Goal: Obtain resource: Download file/media

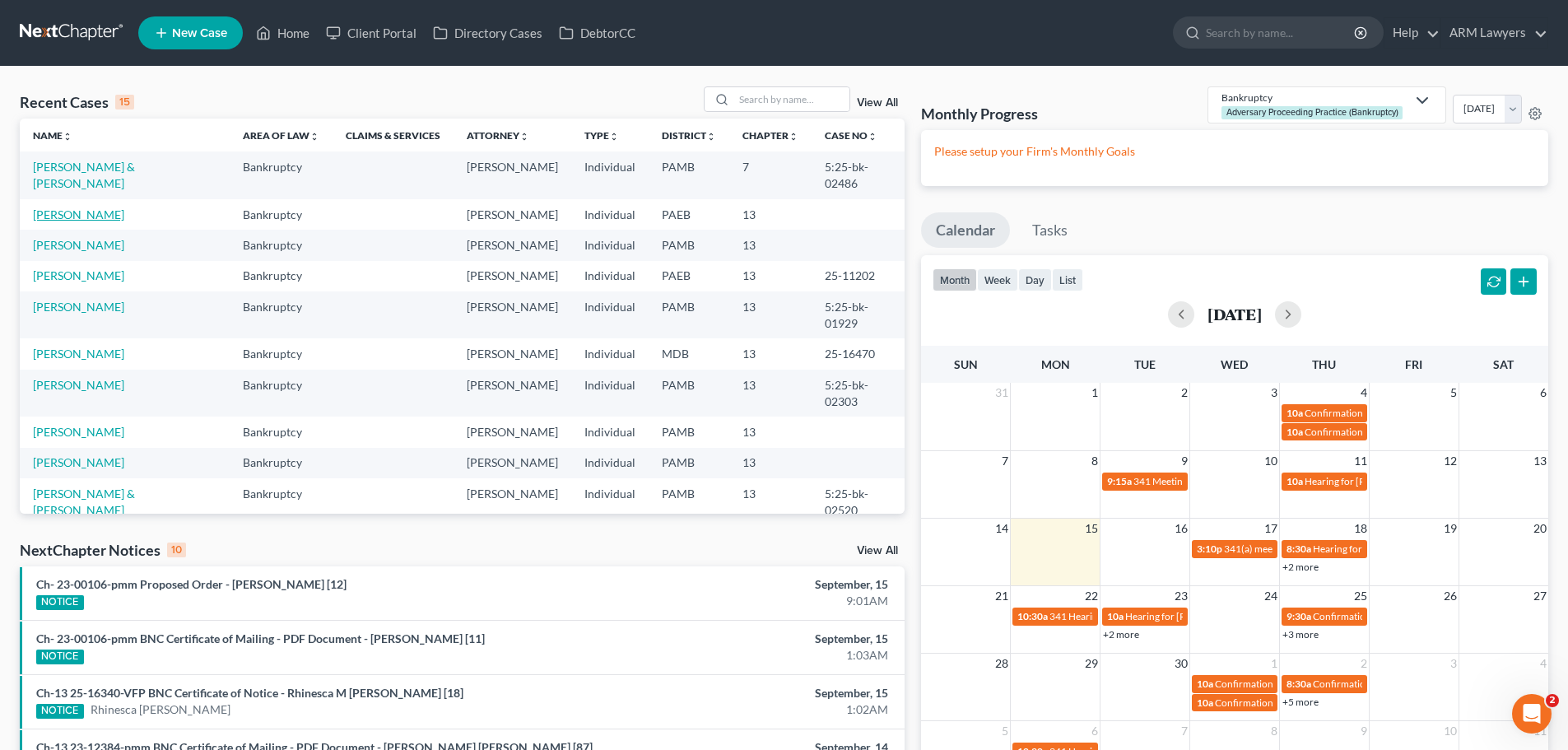
click at [97, 208] on link "[PERSON_NAME]" at bounding box center [78, 215] width 92 height 14
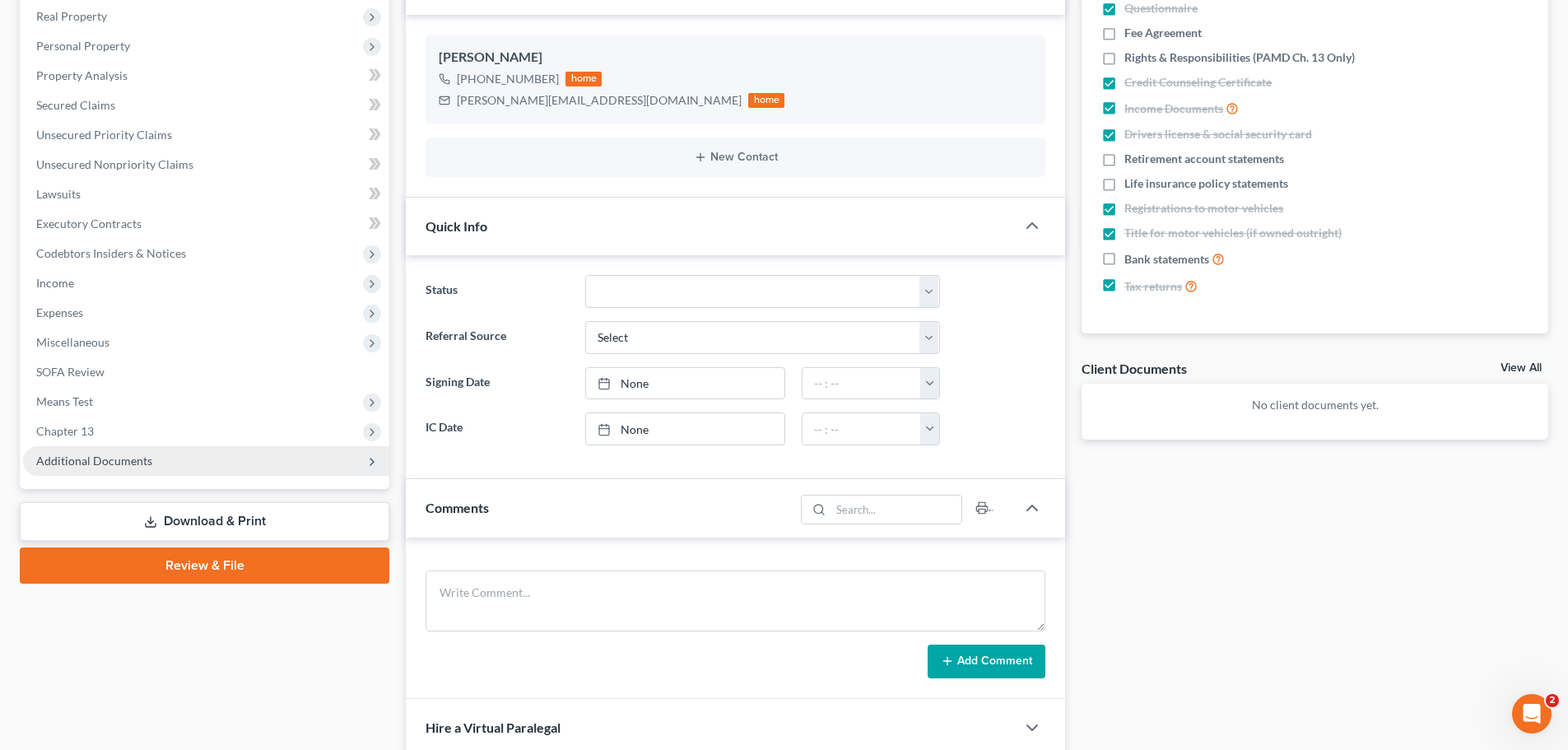
scroll to position [330, 0]
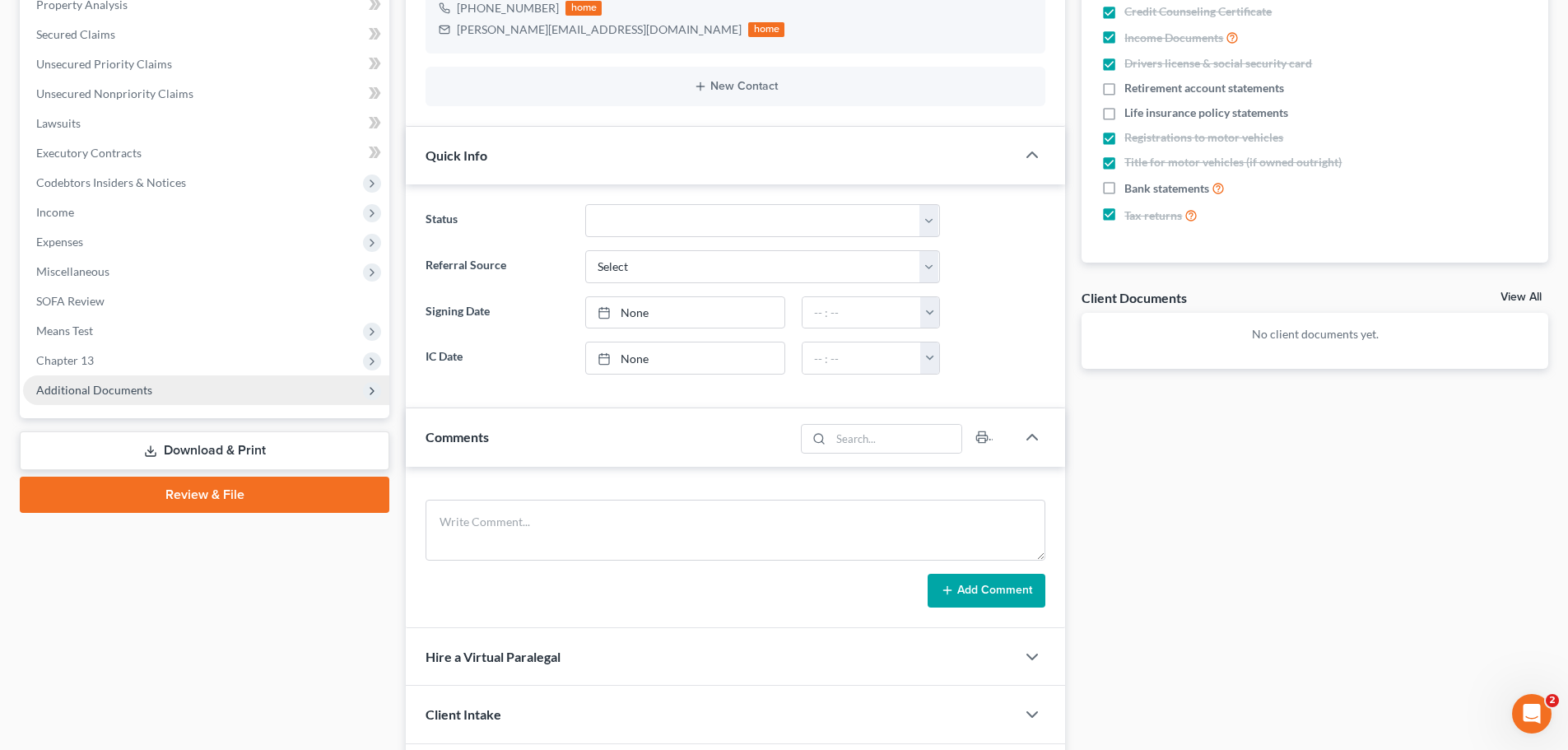
click at [103, 387] on span "Additional Documents" at bounding box center [94, 390] width 116 height 14
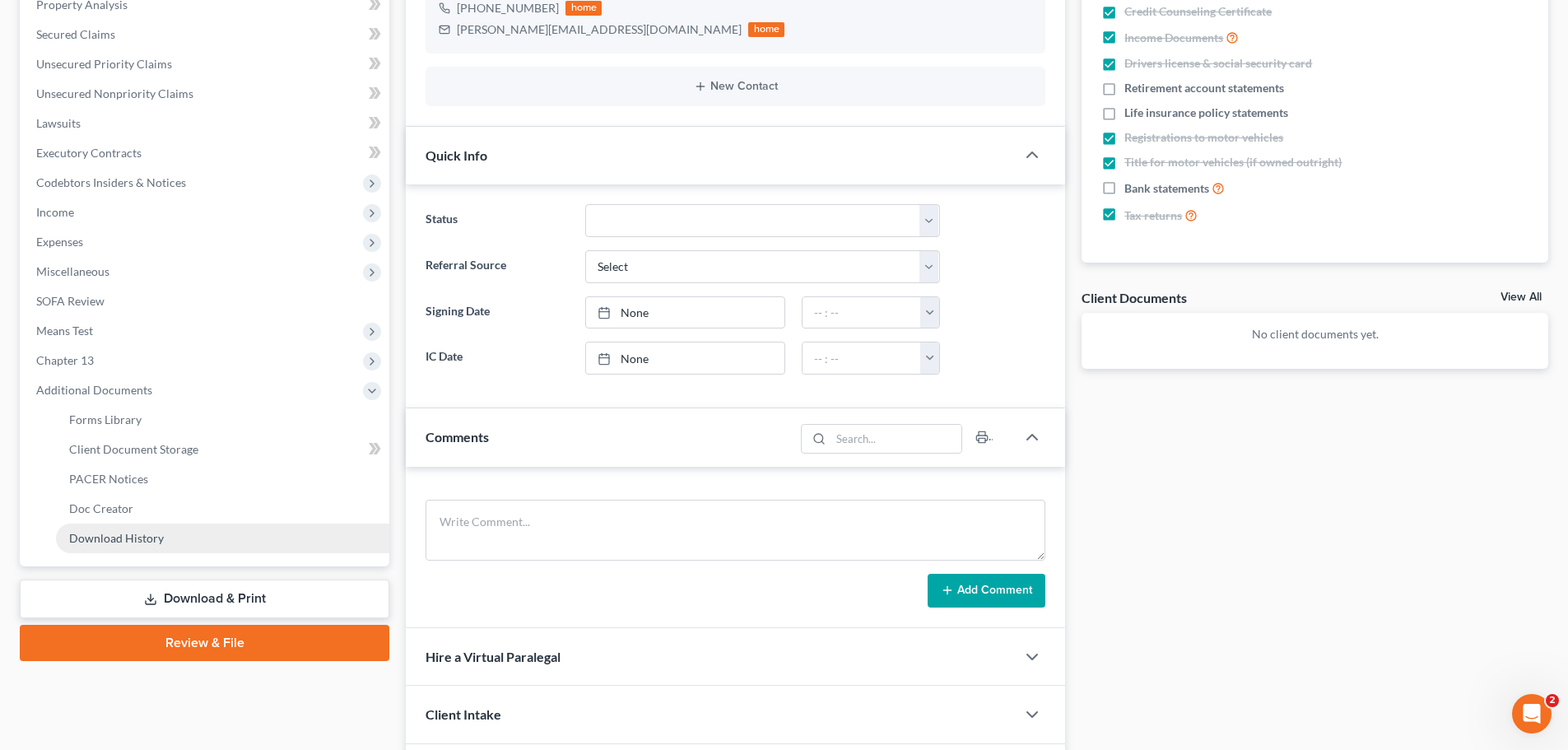
click at [117, 532] on span "Download History" at bounding box center [117, 538] width 94 height 14
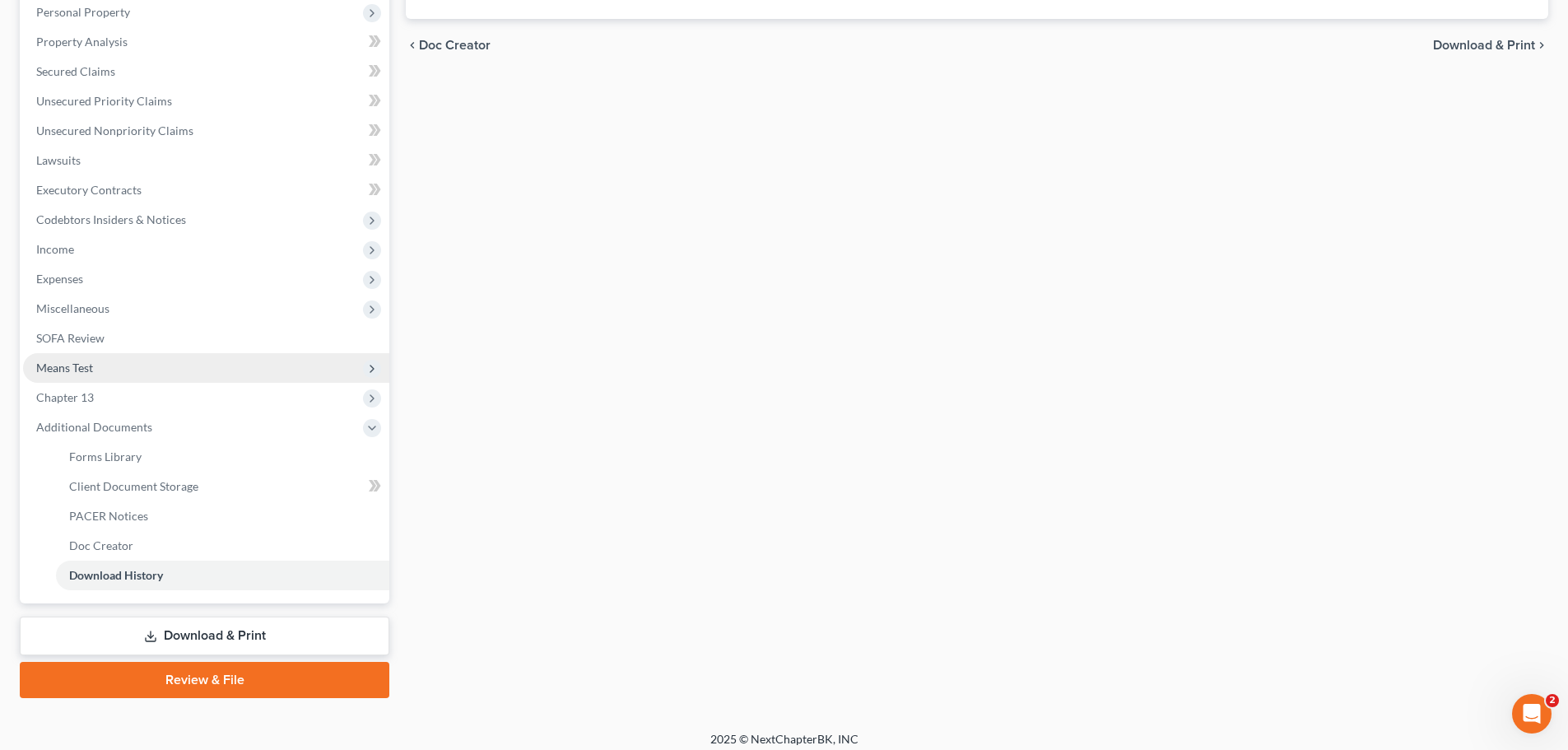
scroll to position [303, 0]
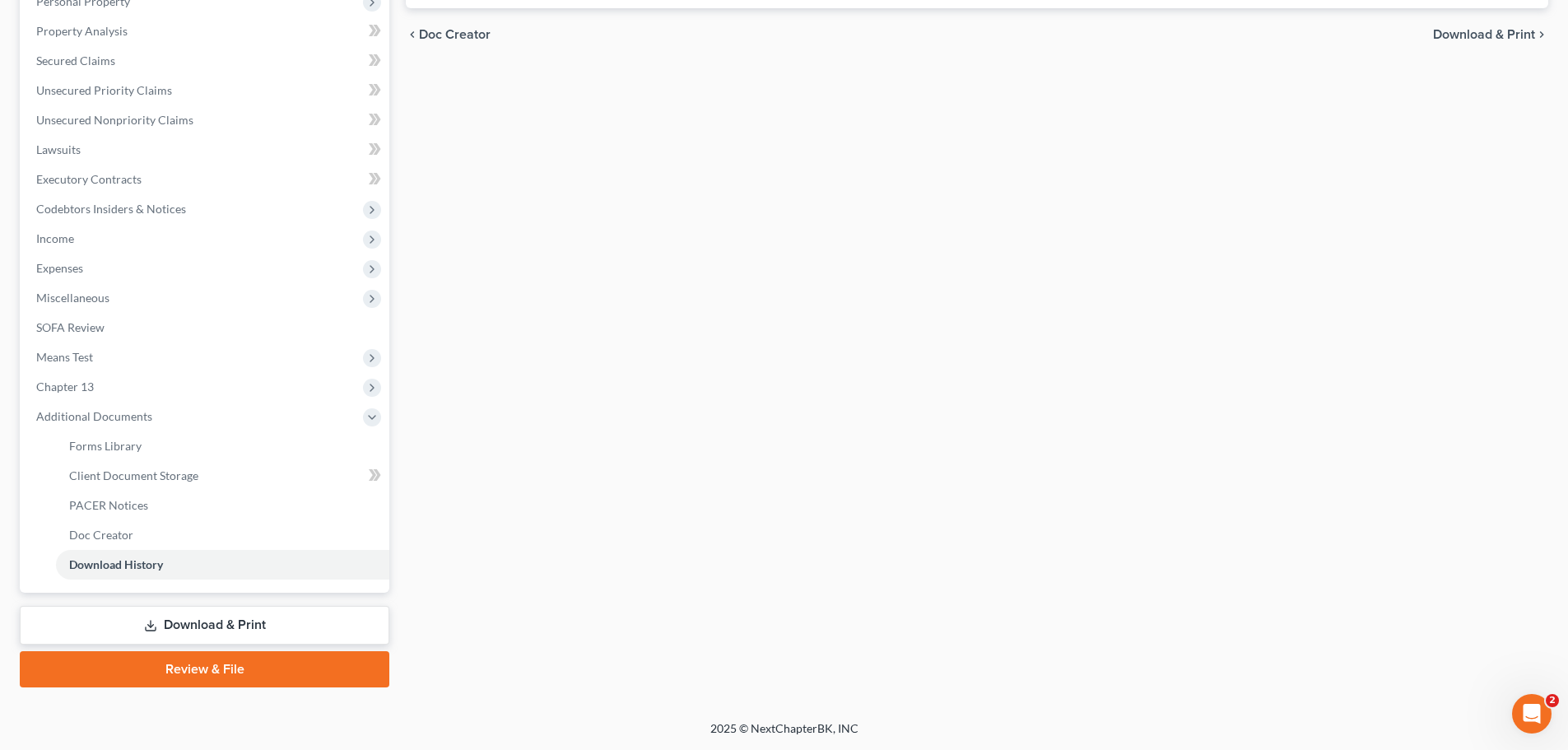
click at [191, 591] on link "Download & Print" at bounding box center [204, 624] width 370 height 38
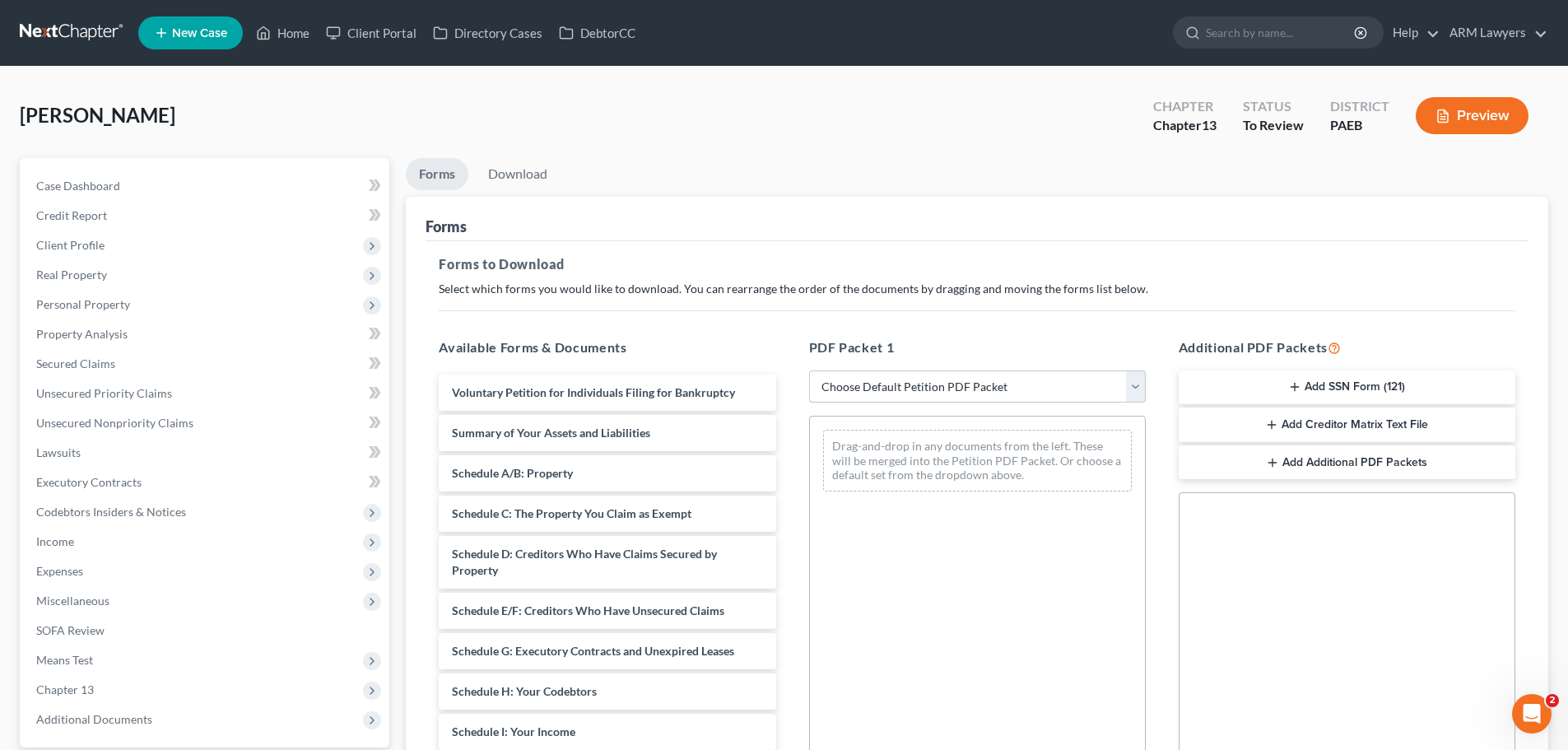
click at [927, 394] on select "Choose Default Petition PDF Packet Complete Bankruptcy Petition (all forms and …" at bounding box center [977, 387] width 337 height 33
select select "0"
click at [809, 371] on select "Choose Default Petition PDF Packet Complete Bankruptcy Petition (all forms and …" at bounding box center [977, 387] width 337 height 33
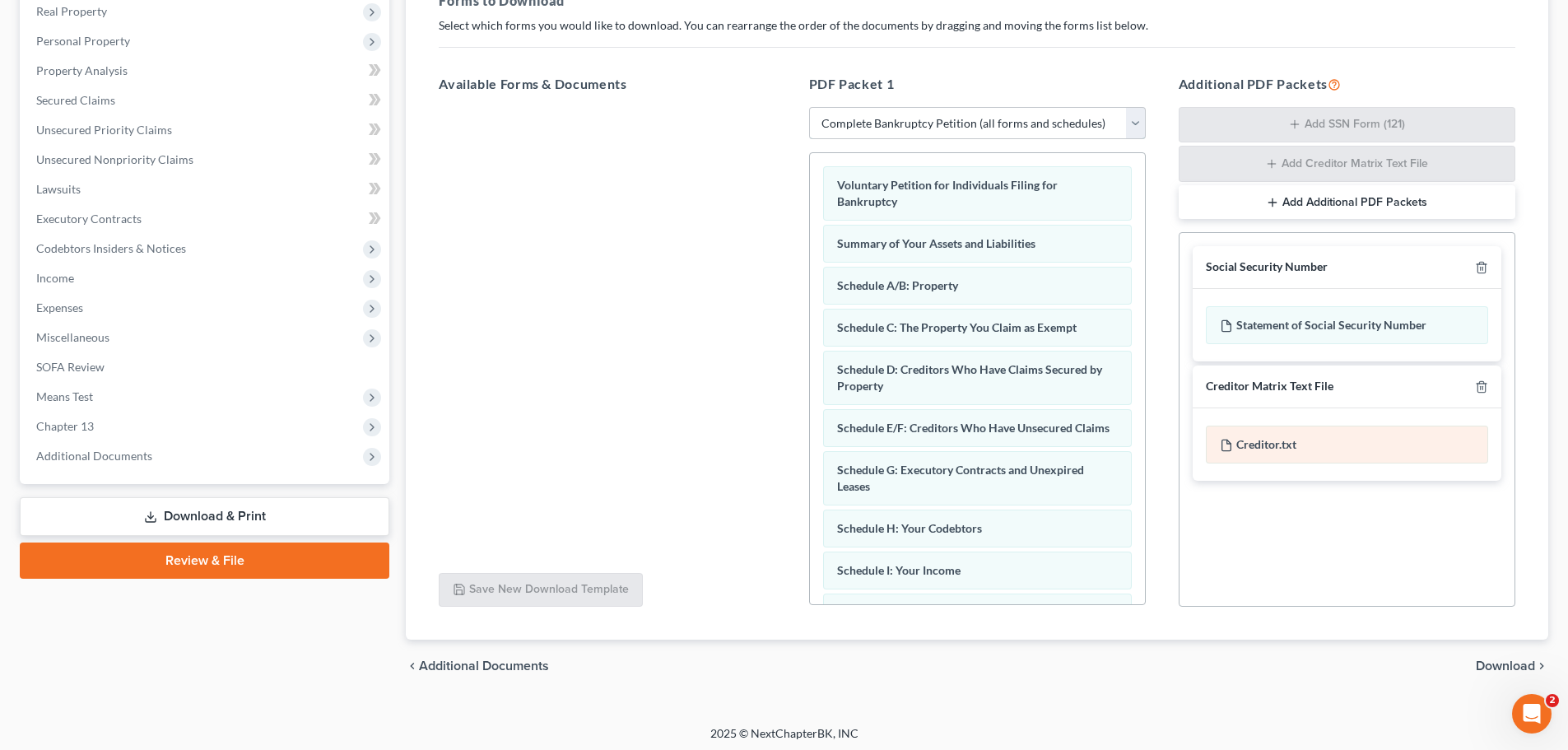
scroll to position [268, 0]
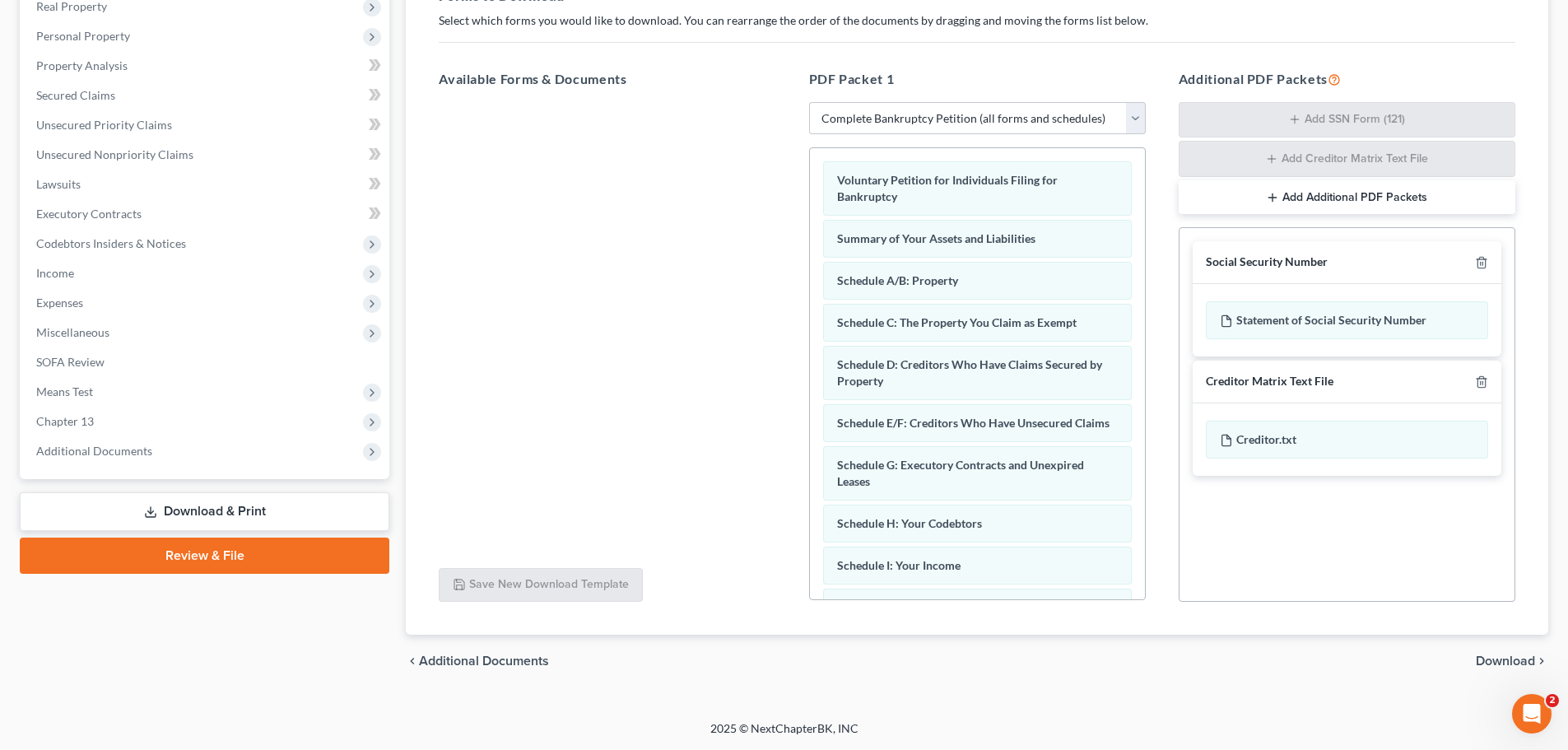
click at [1123, 591] on span "Download" at bounding box center [1506, 661] width 60 height 13
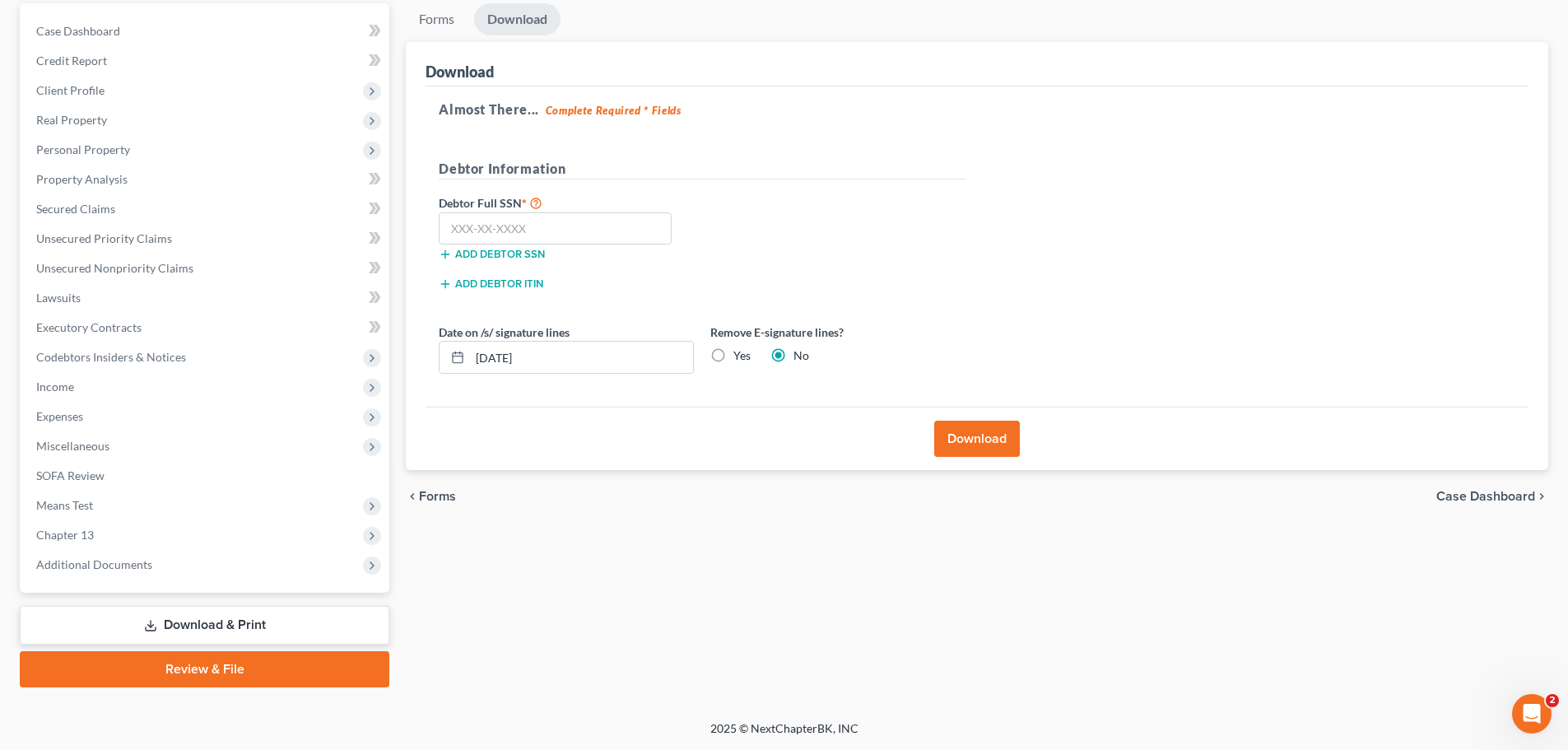
click at [733, 353] on label "Yes" at bounding box center [741, 355] width 17 height 16
click at [740, 353] on input "Yes" at bounding box center [746, 353] width 11 height 11
radio input "true"
radio input "false"
click at [975, 437] on button "Download" at bounding box center [977, 438] width 86 height 37
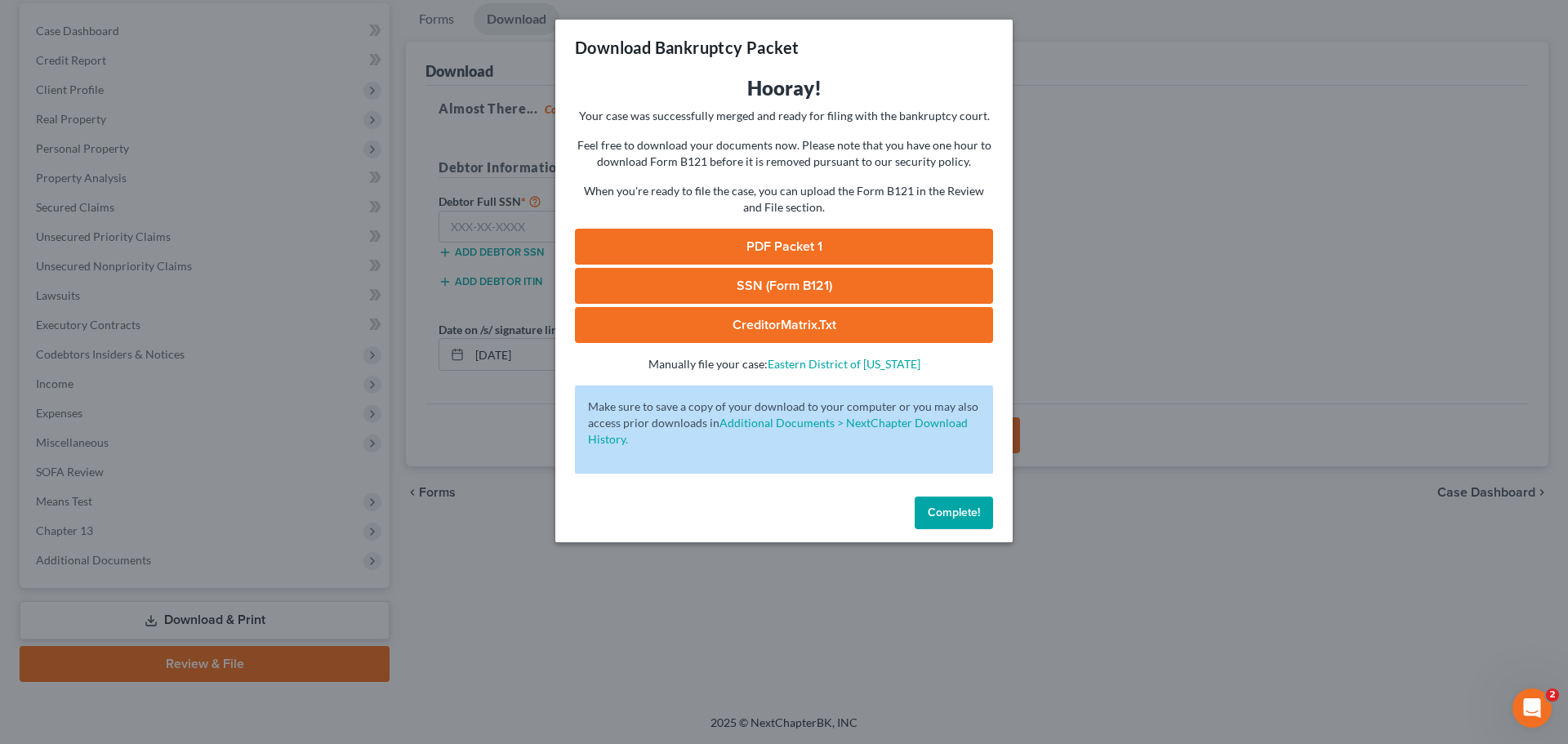
click at [787, 247] on link "PDF Packet 1" at bounding box center [784, 247] width 418 height 36
click at [736, 286] on link "SSN (Form B121)" at bounding box center [784, 285] width 418 height 36
click at [686, 315] on link "CreditorMatrix.txt" at bounding box center [784, 324] width 418 height 36
drag, startPoint x: 1082, startPoint y: 560, endPoint x: 1089, endPoint y: 535, distance: 26.0
click at [1082, 558] on div "Download Bankruptcy Packet Hooray! Your case was successfully merged and ready …" at bounding box center [784, 372] width 1568 height 744
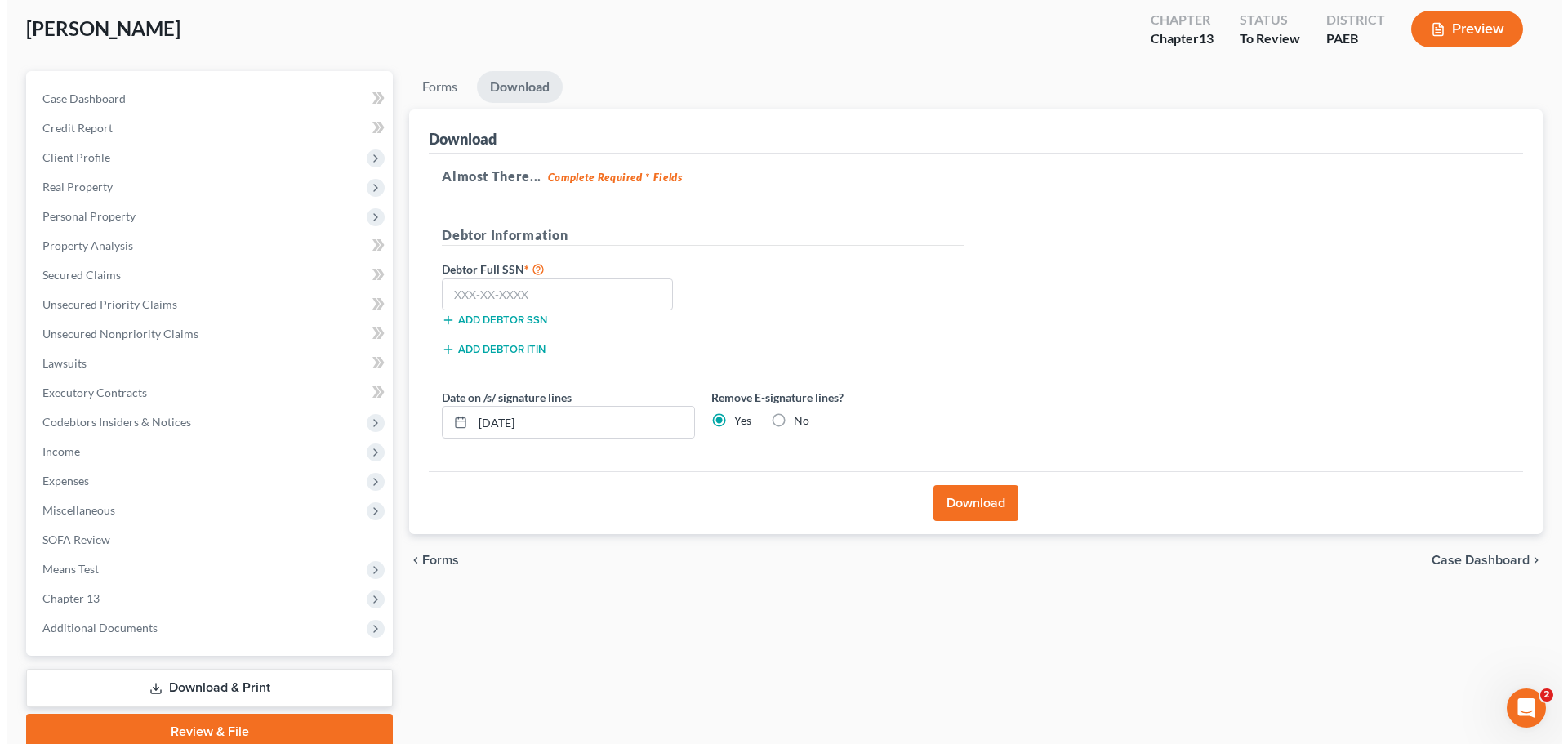
scroll to position [0, 0]
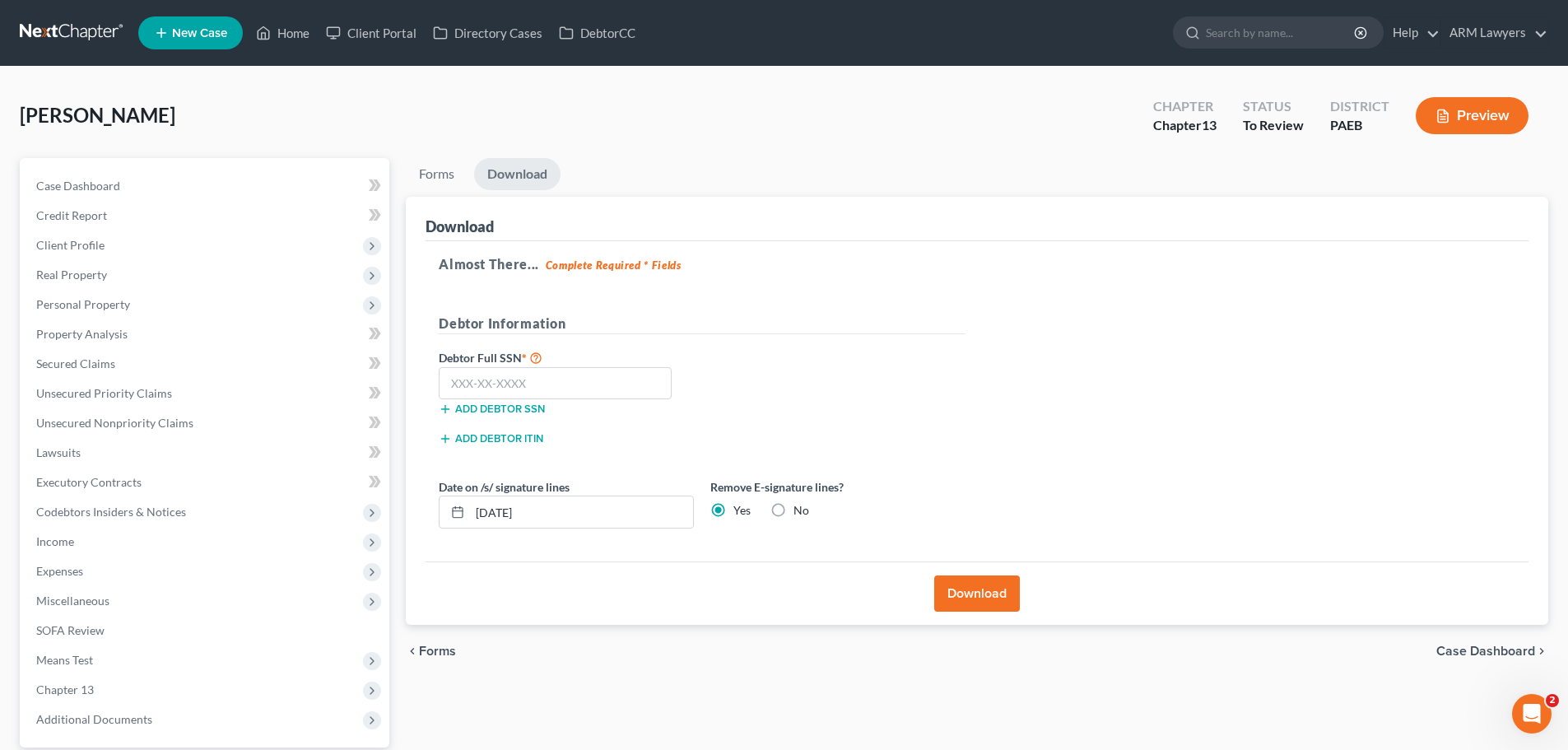
click at [1123, 120] on button "Preview" at bounding box center [1472, 116] width 113 height 37
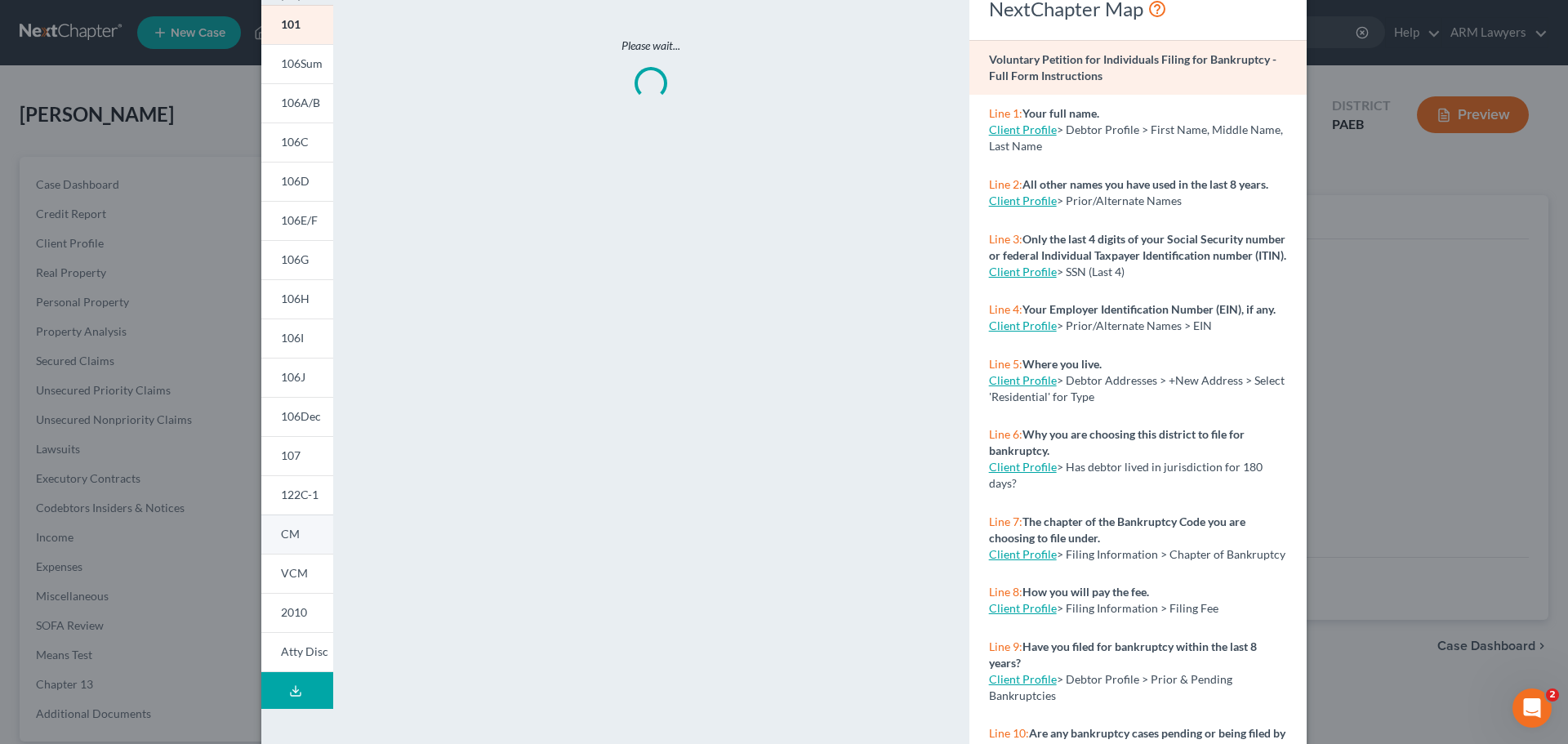
scroll to position [162, 0]
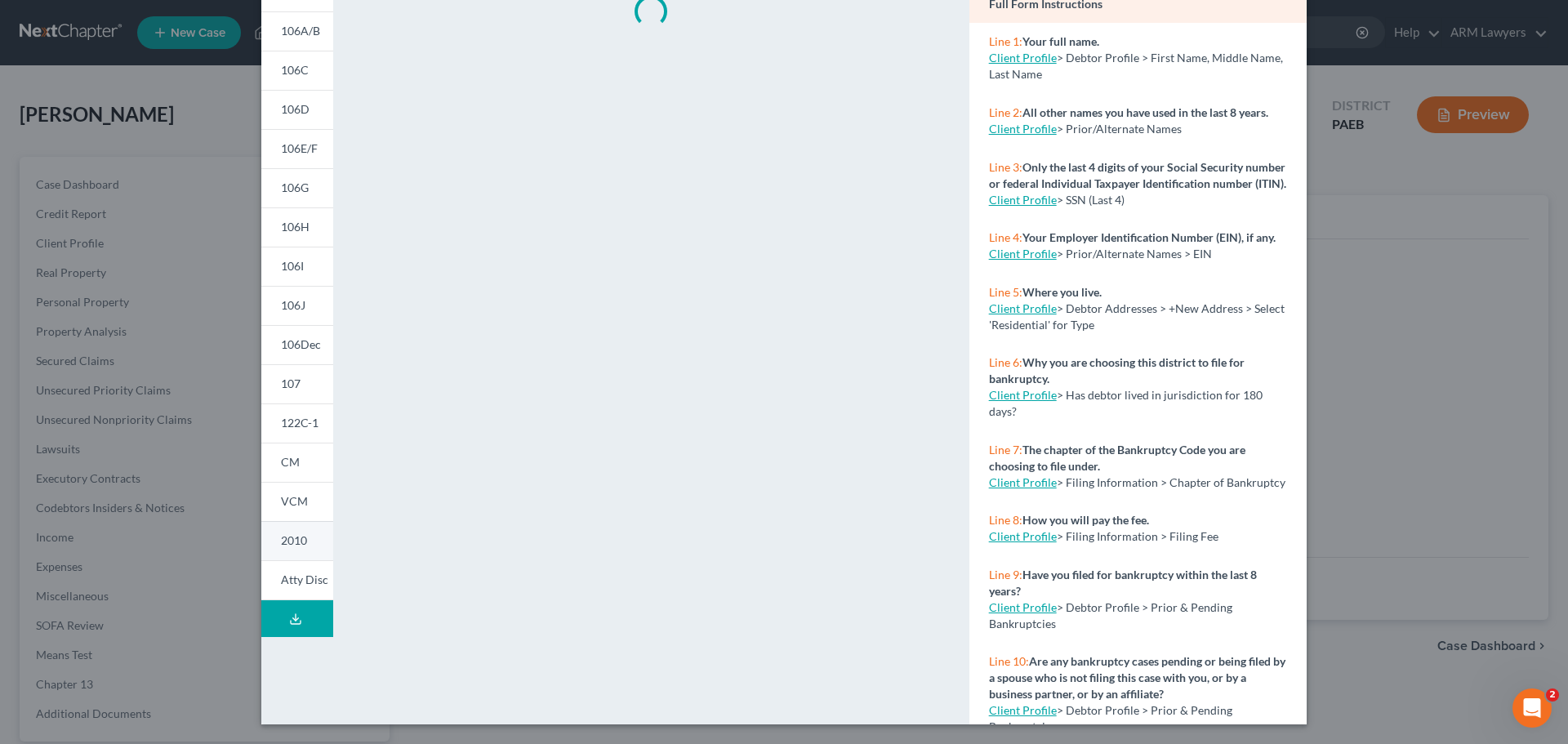
click at [288, 543] on span "2010" at bounding box center [294, 540] width 27 height 14
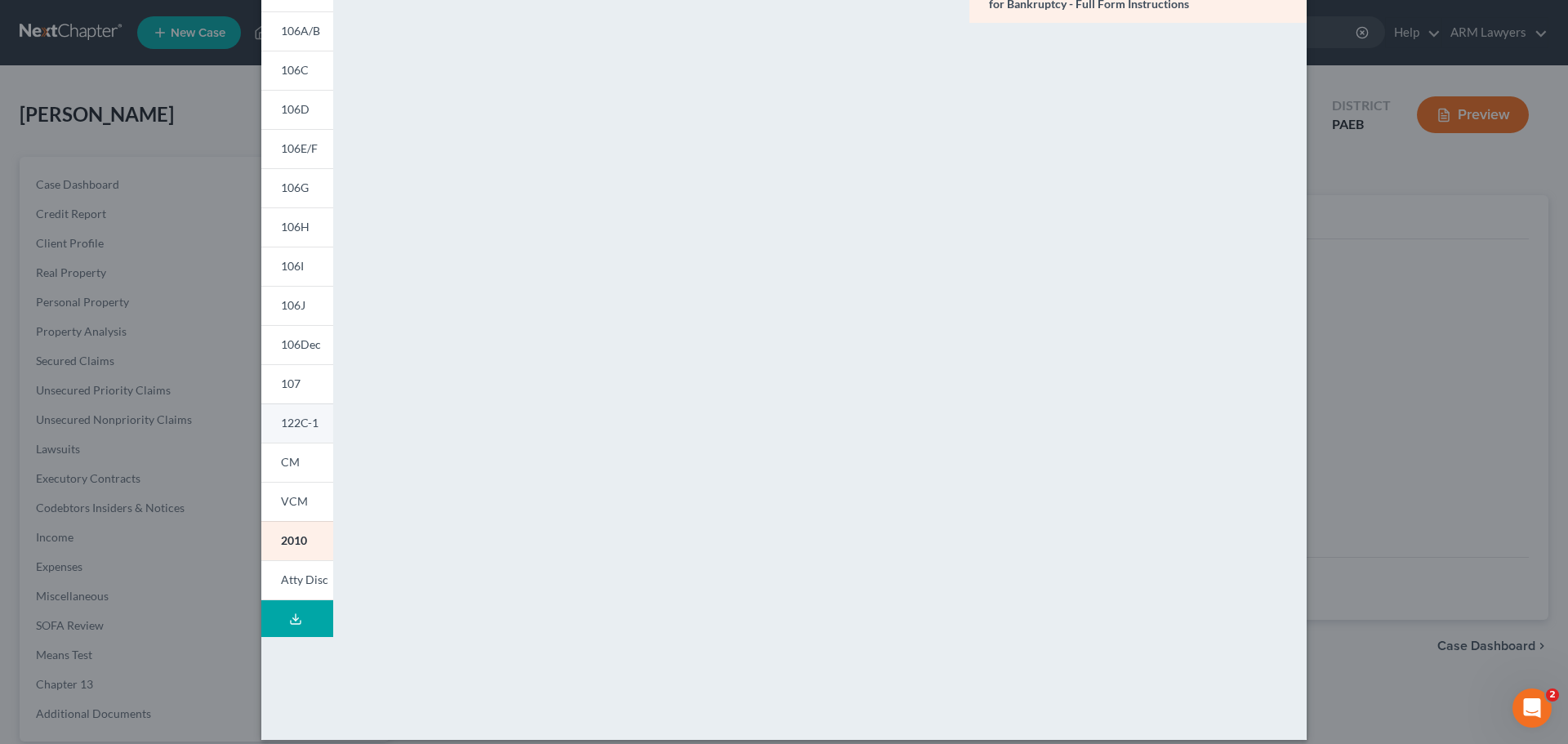
click at [294, 422] on span "122C-1" at bounding box center [300, 422] width 38 height 14
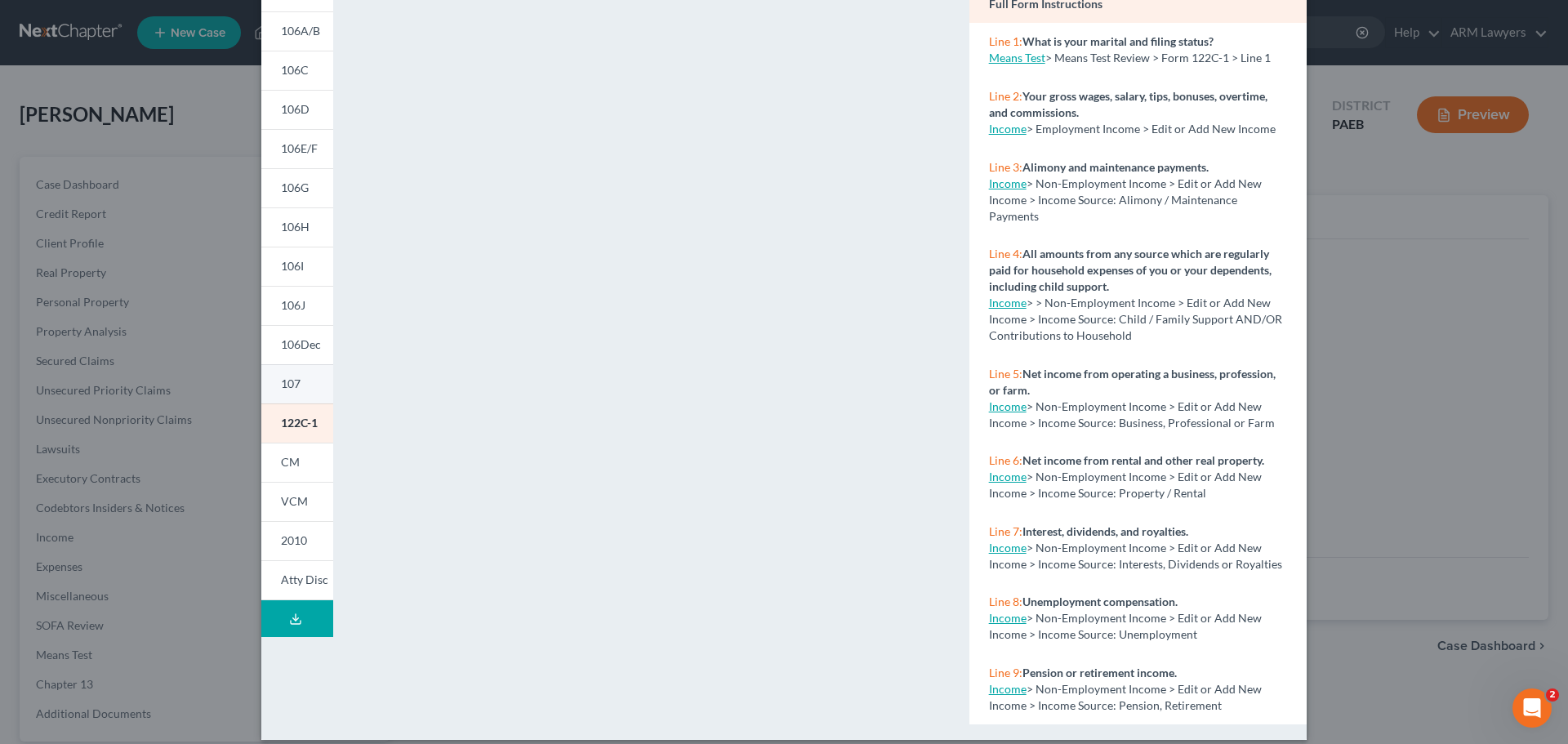
click at [276, 376] on link "107" at bounding box center [297, 383] width 72 height 39
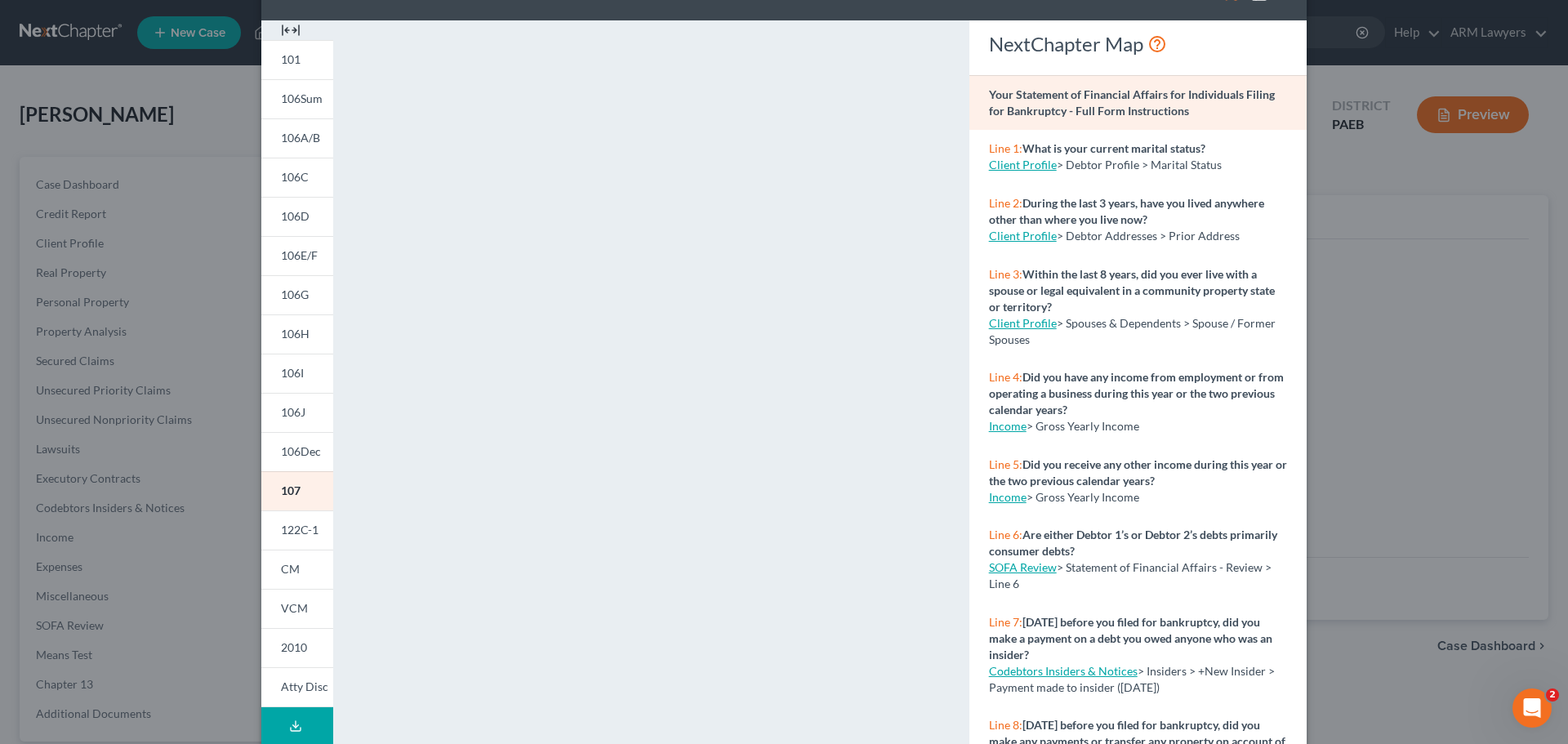
scroll to position [81, 0]
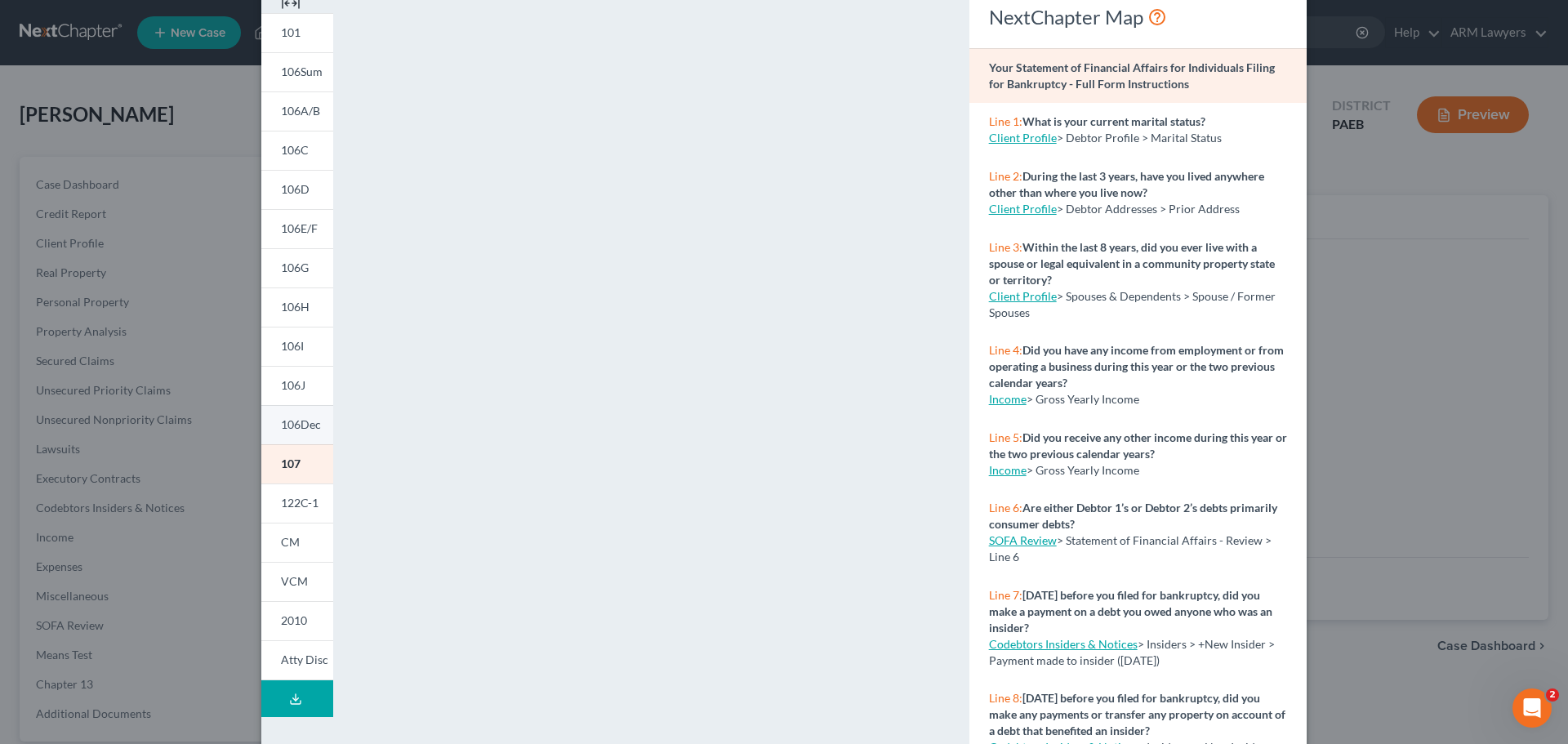
click at [296, 424] on span "106Dec" at bounding box center [301, 424] width 40 height 14
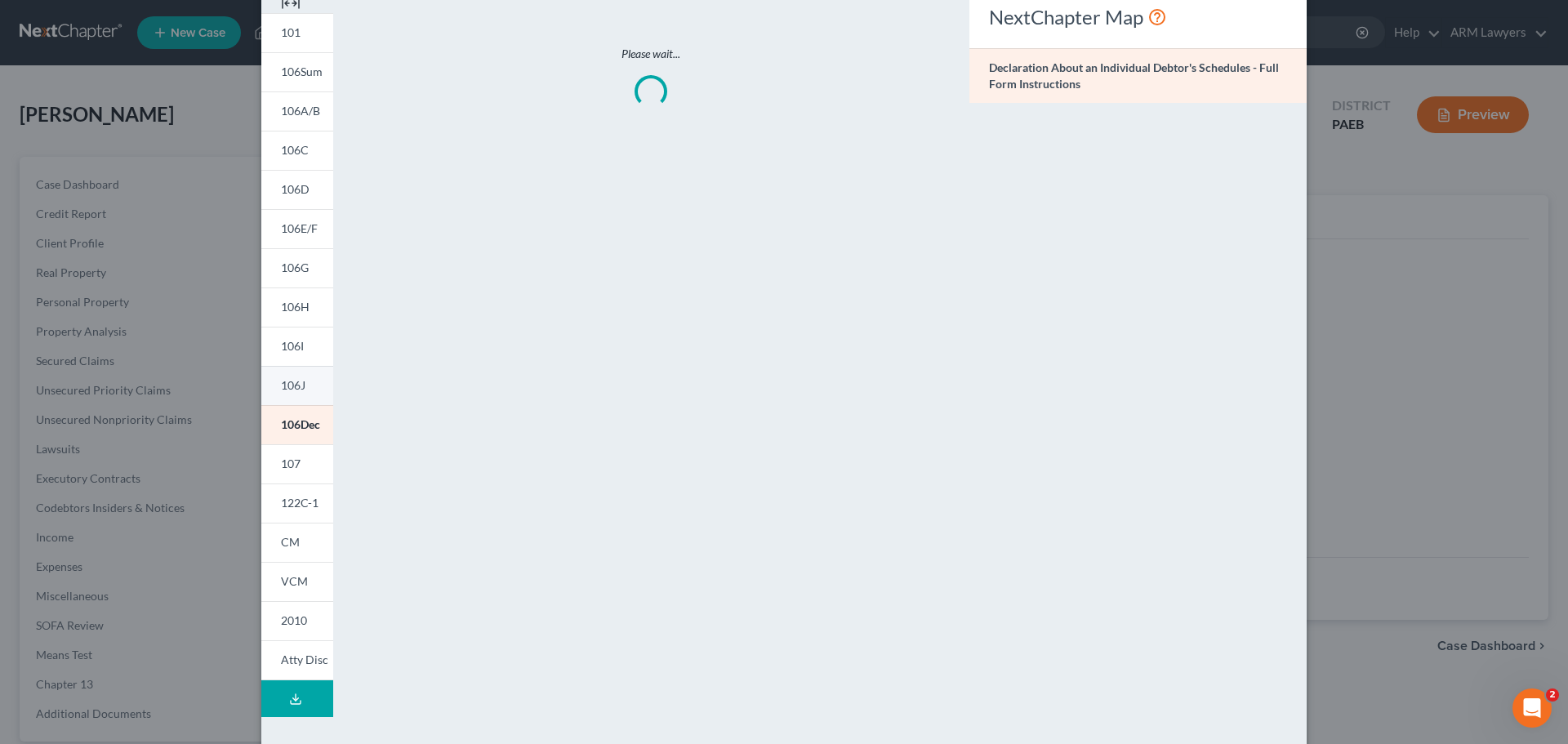
click at [293, 385] on span "106J" at bounding box center [293, 385] width 25 height 14
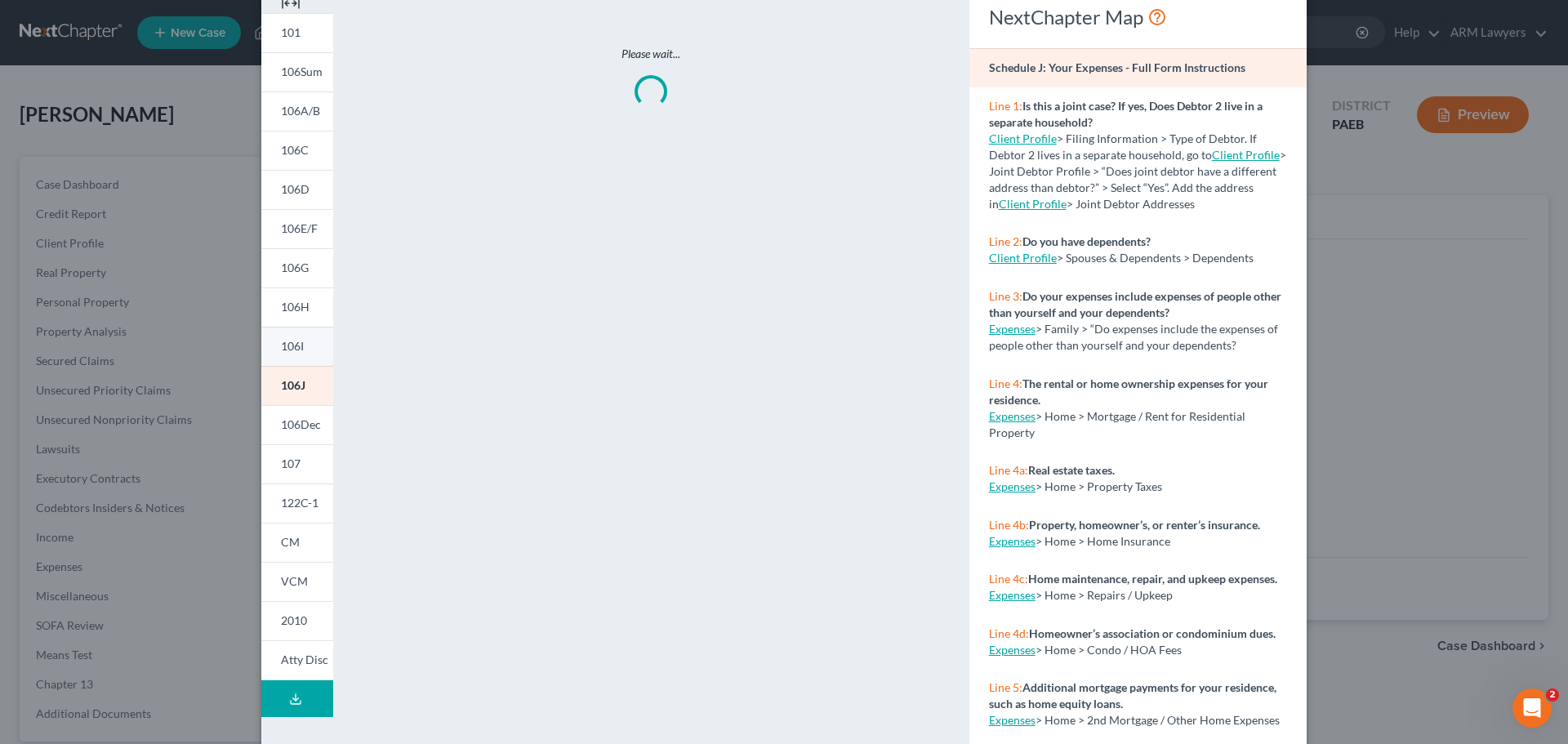
click at [292, 333] on link "106I" at bounding box center [297, 346] width 72 height 39
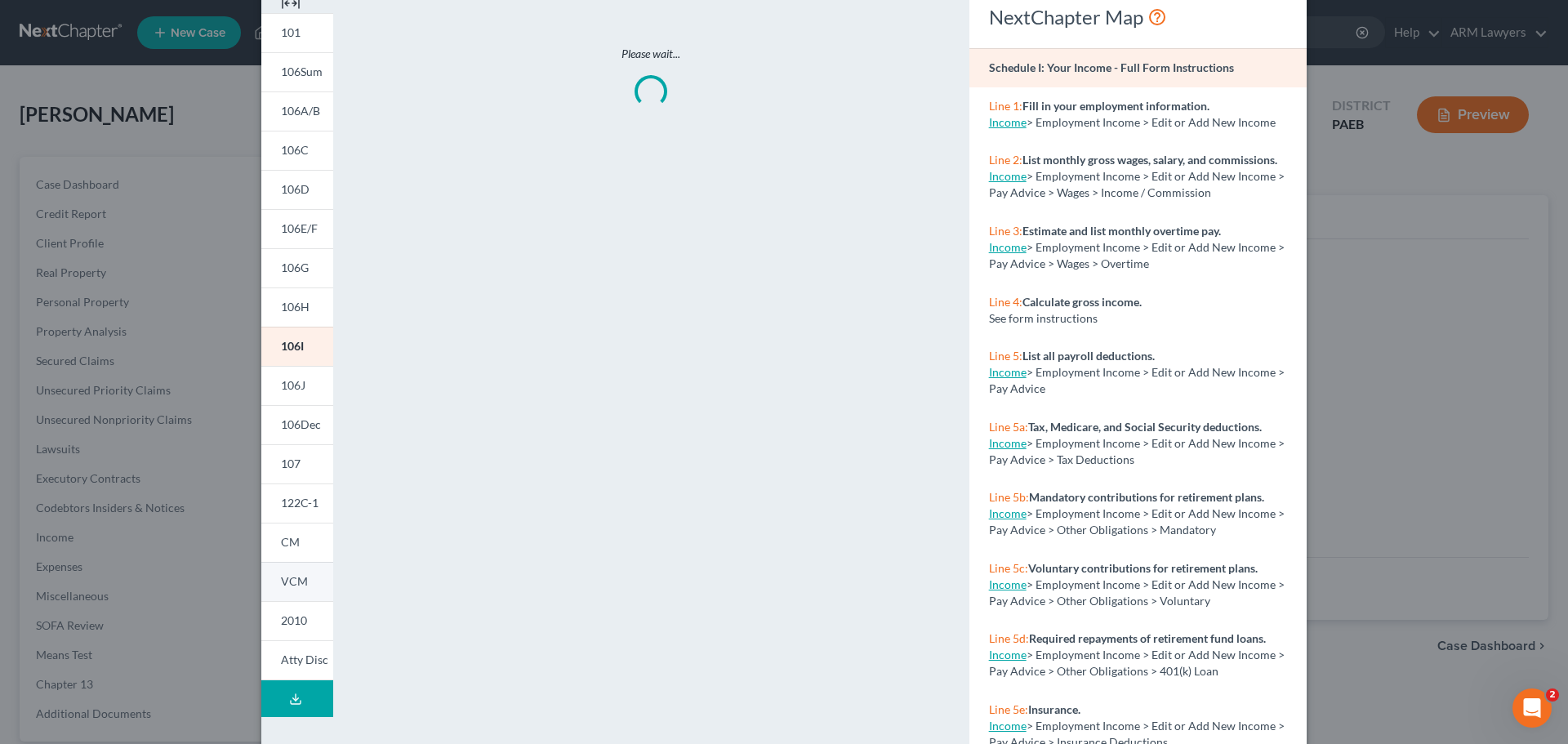
click at [285, 581] on span "VCM" at bounding box center [294, 581] width 27 height 14
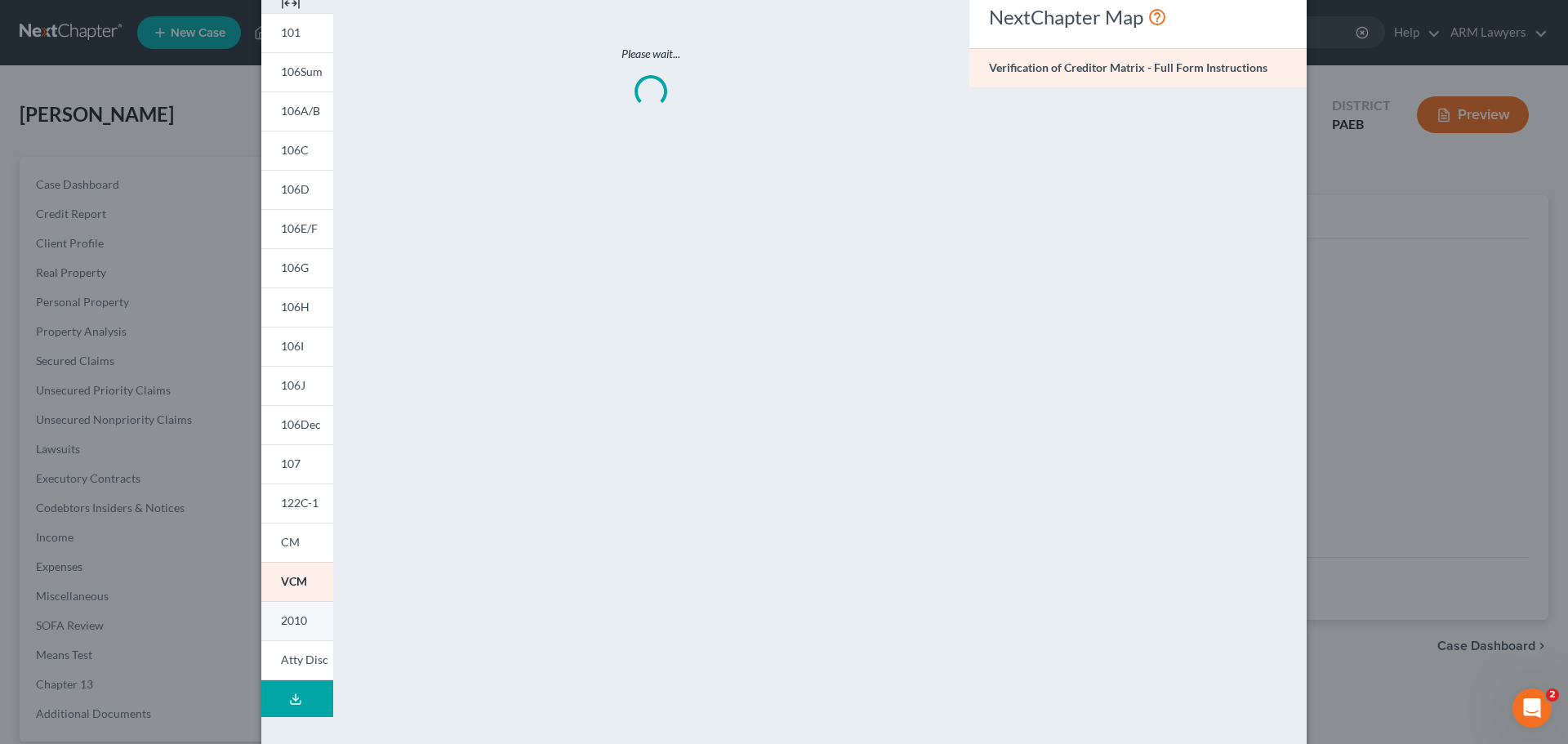
click at [298, 587] on span "2010" at bounding box center [294, 620] width 27 height 14
click at [301, 587] on link "Atty Disc" at bounding box center [297, 660] width 72 height 40
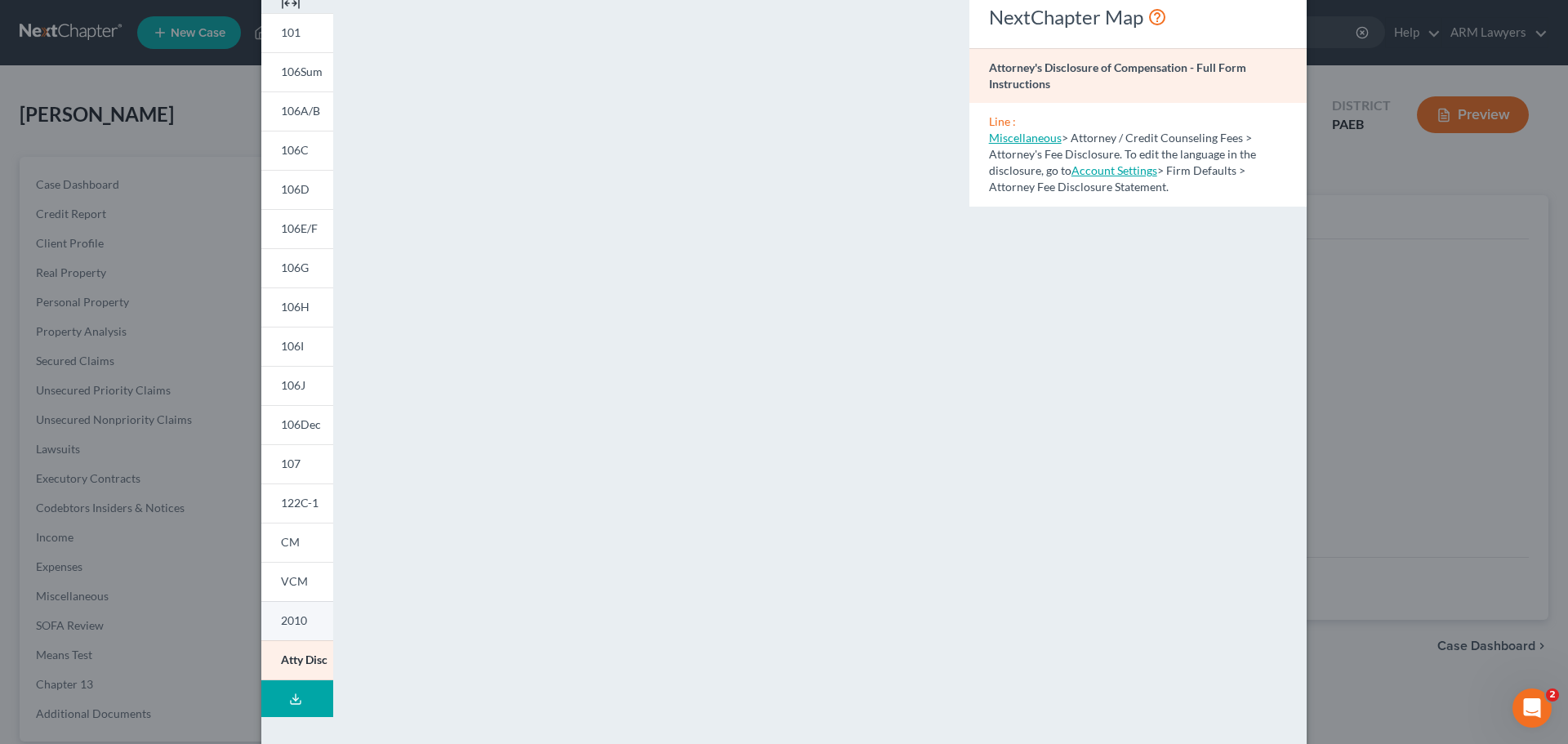
click at [285, 587] on span "2010" at bounding box center [294, 620] width 27 height 14
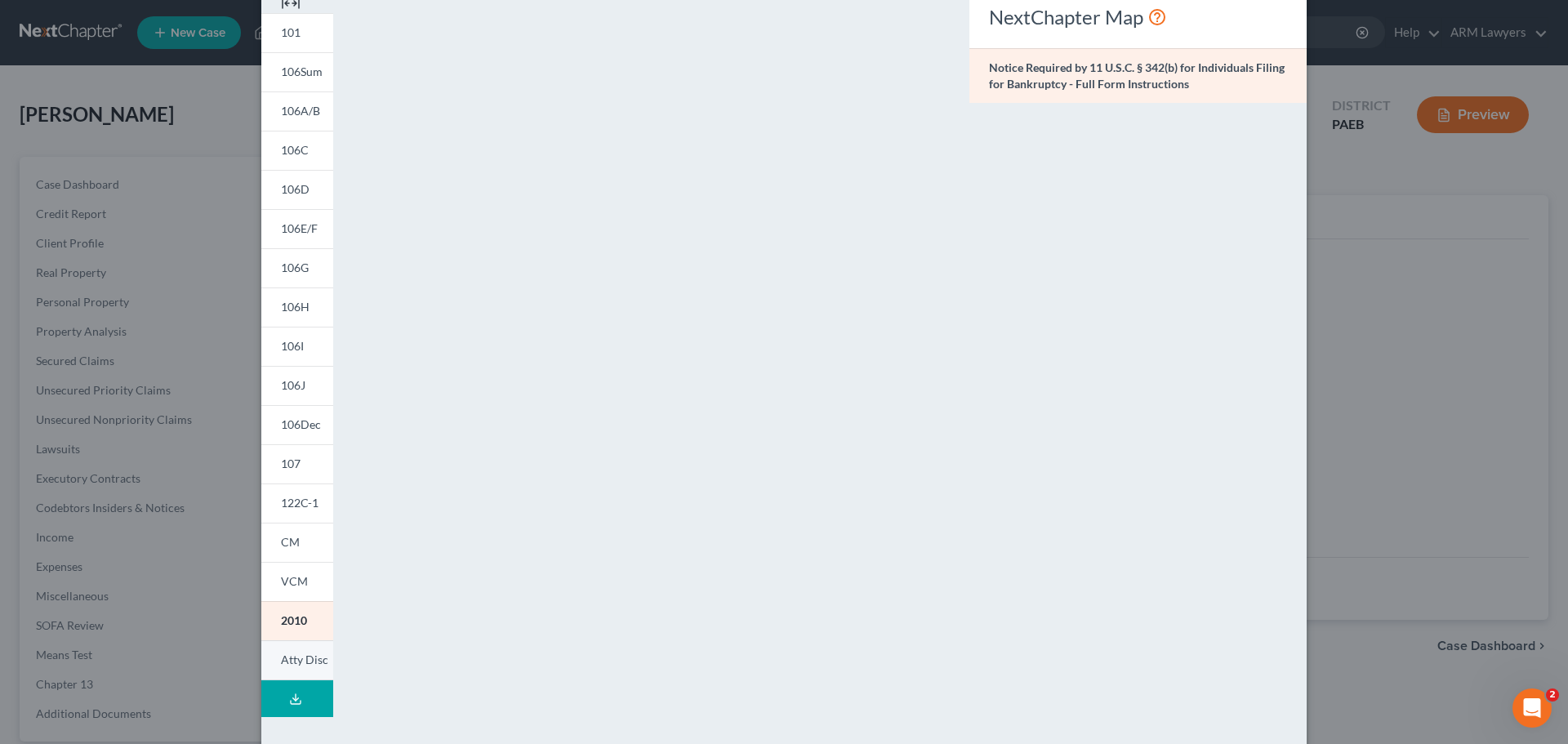
click at [279, 587] on link "Atty Disc" at bounding box center [297, 660] width 72 height 40
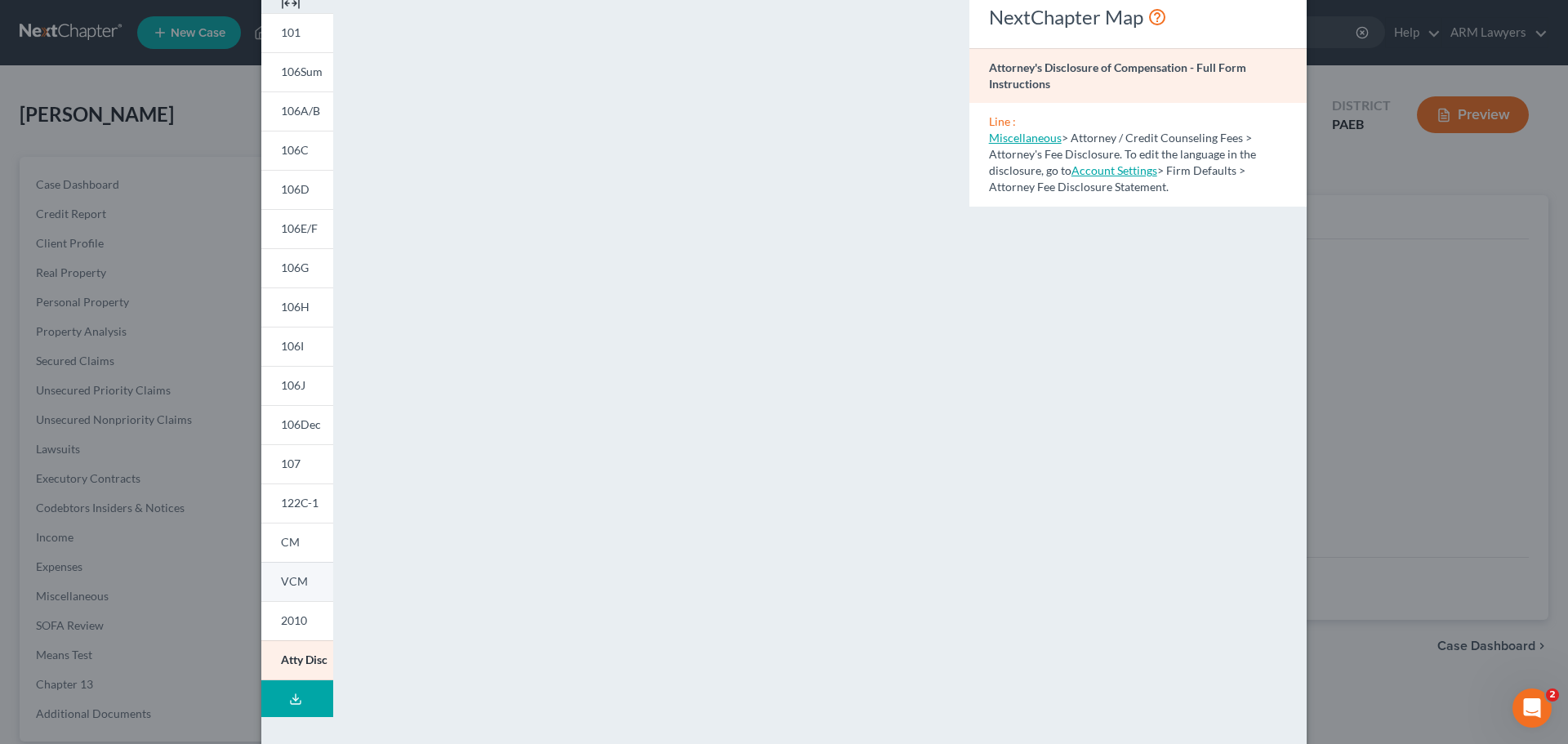
click at [281, 578] on span "VCM" at bounding box center [294, 581] width 27 height 14
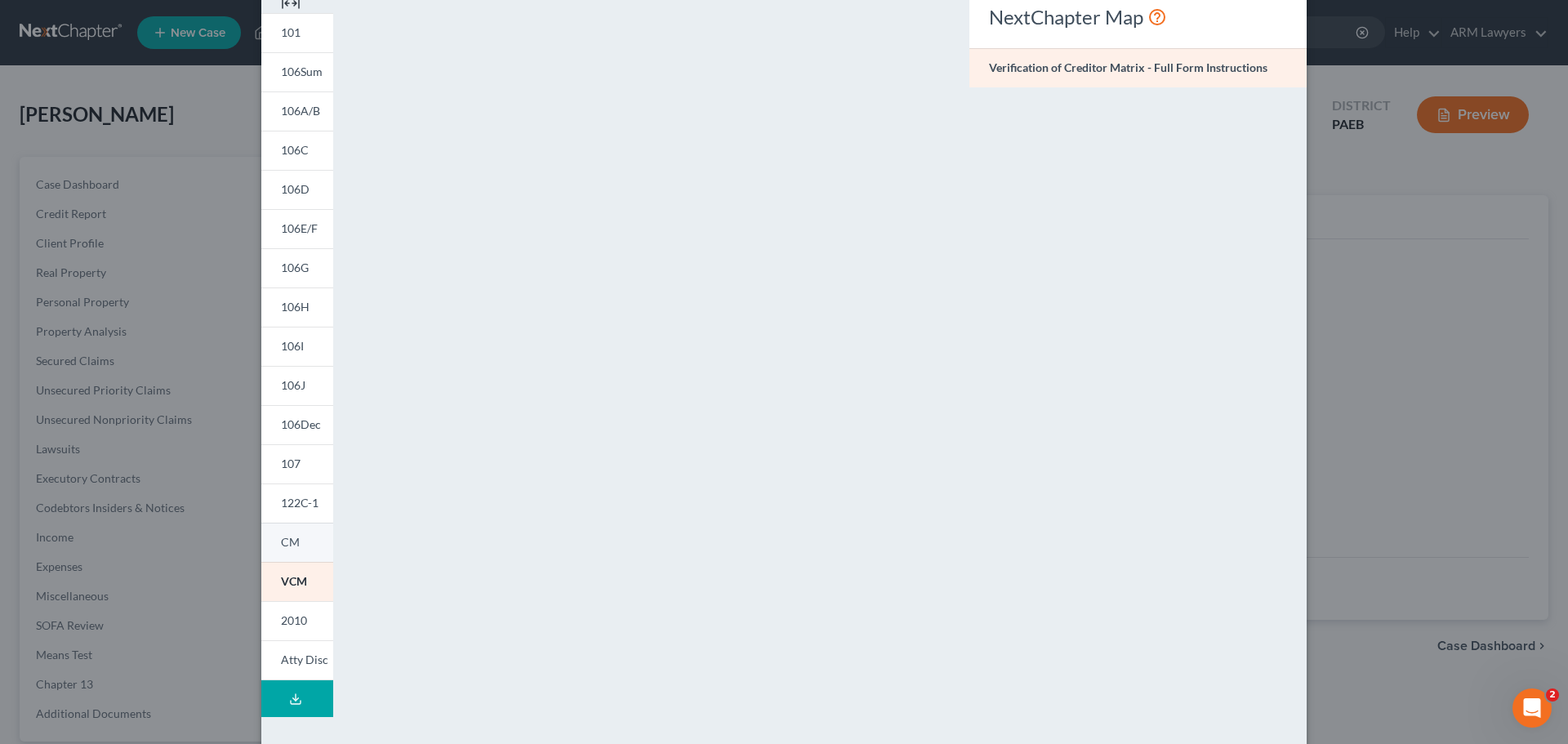
click at [281, 540] on span "CM" at bounding box center [290, 542] width 19 height 14
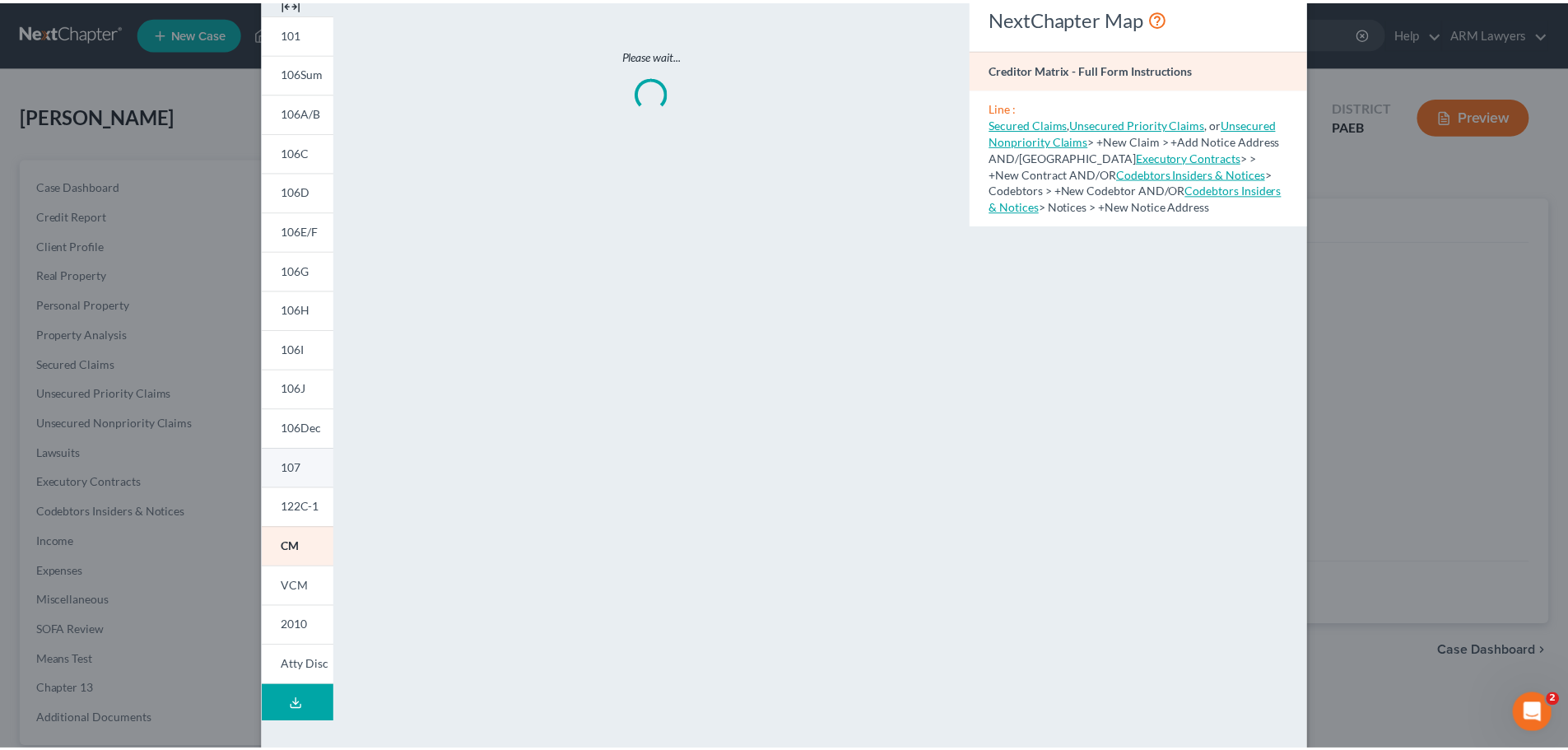
scroll to position [0, 0]
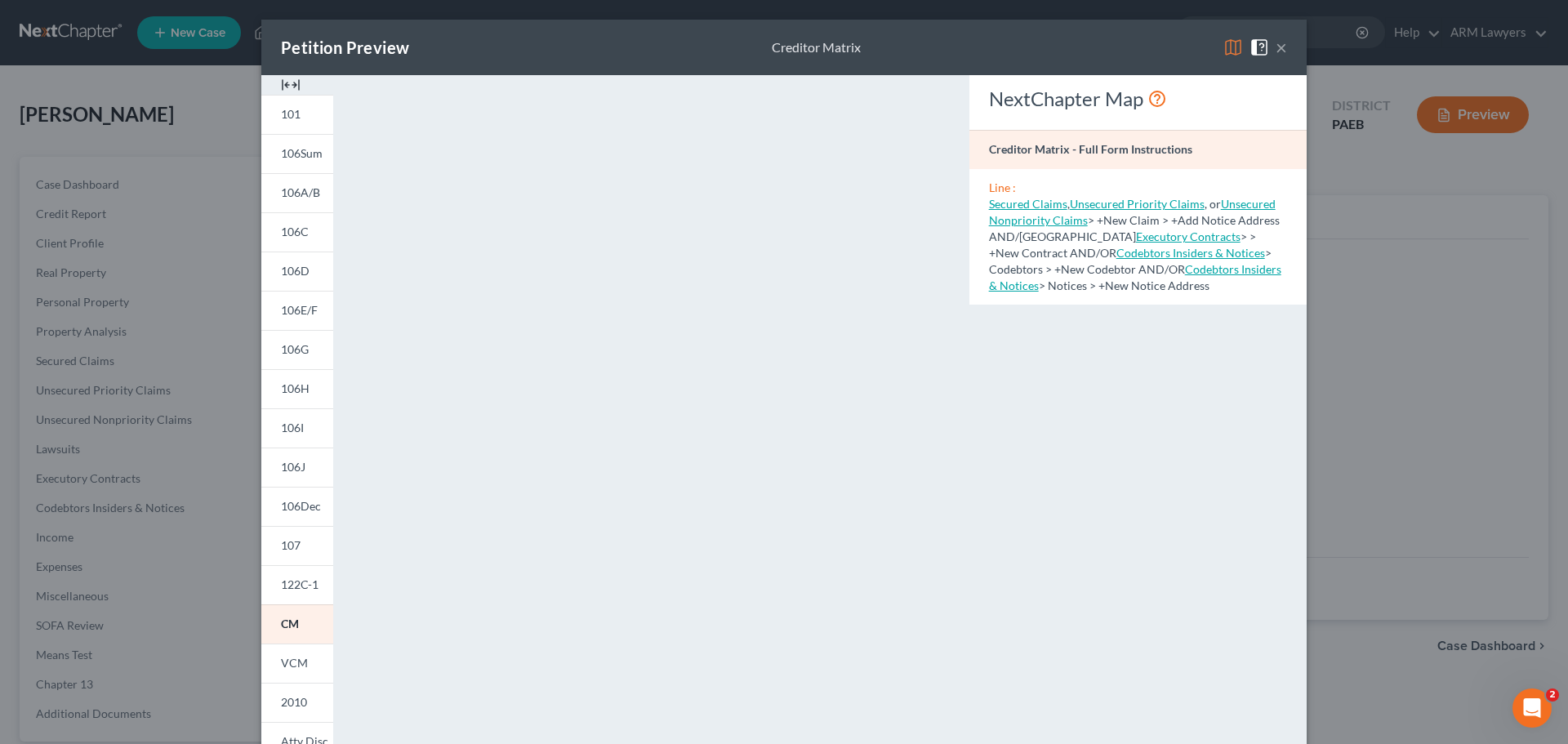
click at [1115, 41] on button "×" at bounding box center [1281, 48] width 11 height 19
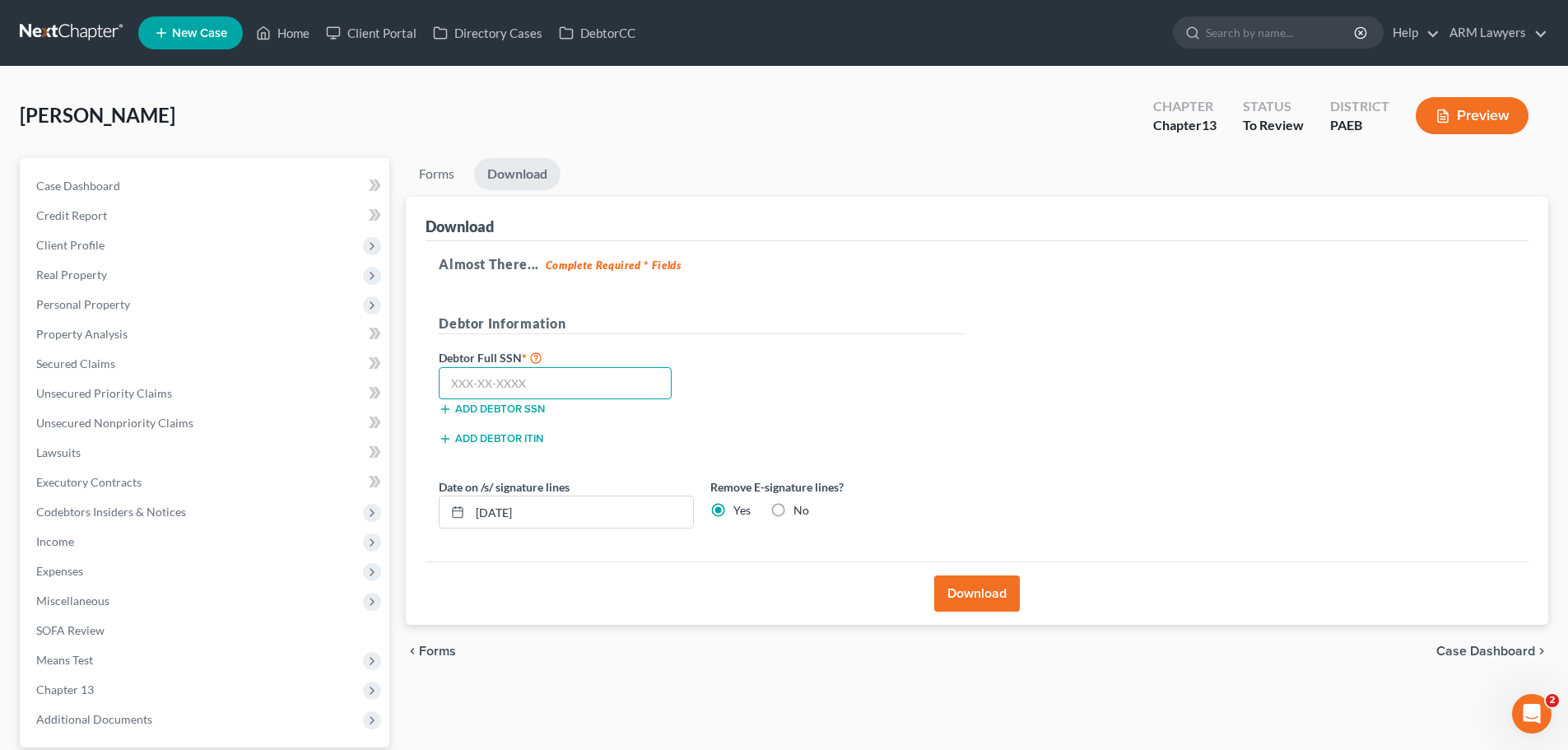
click at [509, 385] on input "text" at bounding box center [556, 383] width 233 height 33
click at [168, 182] on link "Case Dashboard" at bounding box center [206, 185] width 366 height 29
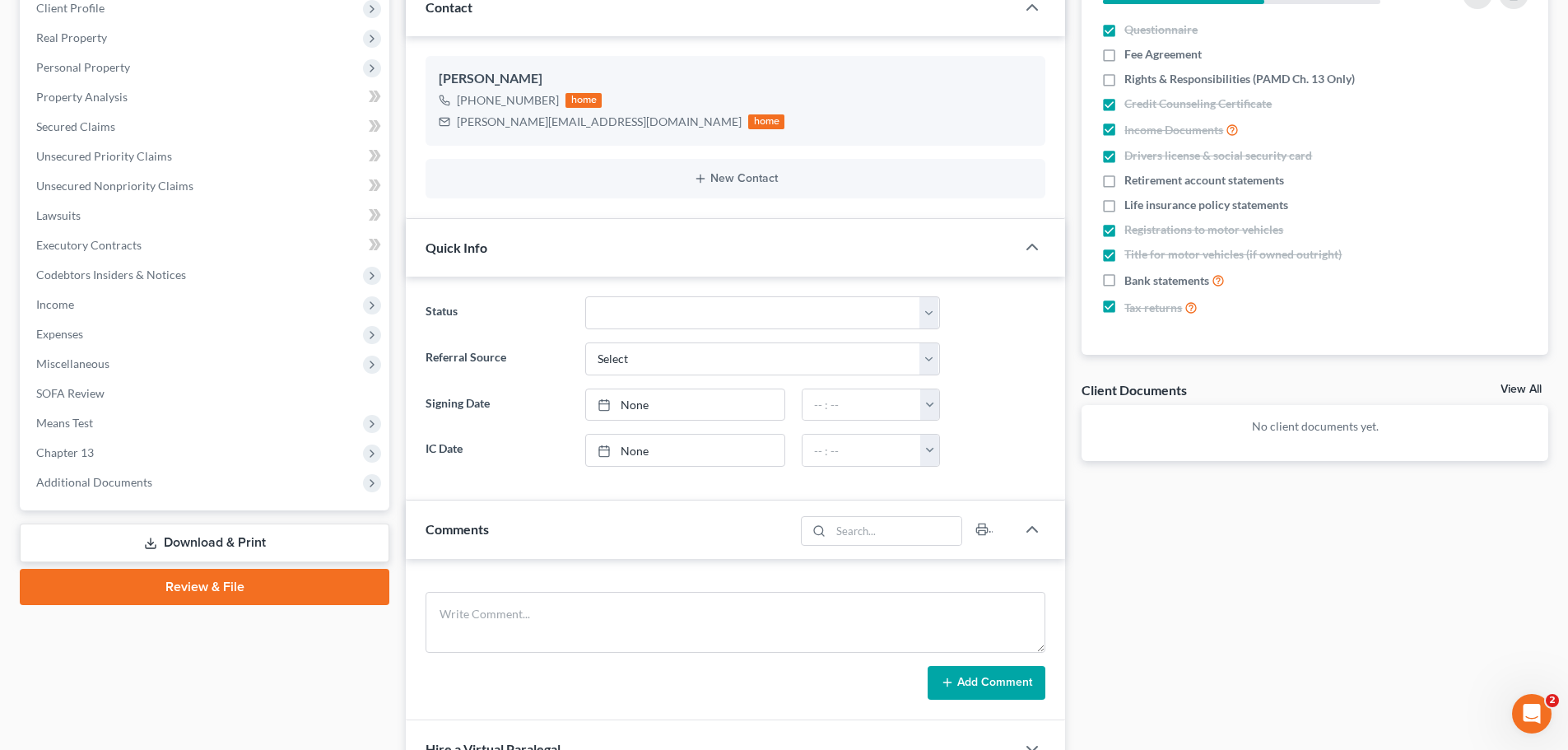
scroll to position [247, 0]
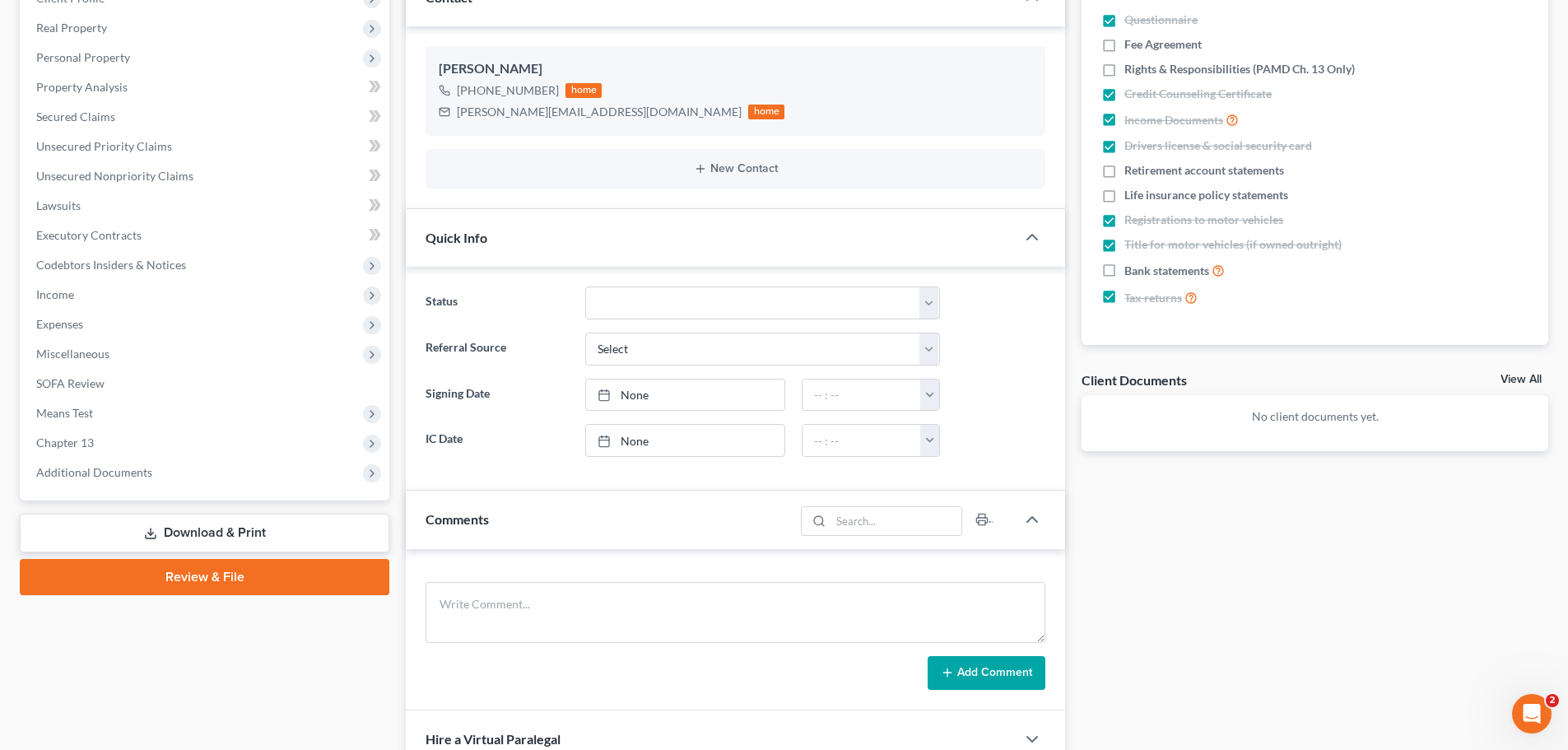
click at [137, 531] on link "Download & Print" at bounding box center [204, 533] width 370 height 38
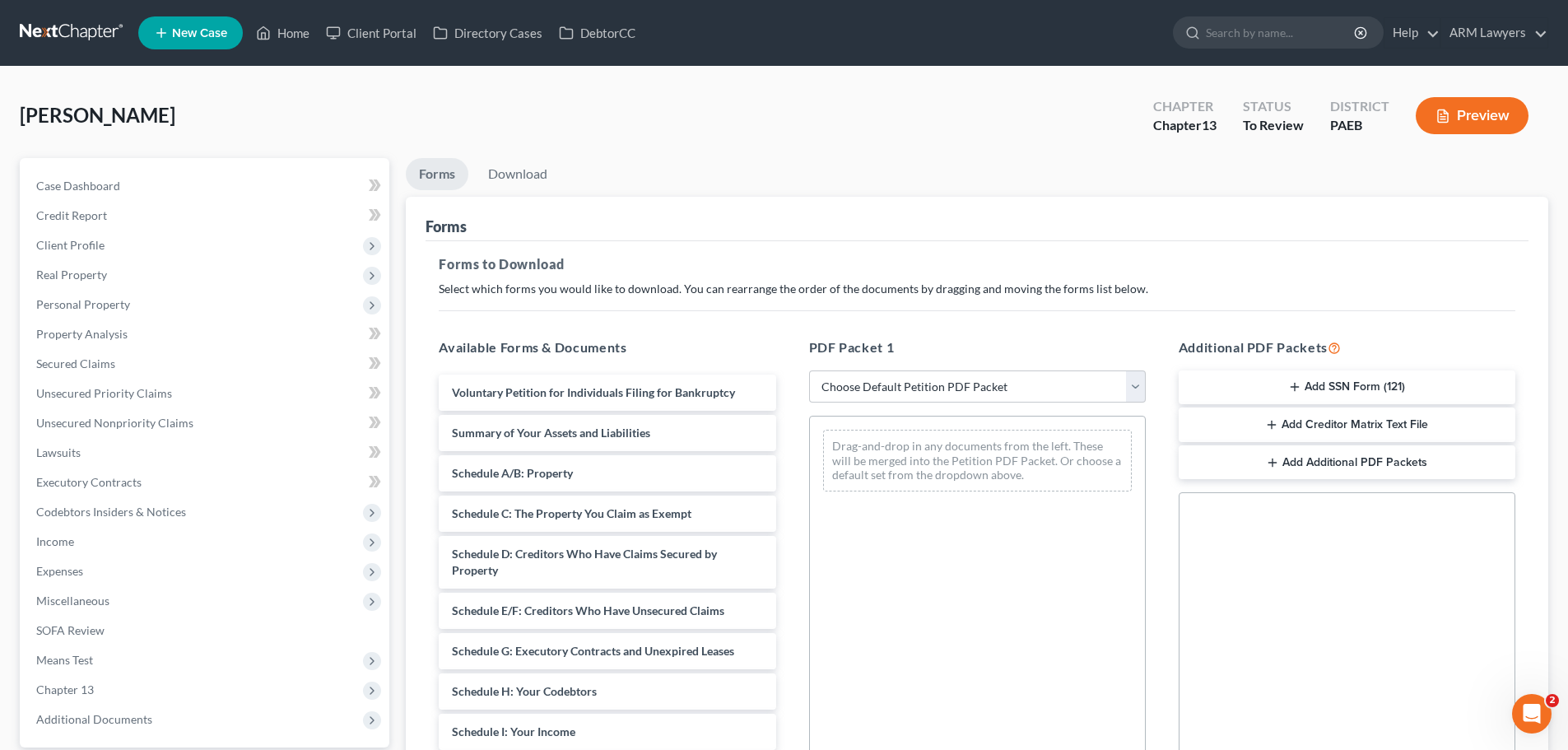
click at [1123, 382] on button "Add SSN Form (121)" at bounding box center [1347, 387] width 337 height 35
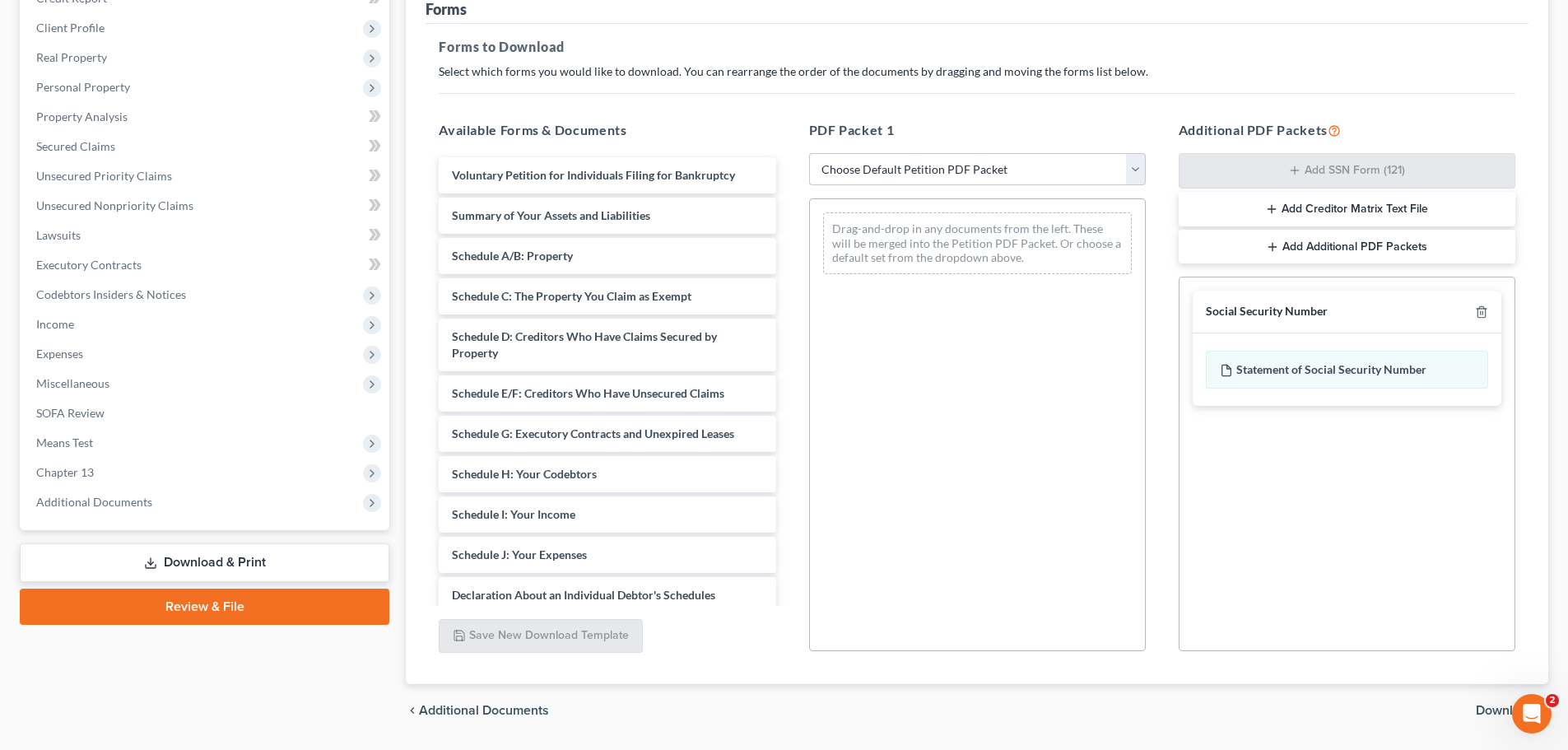
scroll to position [247, 0]
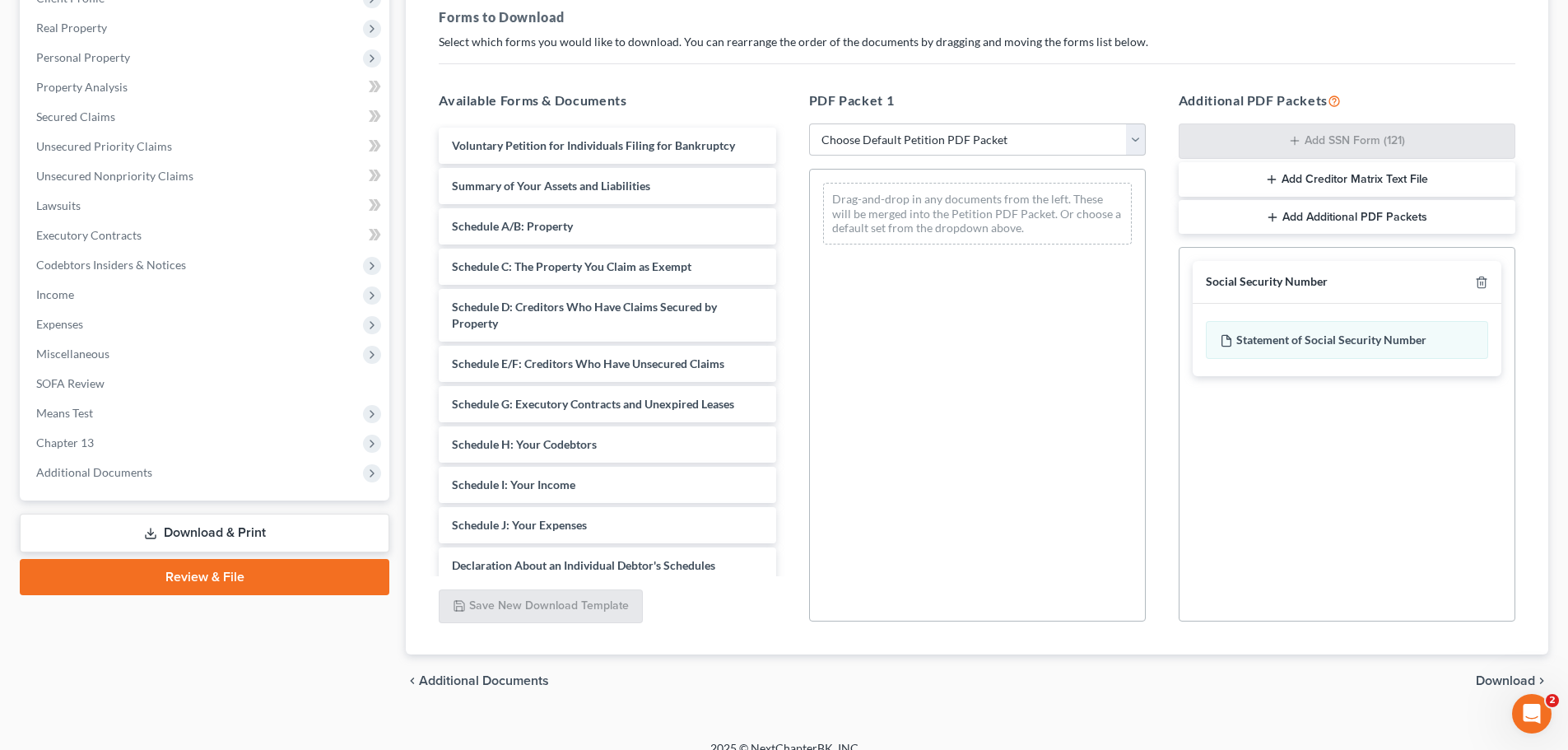
click at [1123, 591] on span "Download" at bounding box center [1506, 681] width 60 height 13
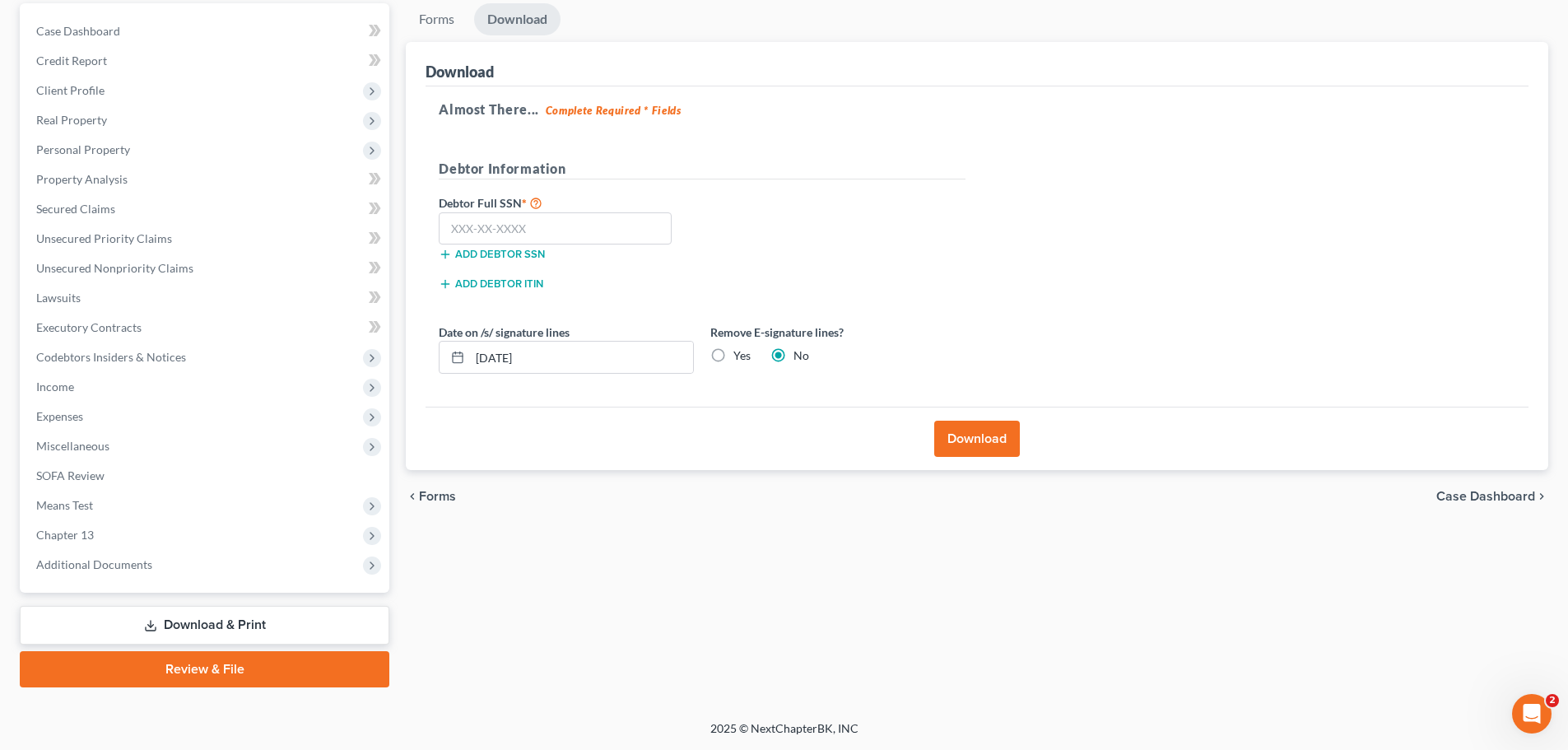
scroll to position [155, 0]
click at [733, 359] on label "Yes" at bounding box center [741, 355] width 17 height 16
click at [740, 358] on input "Yes" at bounding box center [746, 353] width 11 height 11
radio input "true"
radio input "false"
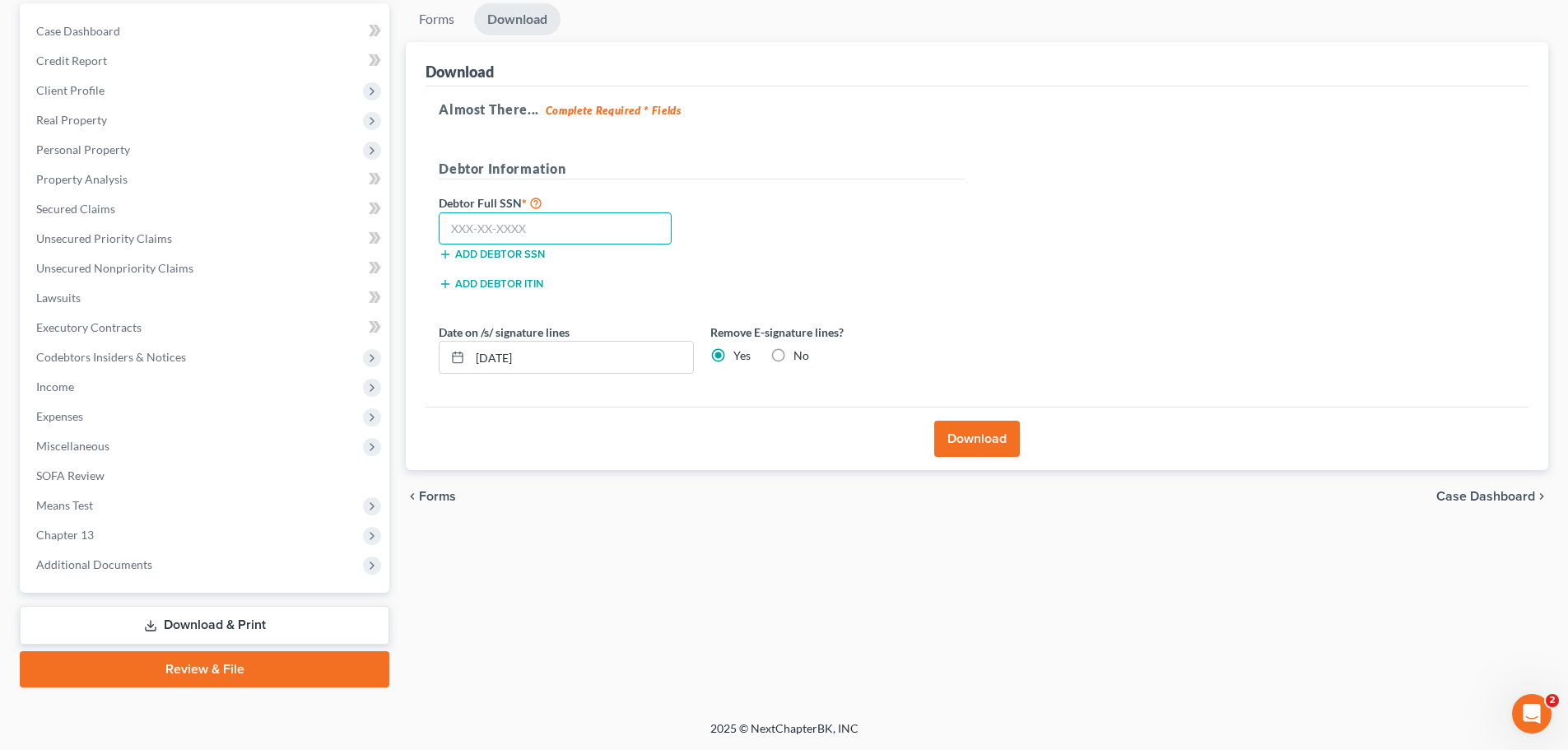
click at [525, 228] on input "text" at bounding box center [556, 228] width 233 height 33
click at [516, 223] on input "text" at bounding box center [556, 228] width 233 height 33
type input "166-78-6643"
click at [955, 429] on button "Download" at bounding box center [977, 438] width 86 height 37
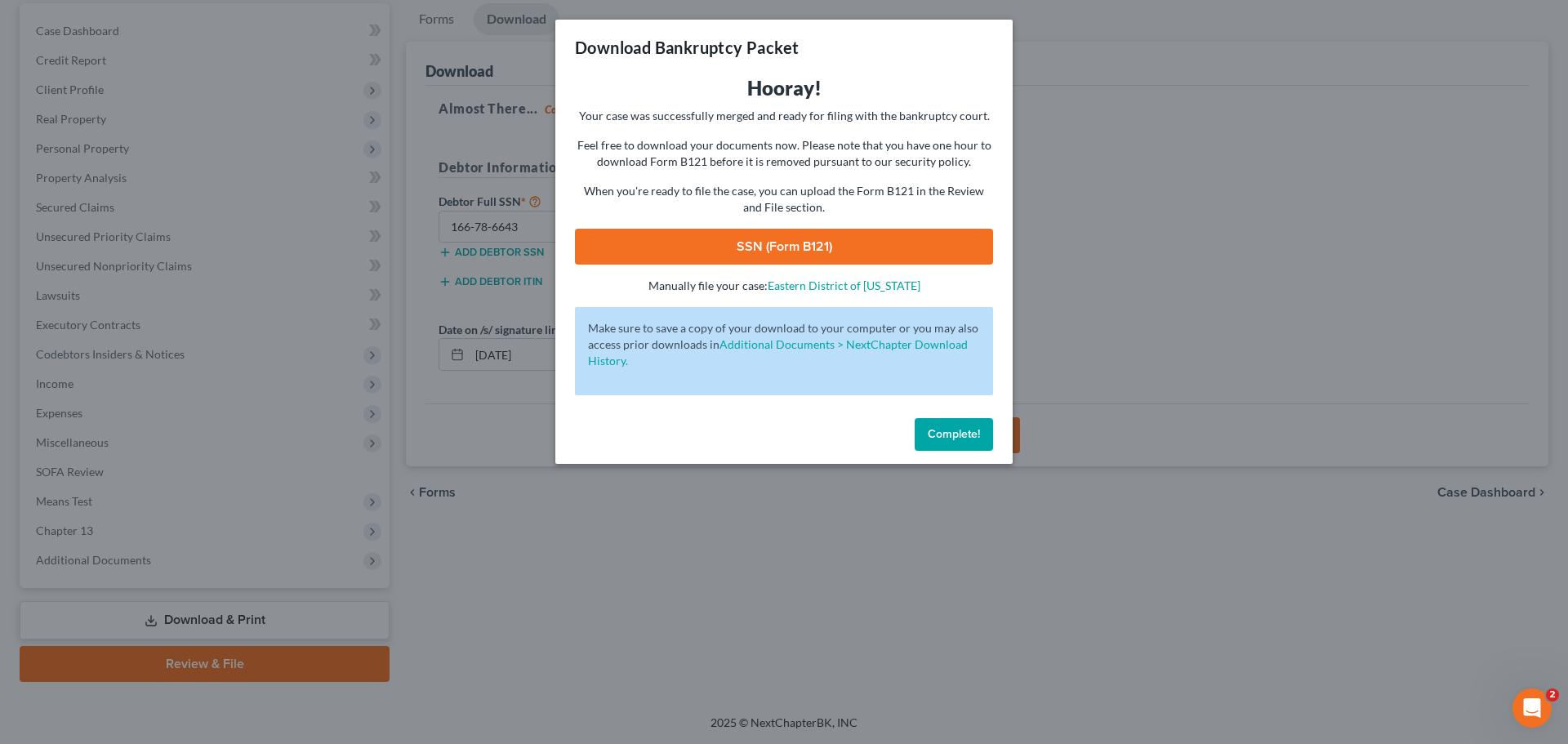
click at [811, 248] on link "SSN (Form B121)" at bounding box center [784, 247] width 418 height 36
click at [957, 587] on div "Download Bankruptcy Packet Hooray! Your case was successfully merged and ready …" at bounding box center [784, 372] width 1568 height 744
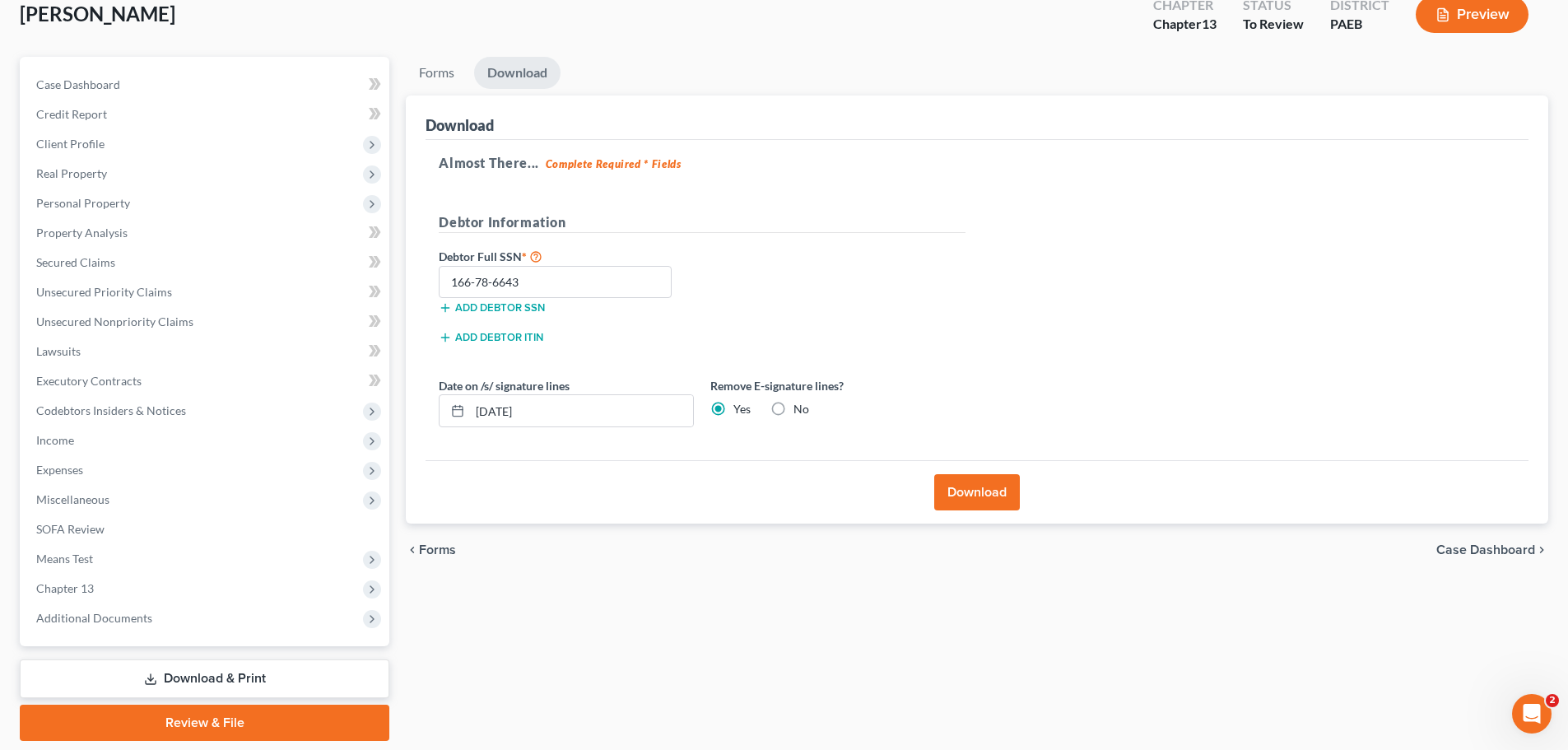
scroll to position [72, 0]
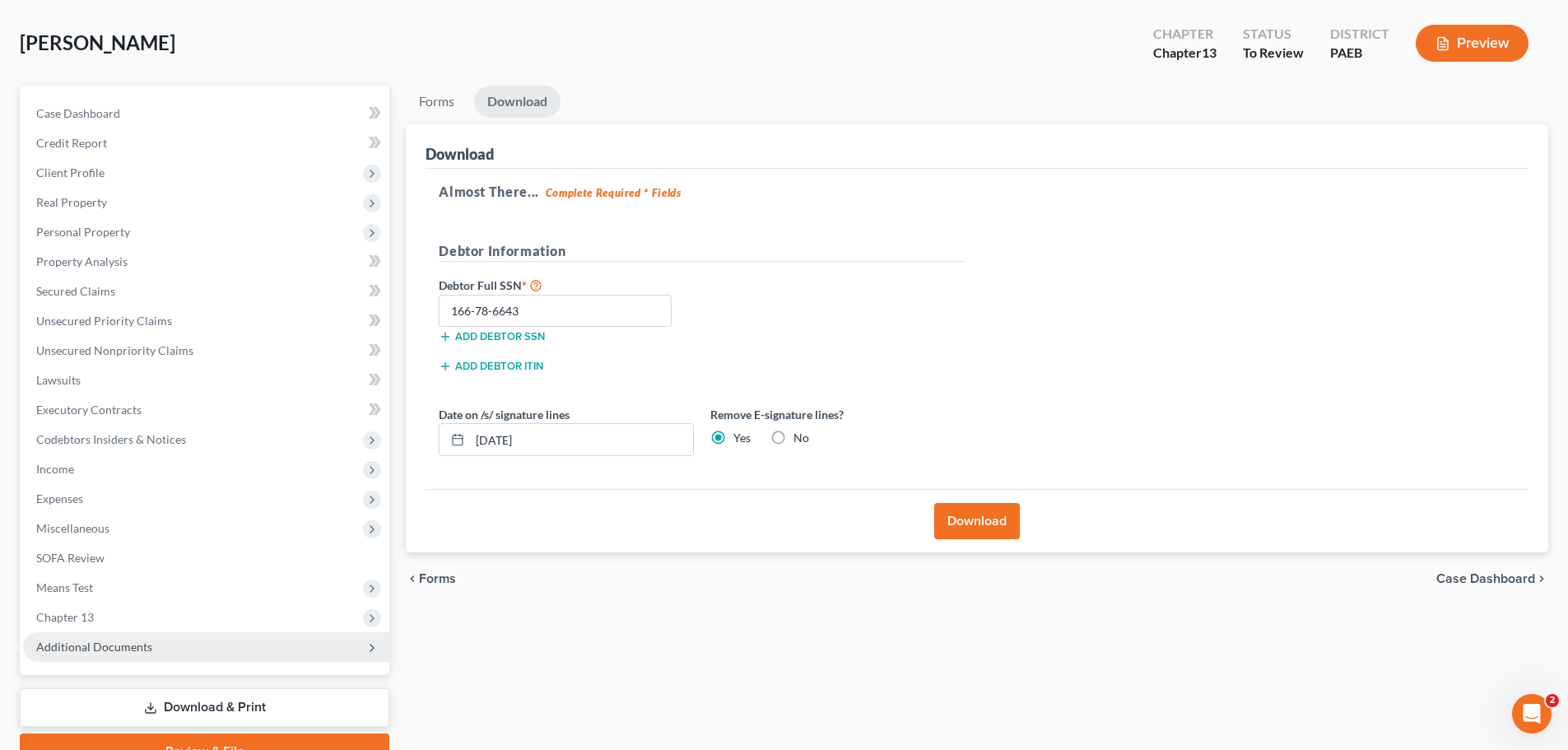
click at [218, 591] on span "Additional Documents" at bounding box center [206, 647] width 366 height 29
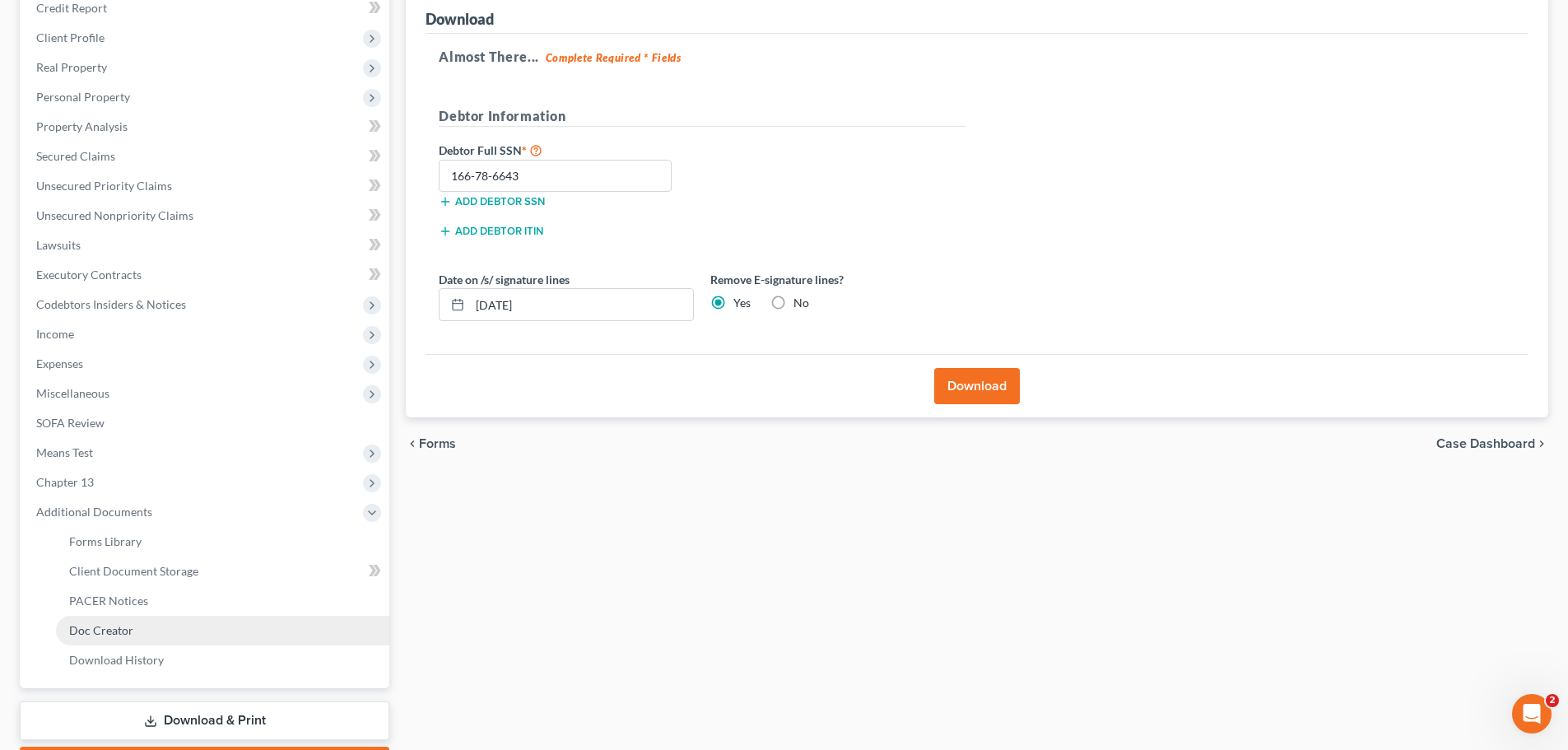
scroll to position [237, 0]
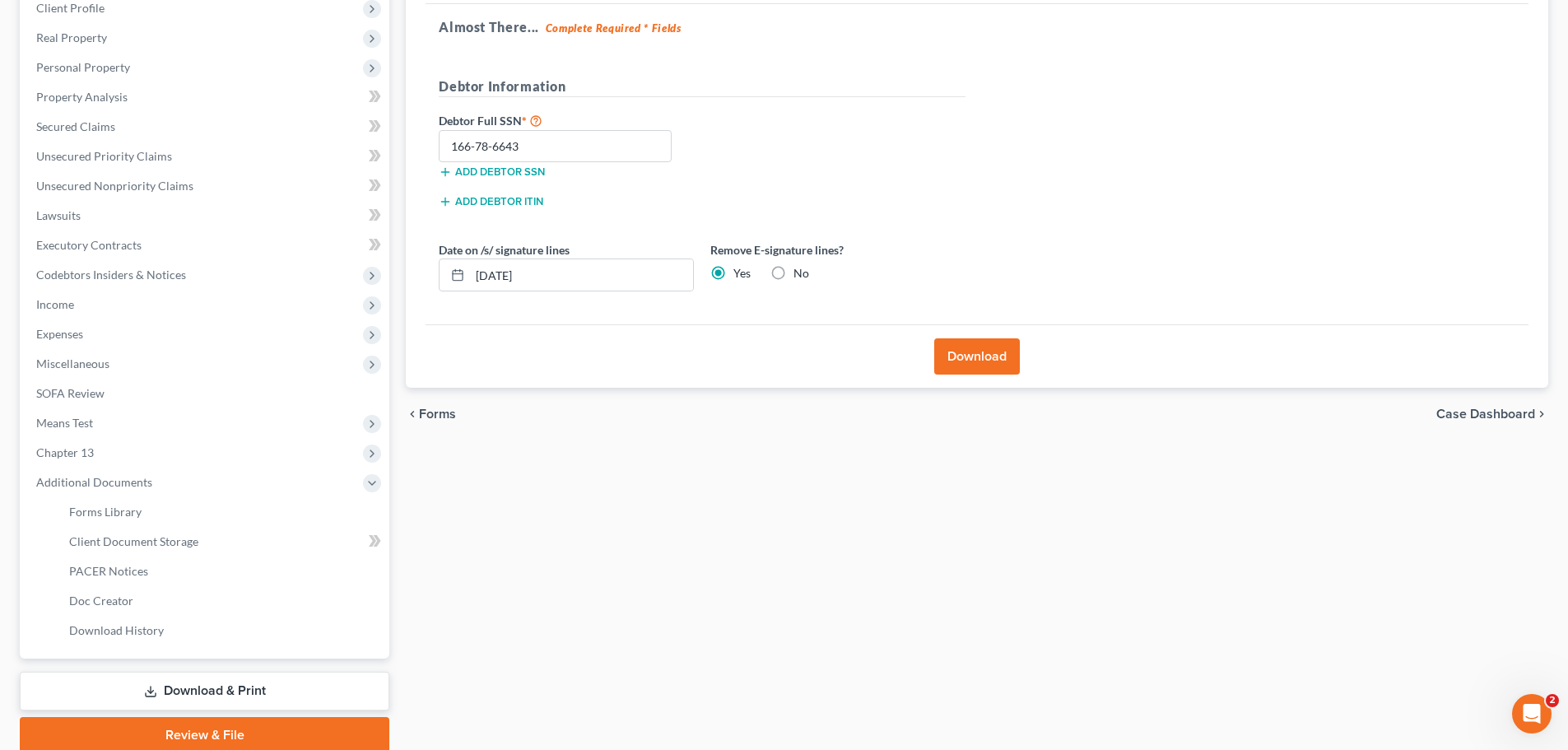
click at [173, 591] on link "Download & Print" at bounding box center [204, 690] width 370 height 38
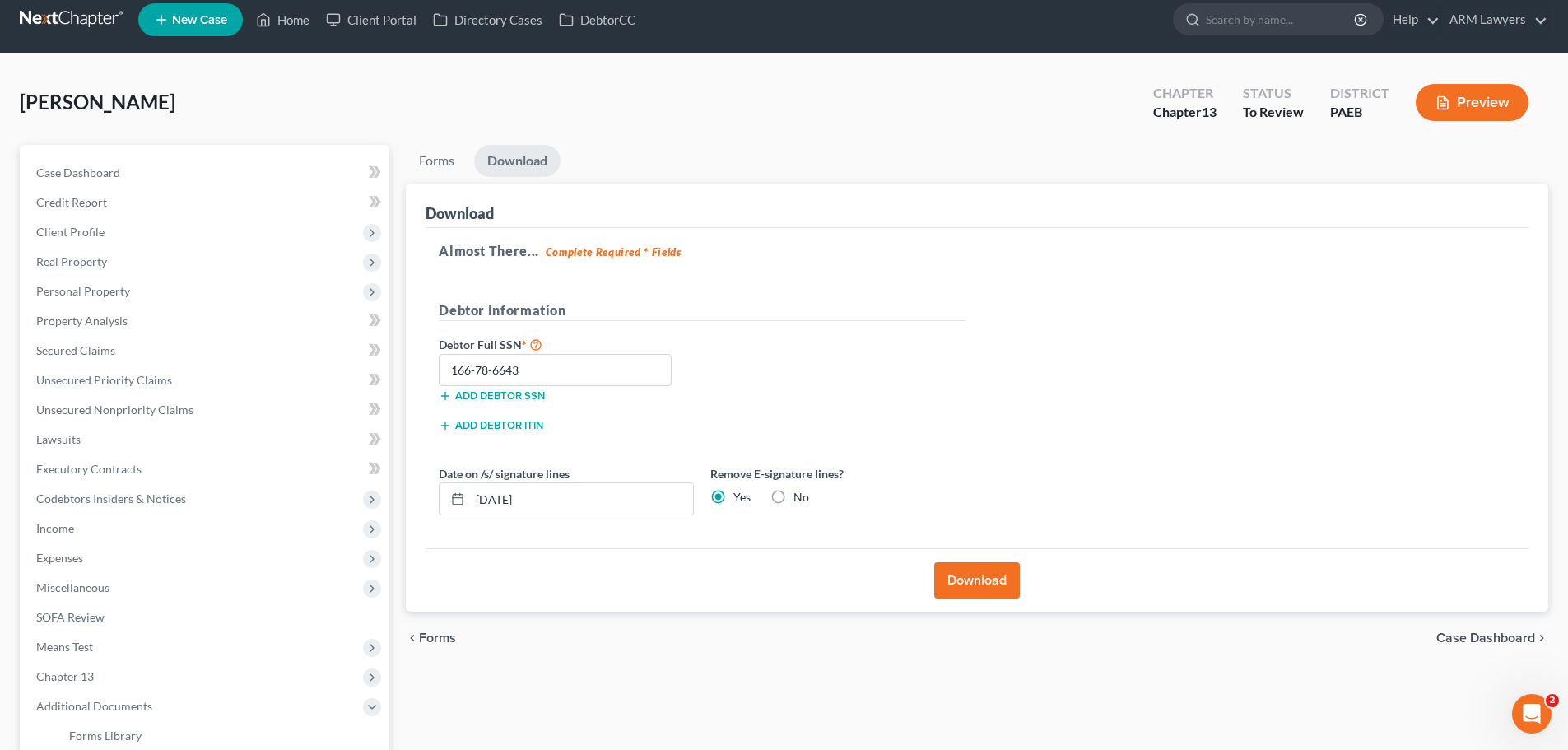
scroll to position [0, 0]
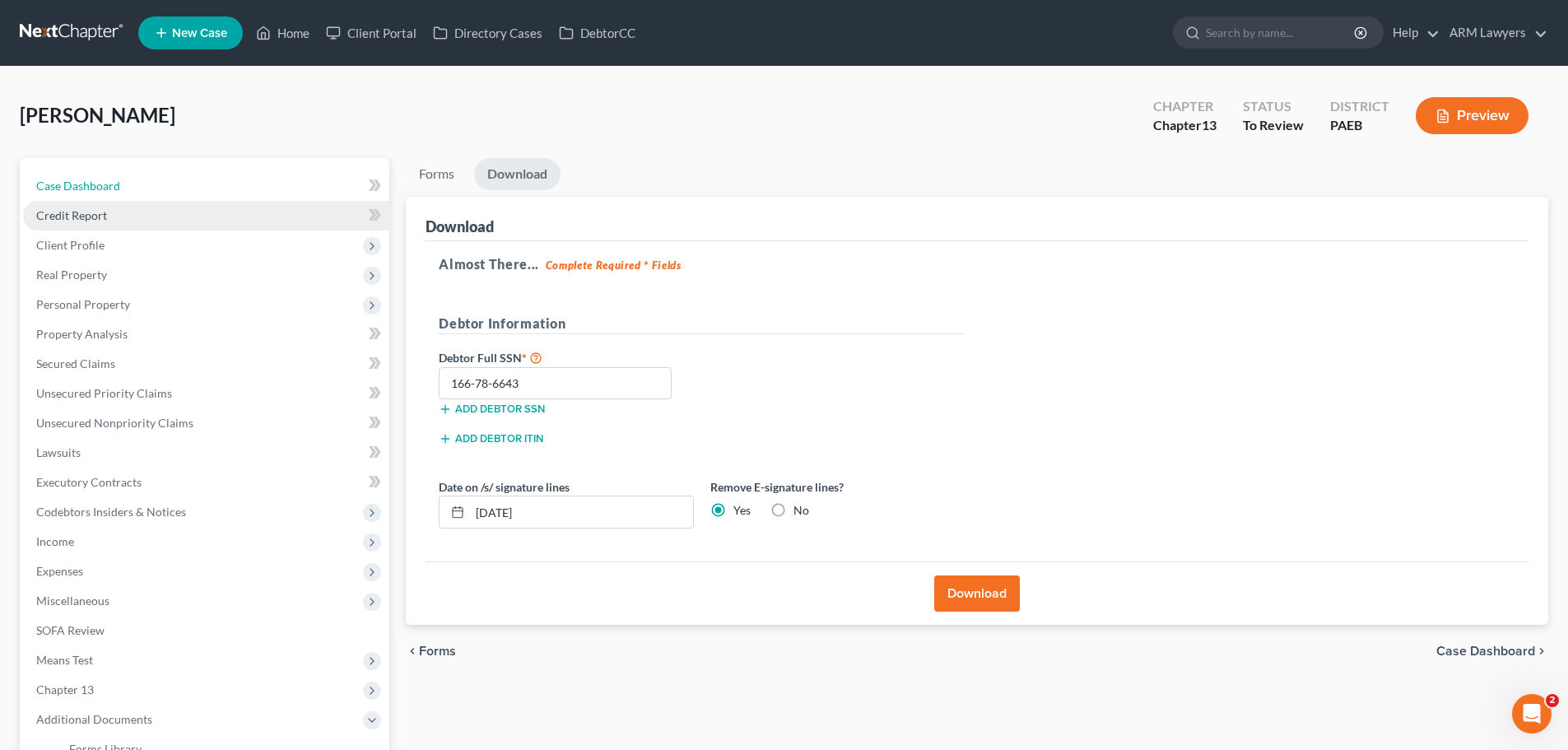
click at [90, 197] on link "Case Dashboard" at bounding box center [206, 185] width 366 height 29
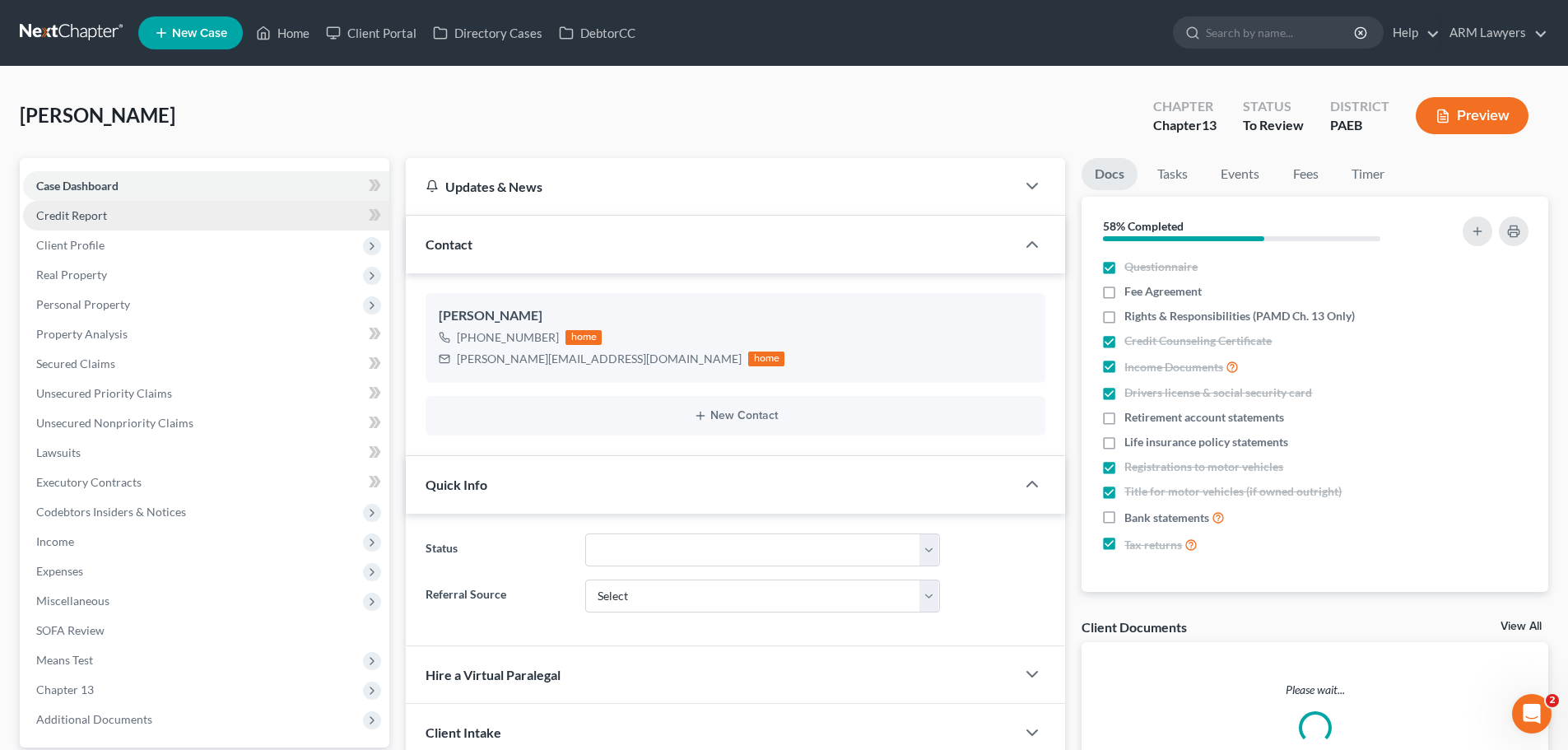
click at [86, 219] on span "Credit Report" at bounding box center [71, 216] width 70 height 14
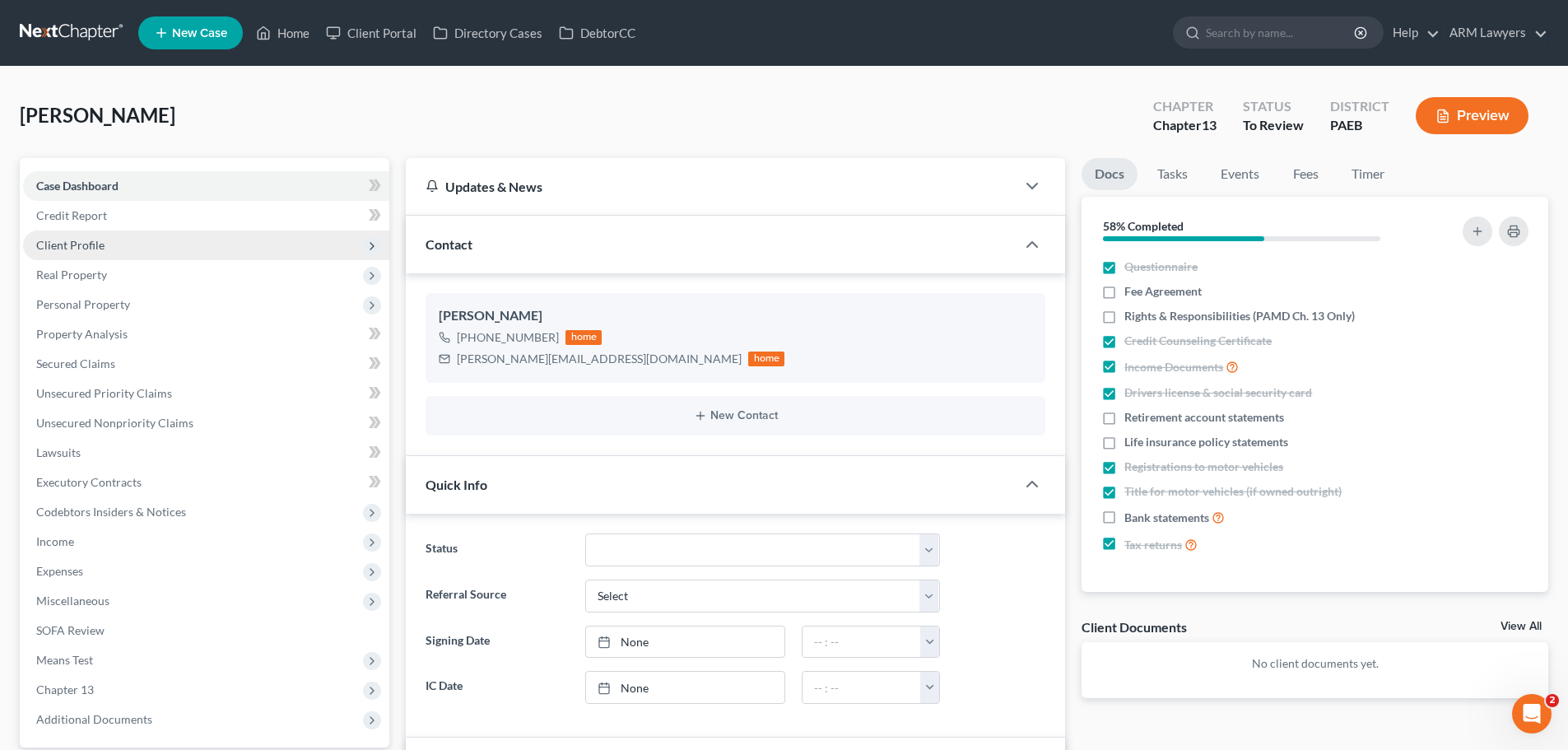
click at [81, 246] on span "Client Profile" at bounding box center [70, 245] width 69 height 14
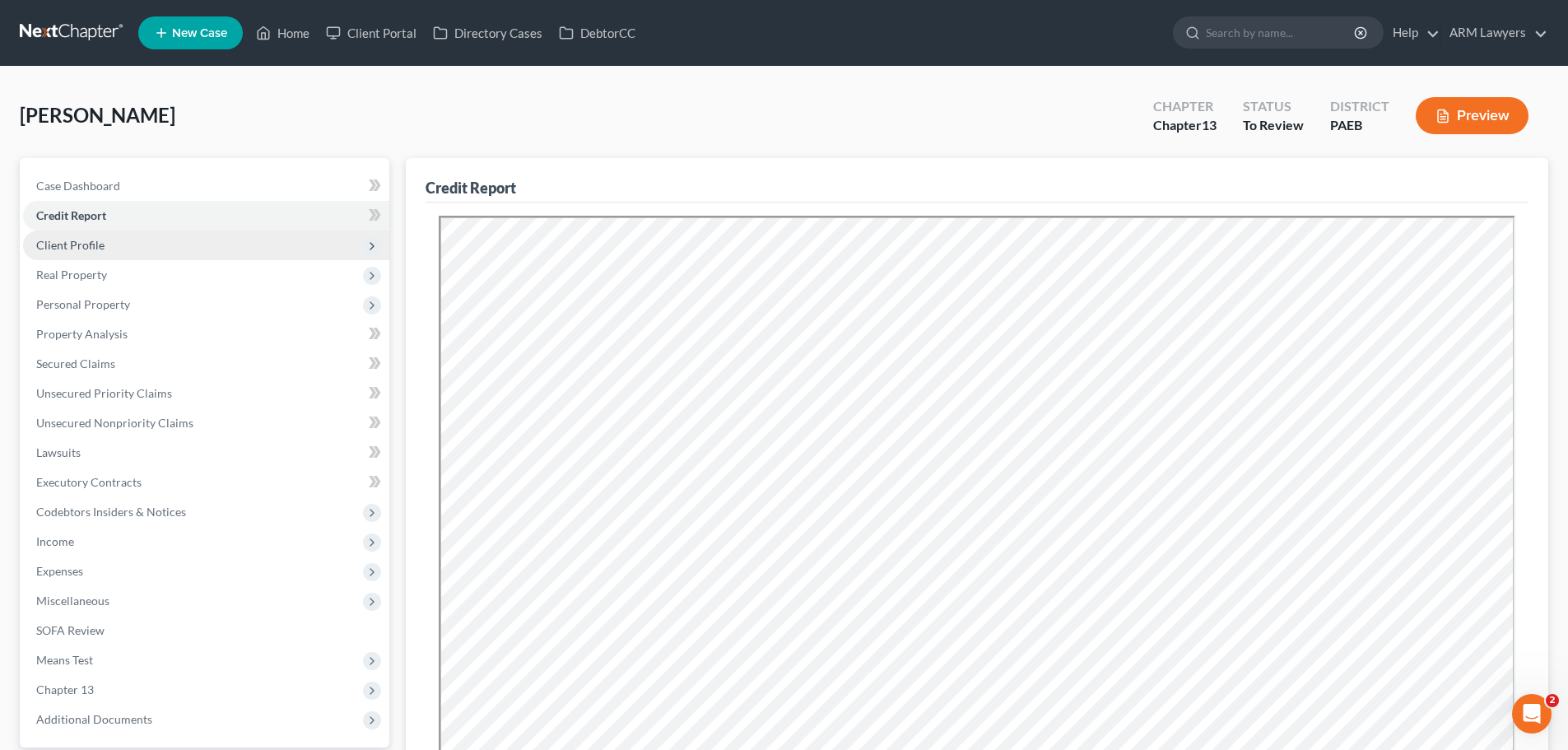
click at [85, 241] on span "Client Profile" at bounding box center [70, 245] width 69 height 14
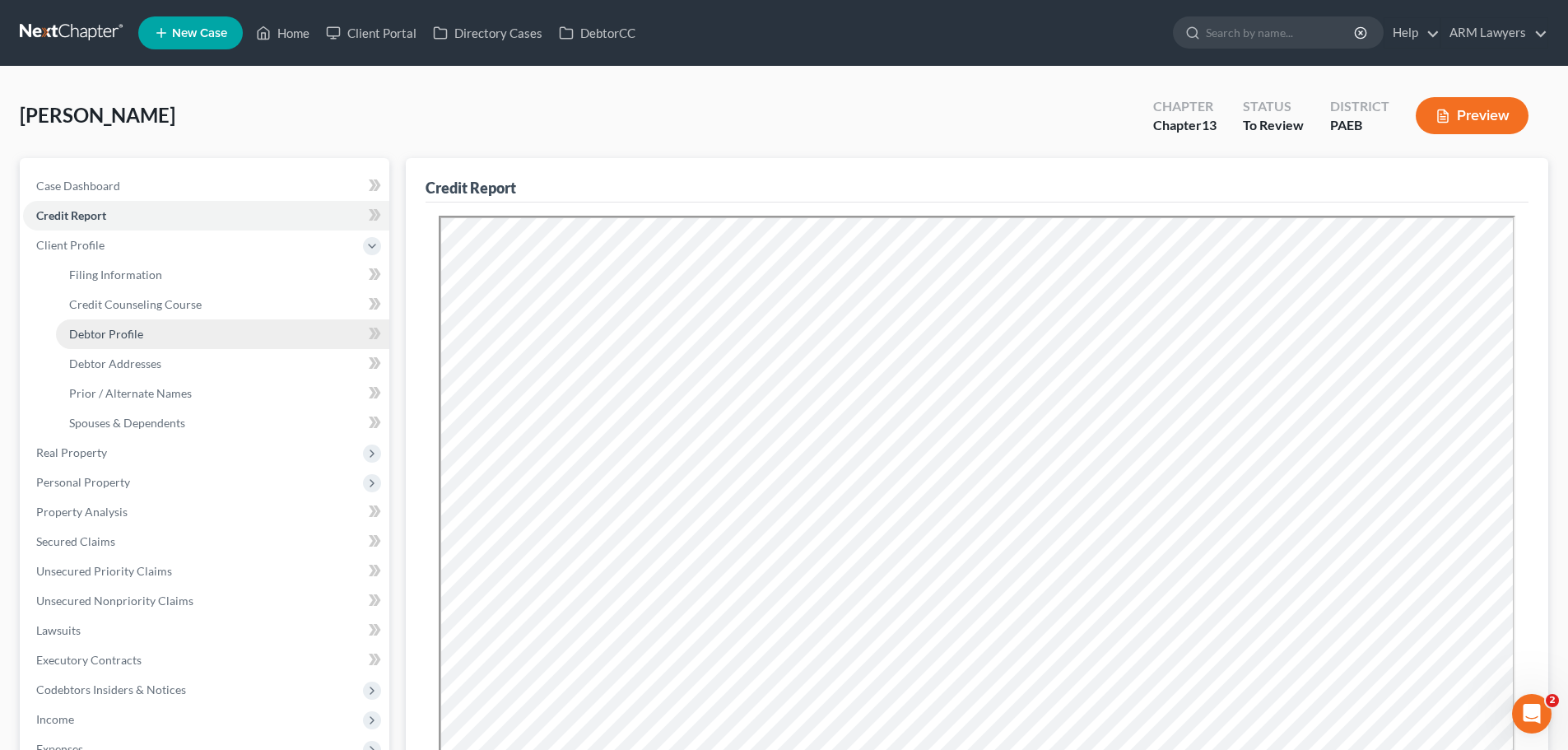
click at [114, 331] on span "Debtor Profile" at bounding box center [106, 334] width 74 height 14
select select "0"
select select "1"
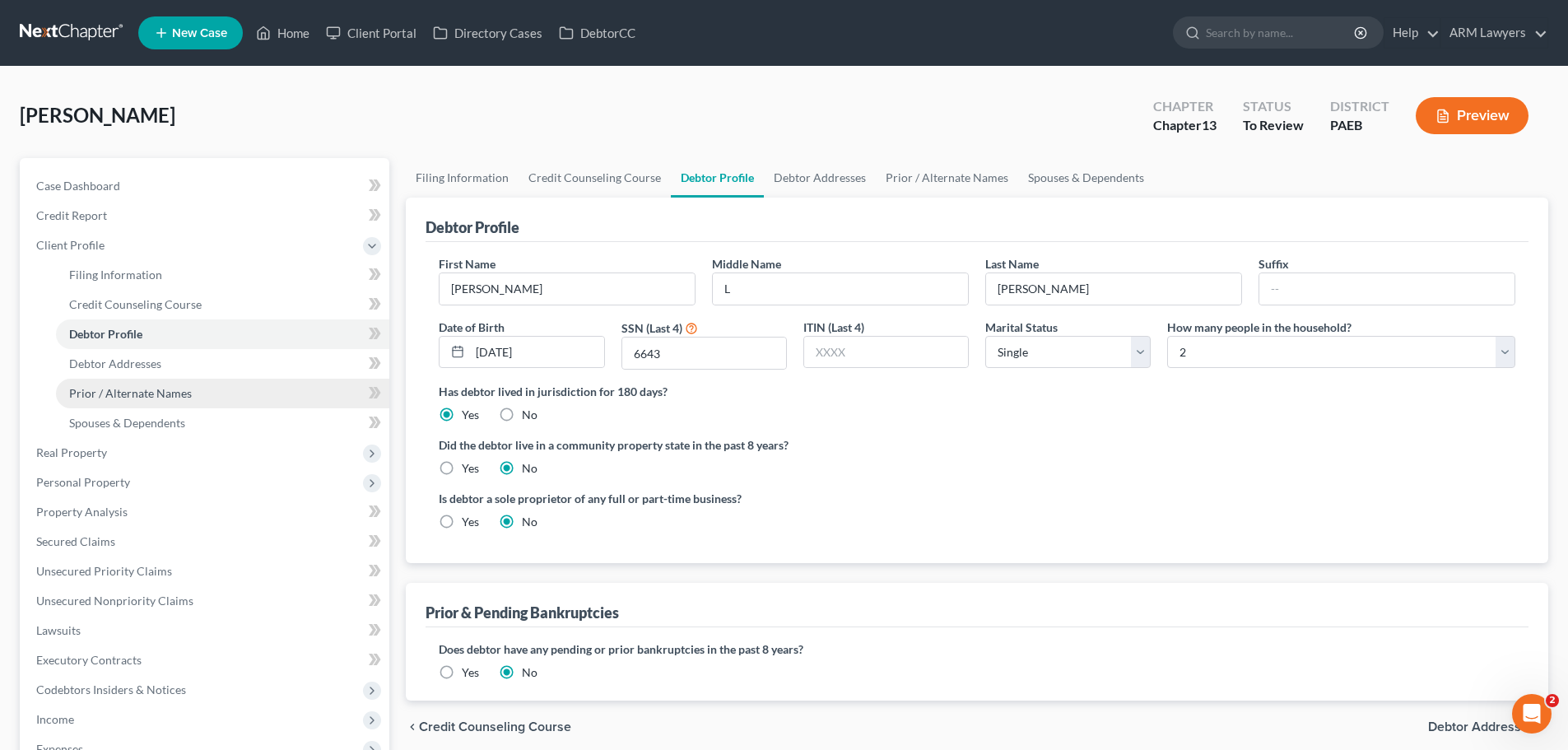
click at [135, 395] on span "Prior / Alternate Names" at bounding box center [131, 393] width 123 height 14
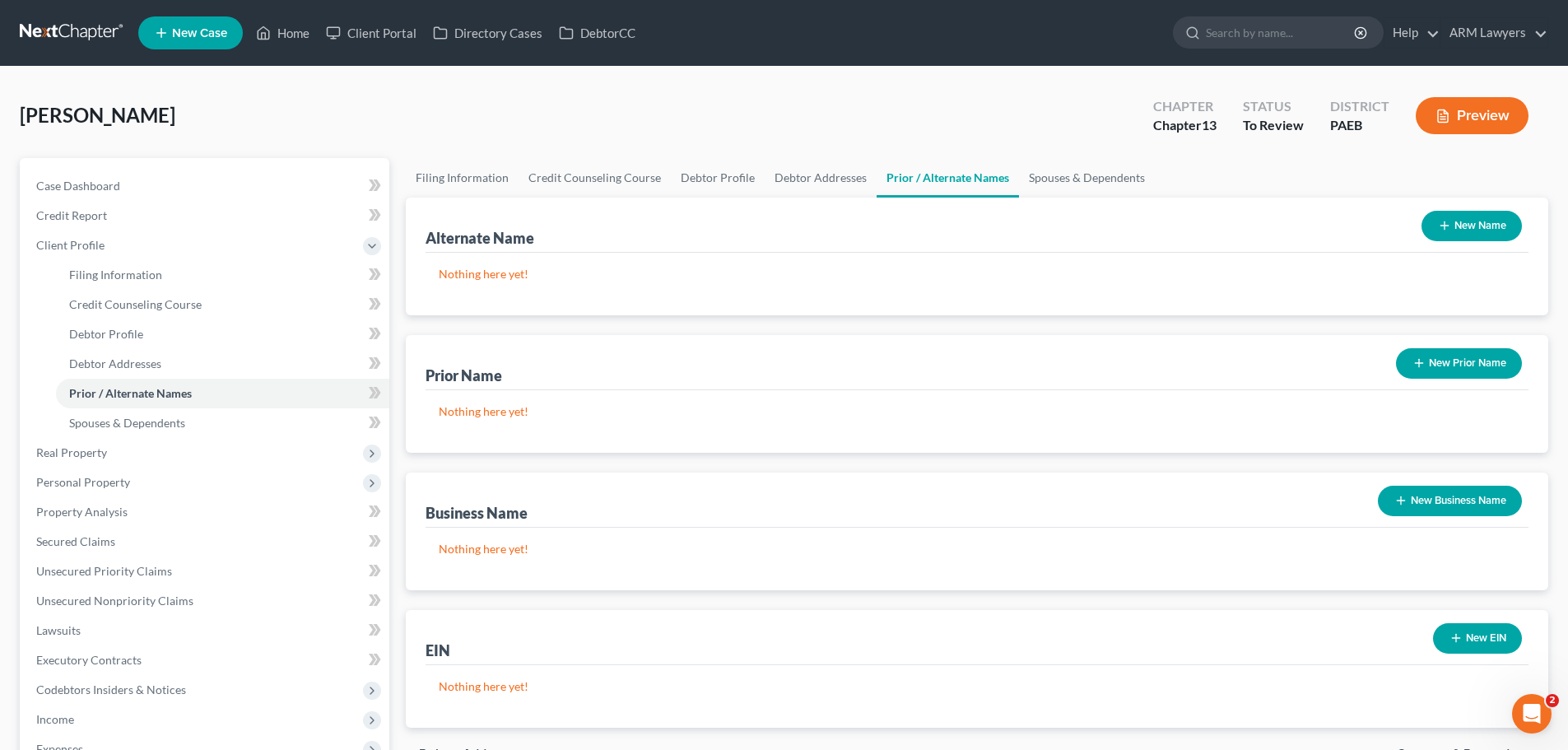
click at [1123, 104] on button "Preview" at bounding box center [1472, 116] width 113 height 37
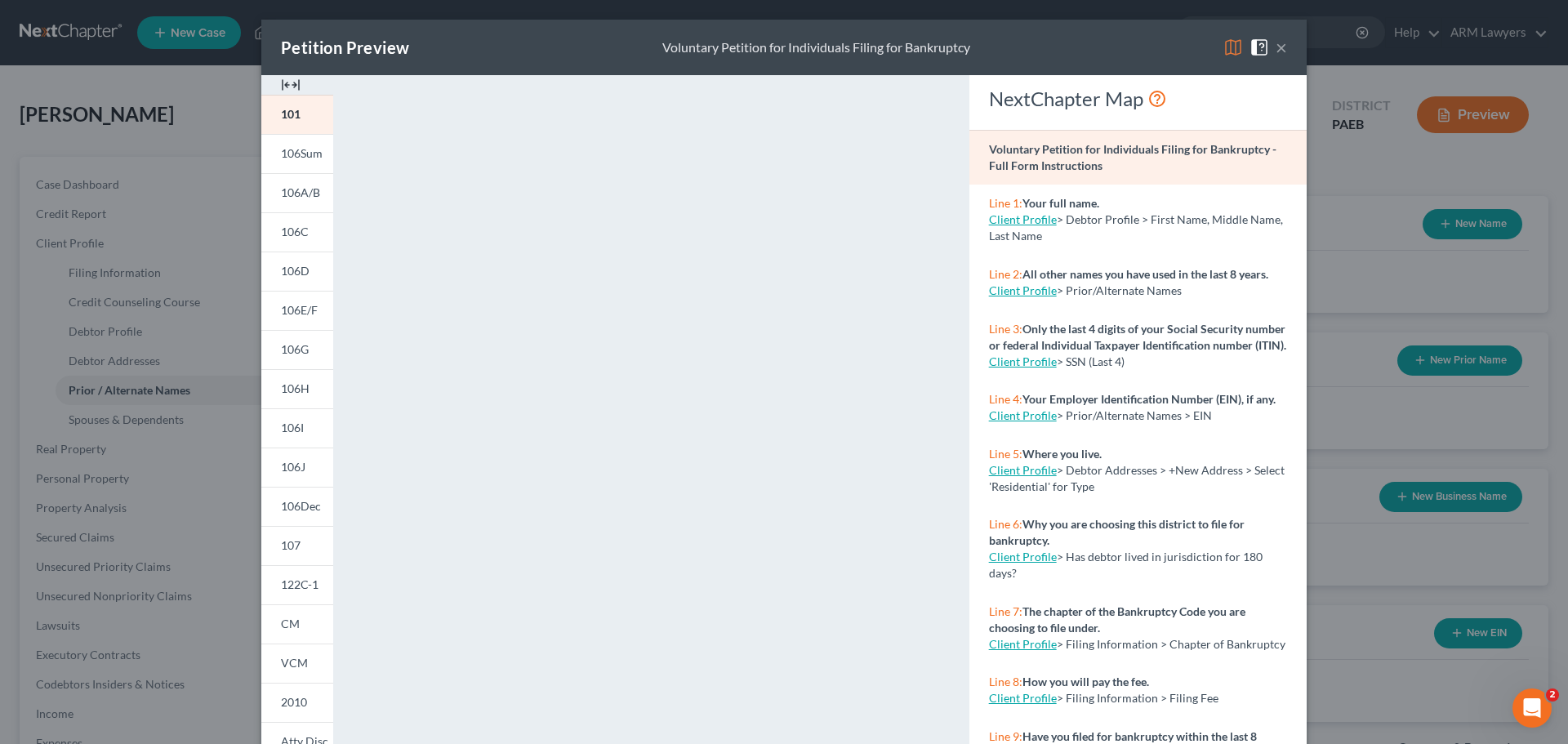
click at [1115, 43] on button "×" at bounding box center [1281, 48] width 11 height 19
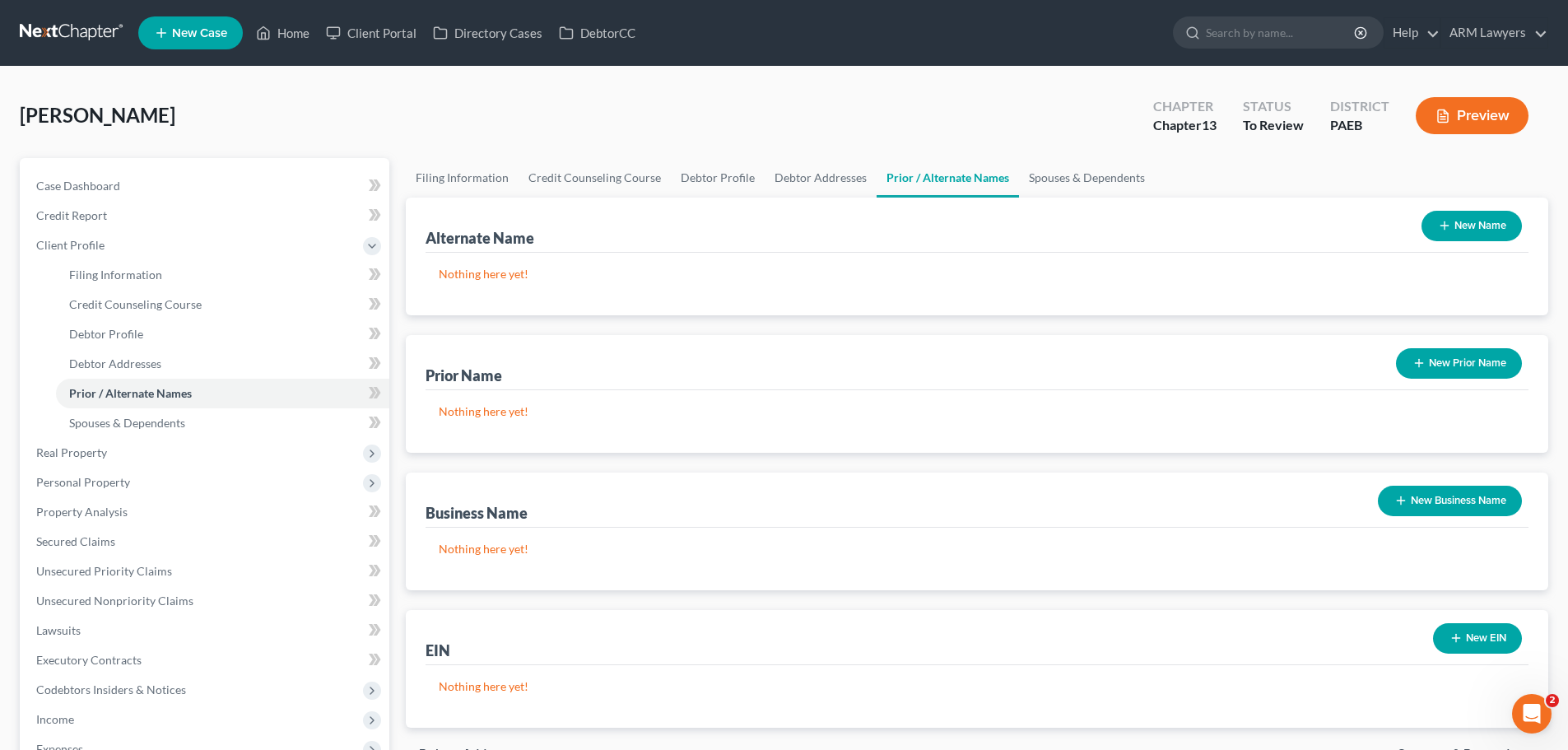
click at [1123, 222] on button "New Name" at bounding box center [1472, 226] width 101 height 30
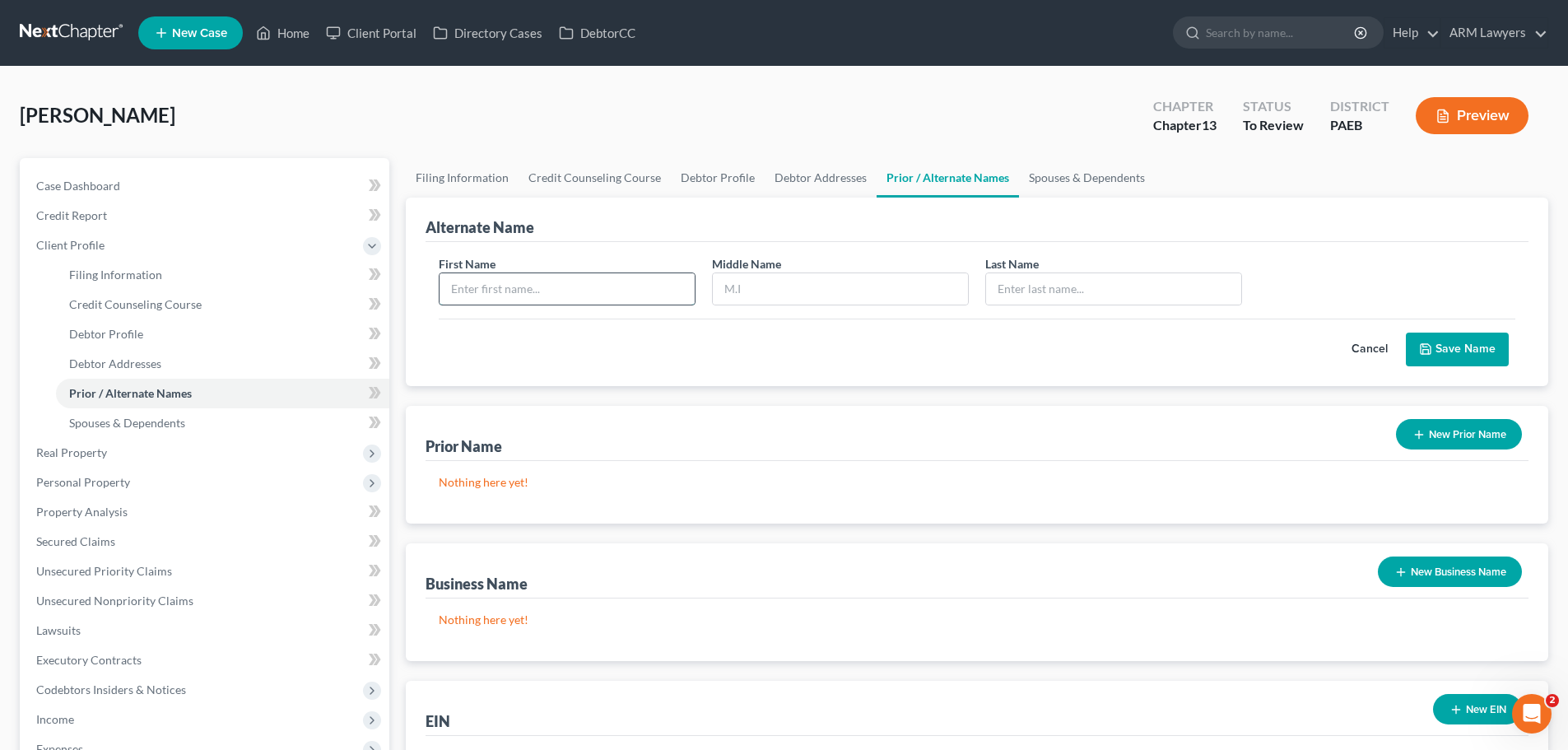
click at [559, 294] on input "text" at bounding box center [567, 289] width 255 height 31
type input "Meghan"
type input "Lynn"
type input "Heidelbaugh"
click at [1123, 342] on button "Save Name" at bounding box center [1458, 349] width 103 height 35
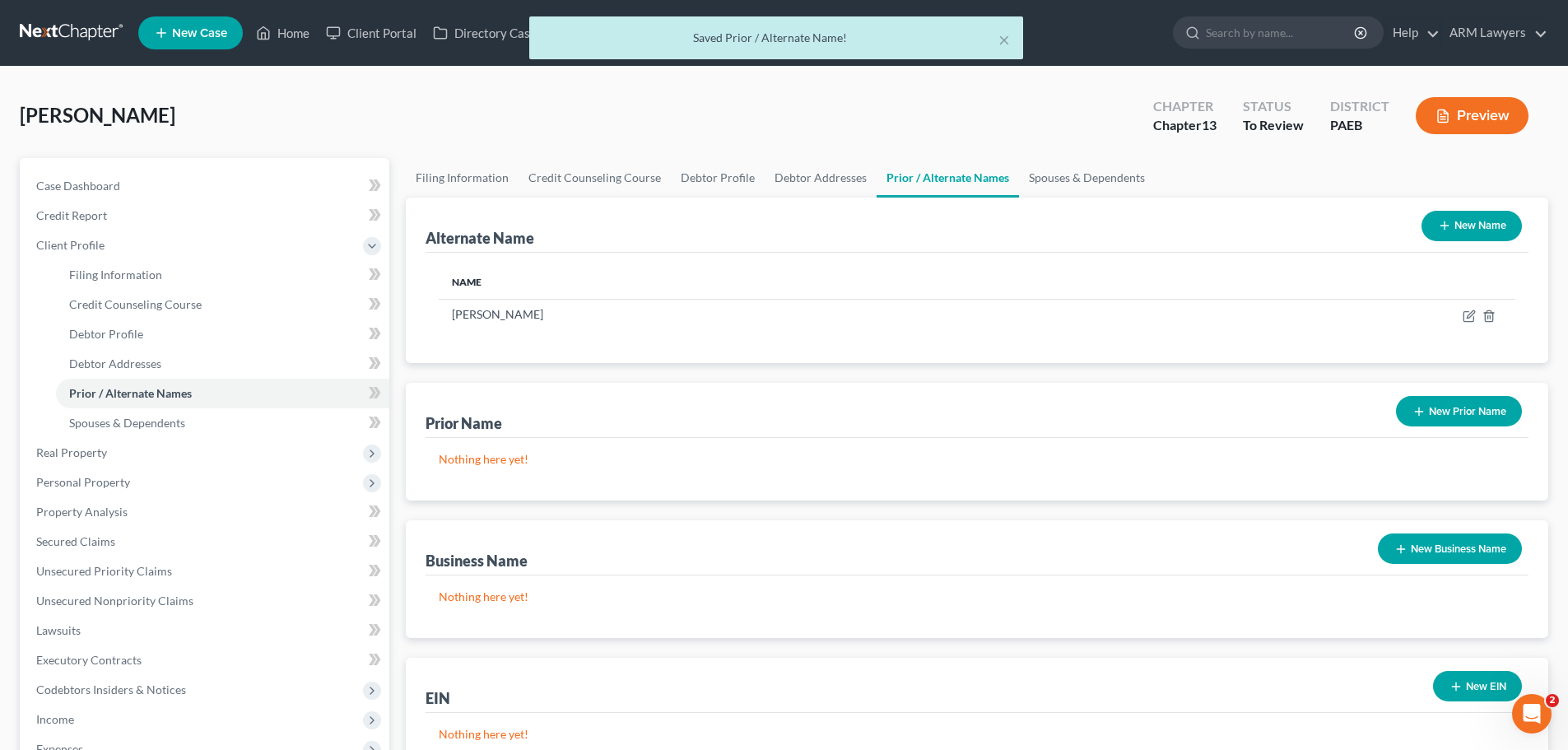
click at [1123, 110] on button "Preview" at bounding box center [1472, 116] width 113 height 37
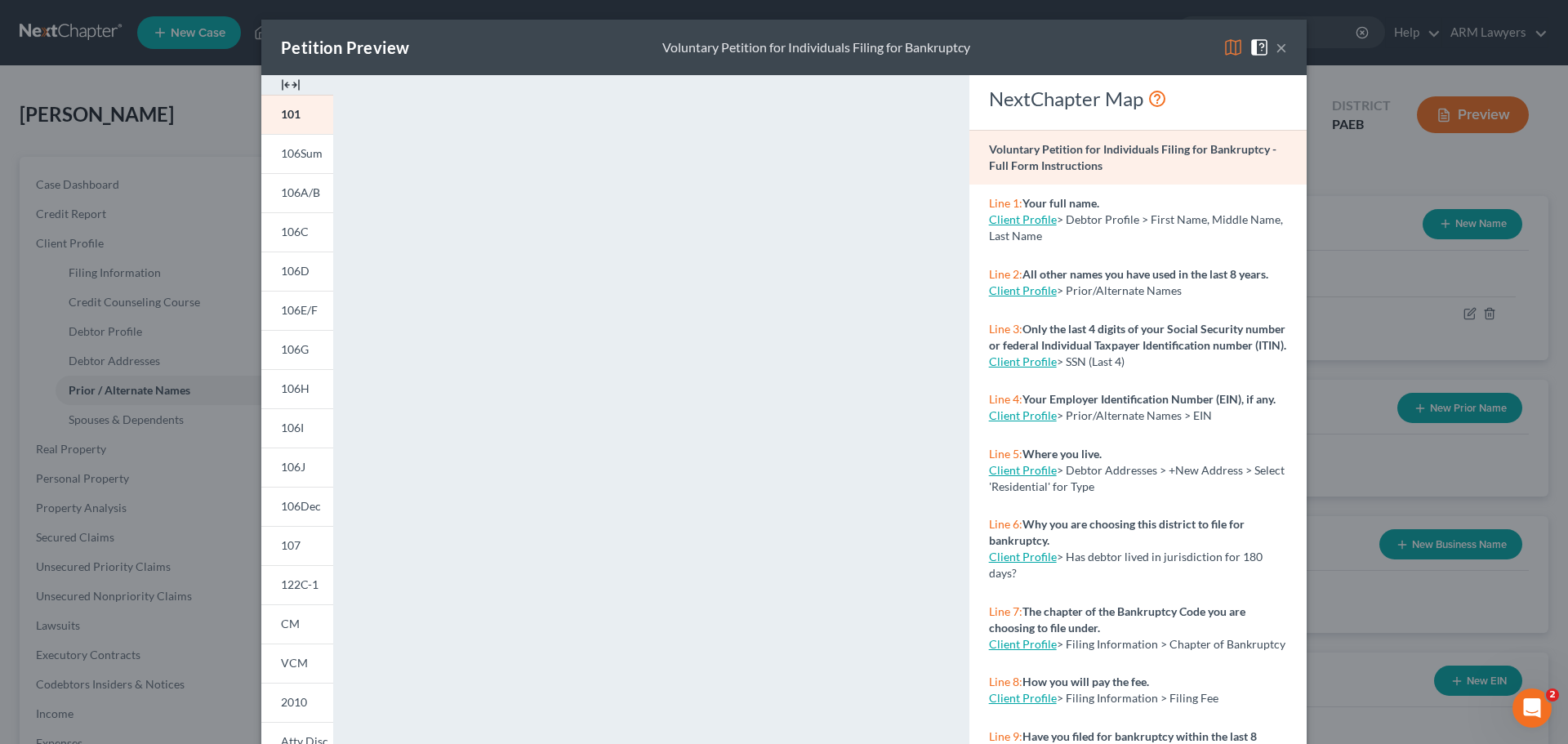
click at [1115, 43] on button "×" at bounding box center [1281, 48] width 11 height 19
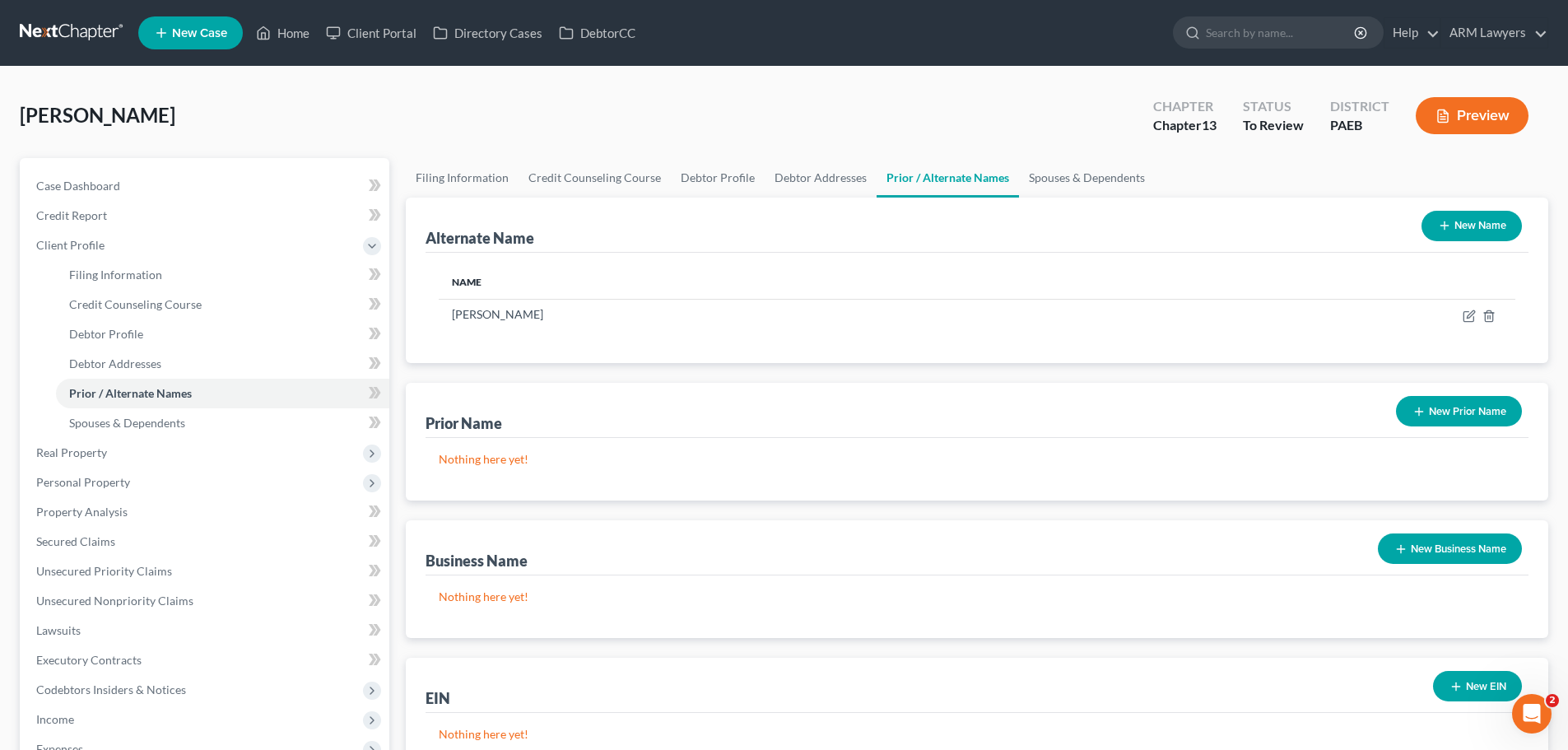
click at [61, 27] on link at bounding box center [72, 32] width 105 height 29
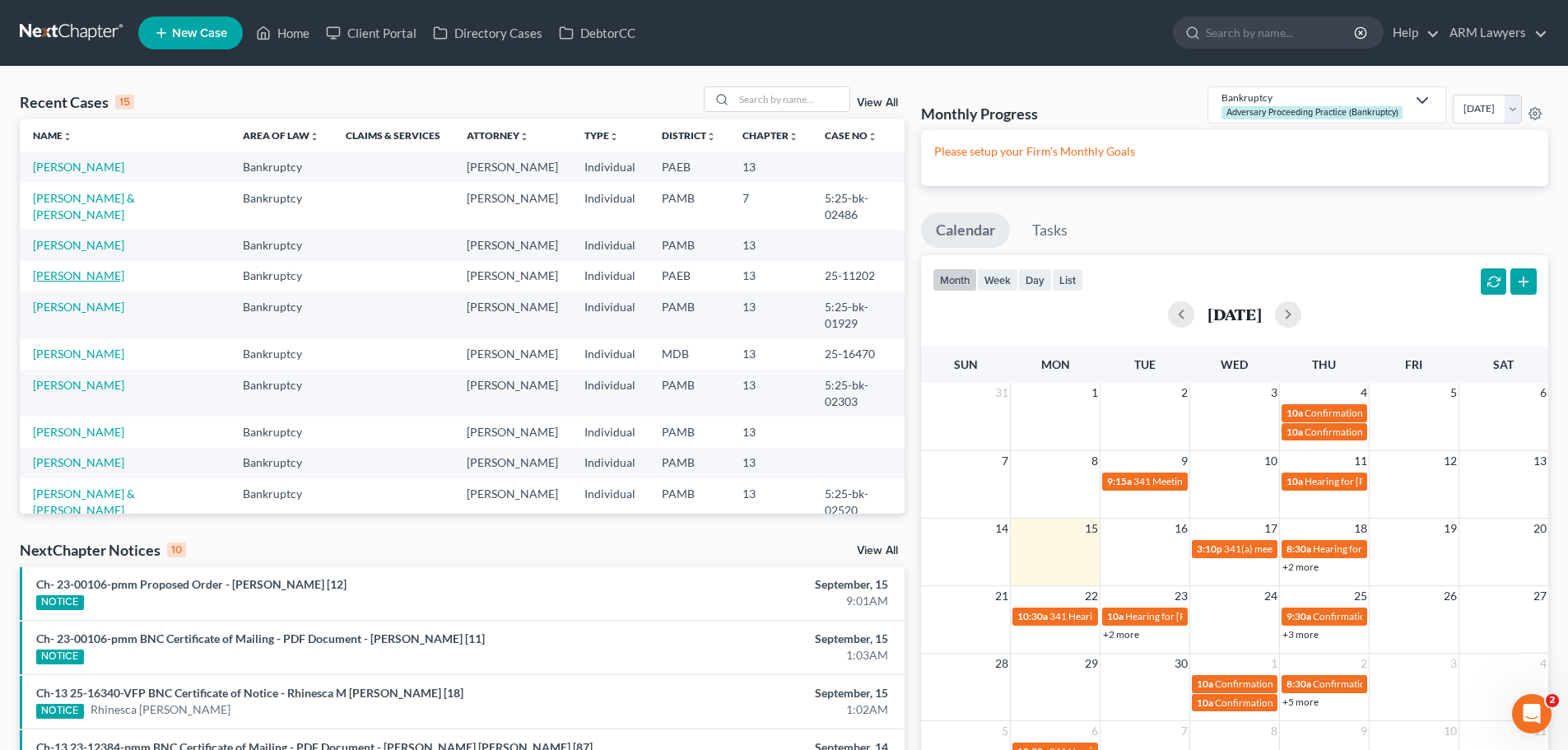
click at [89, 268] on link "[PERSON_NAME]" at bounding box center [78, 275] width 92 height 14
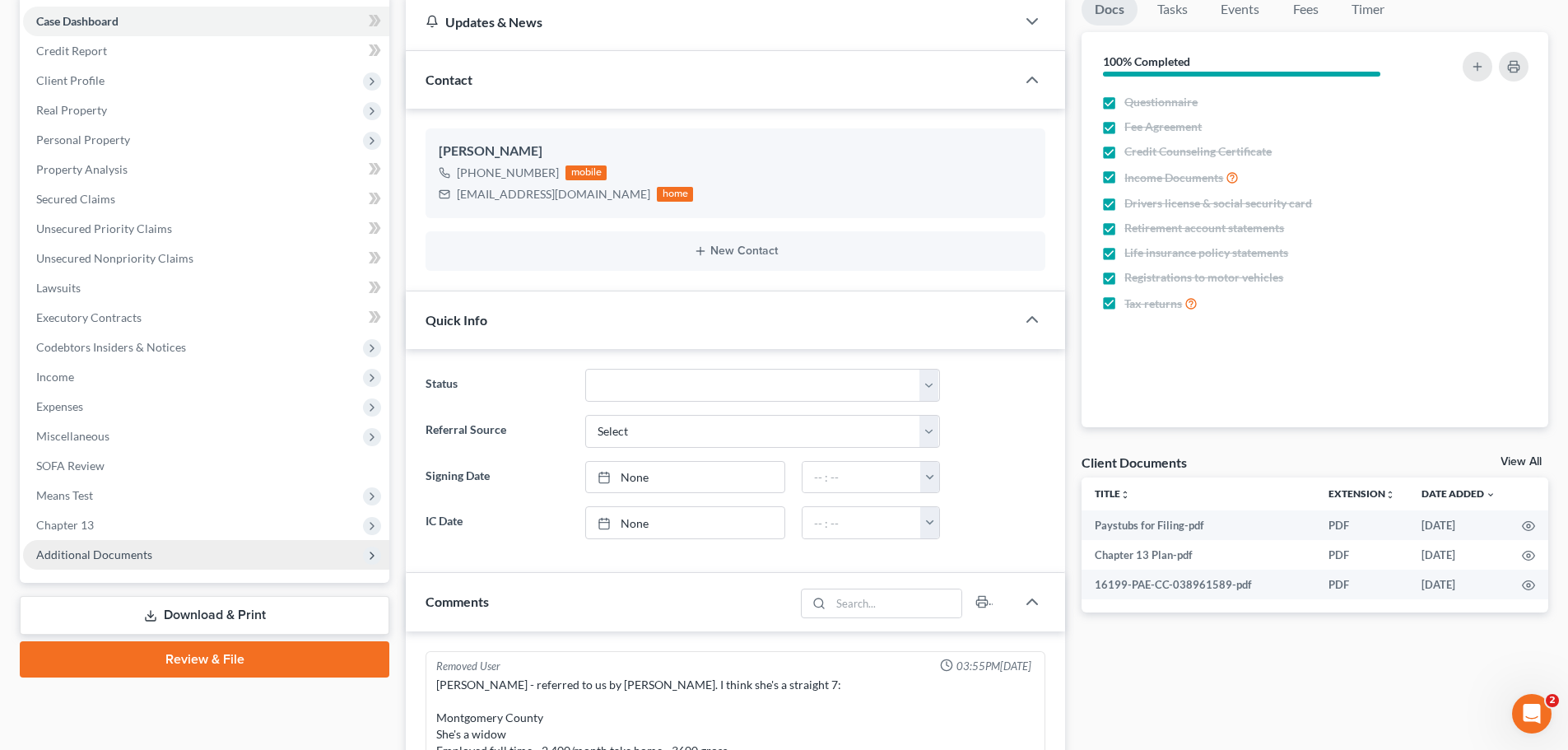
scroll to position [249, 0]
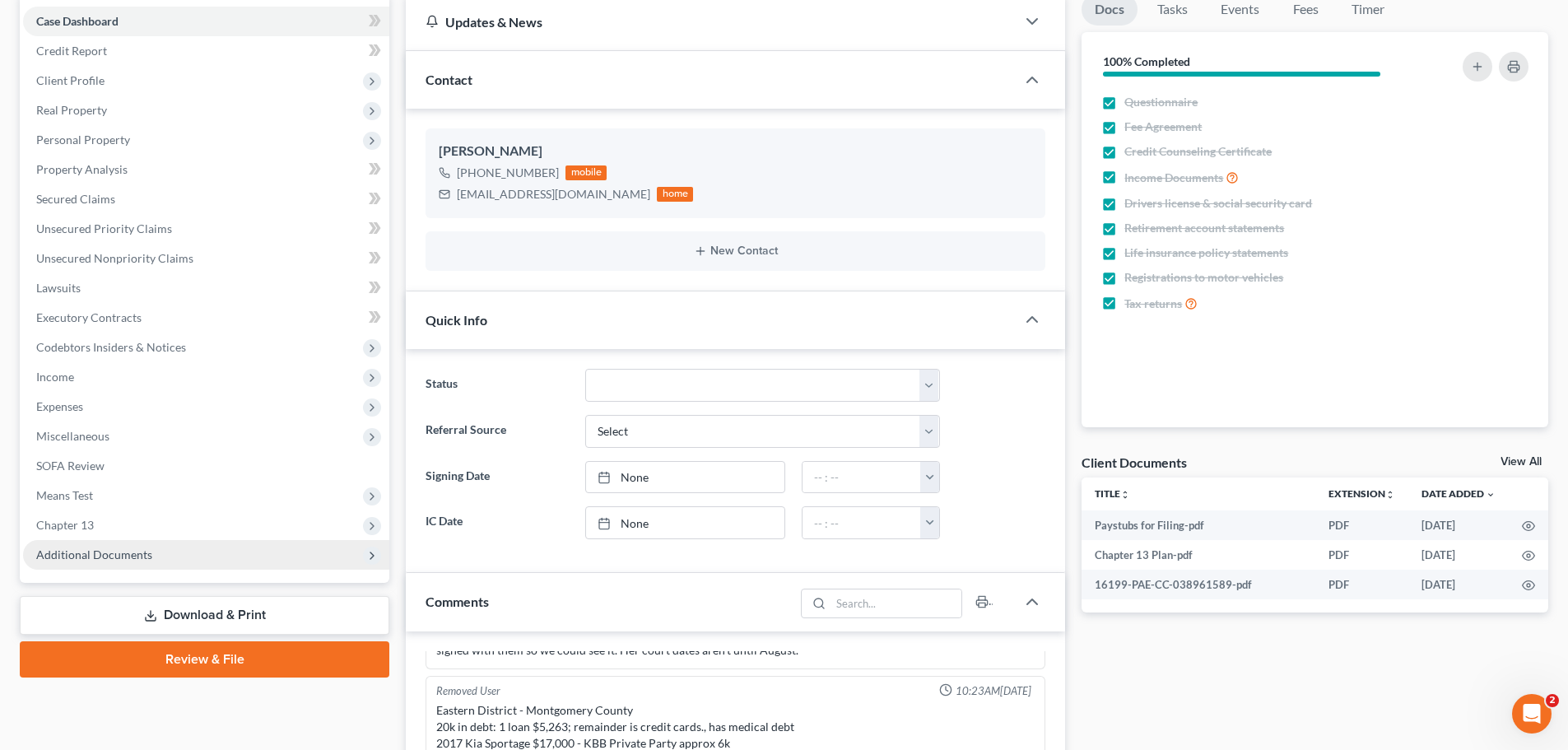
click at [120, 551] on span "Additional Documents" at bounding box center [94, 555] width 116 height 14
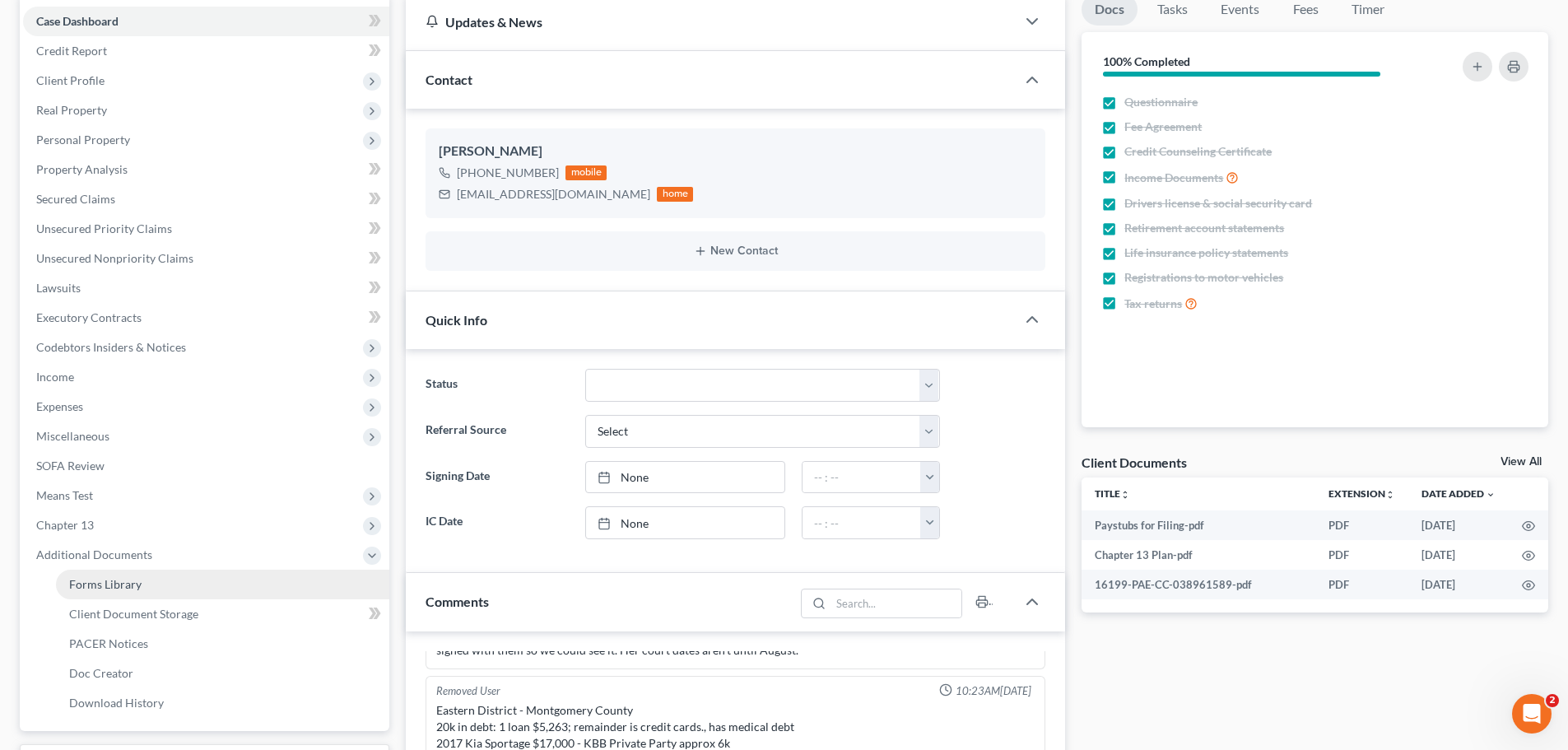
click at [129, 581] on span "Forms Library" at bounding box center [105, 584] width 72 height 14
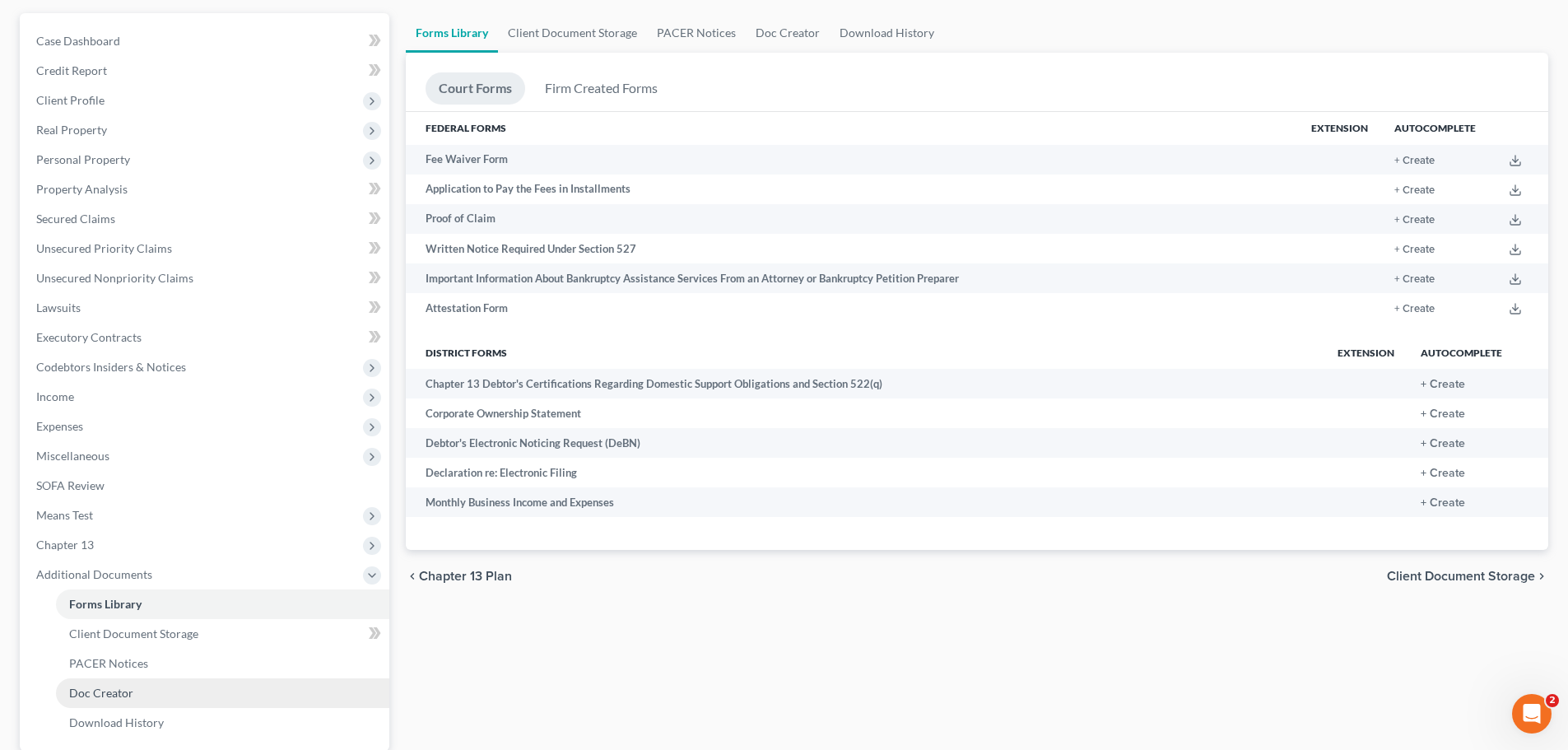
scroll to position [247, 0]
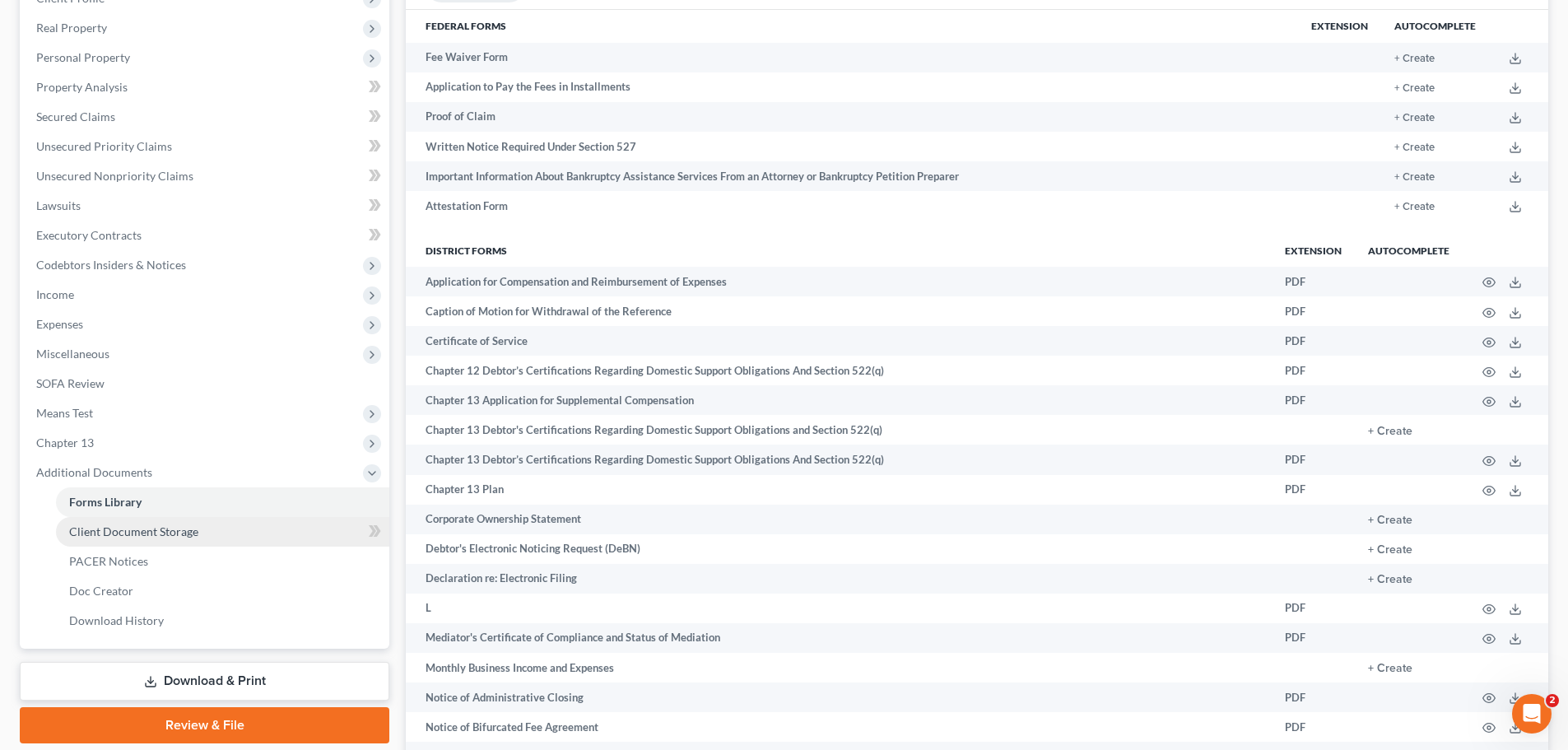
click at [153, 535] on span "Client Document Storage" at bounding box center [134, 532] width 129 height 14
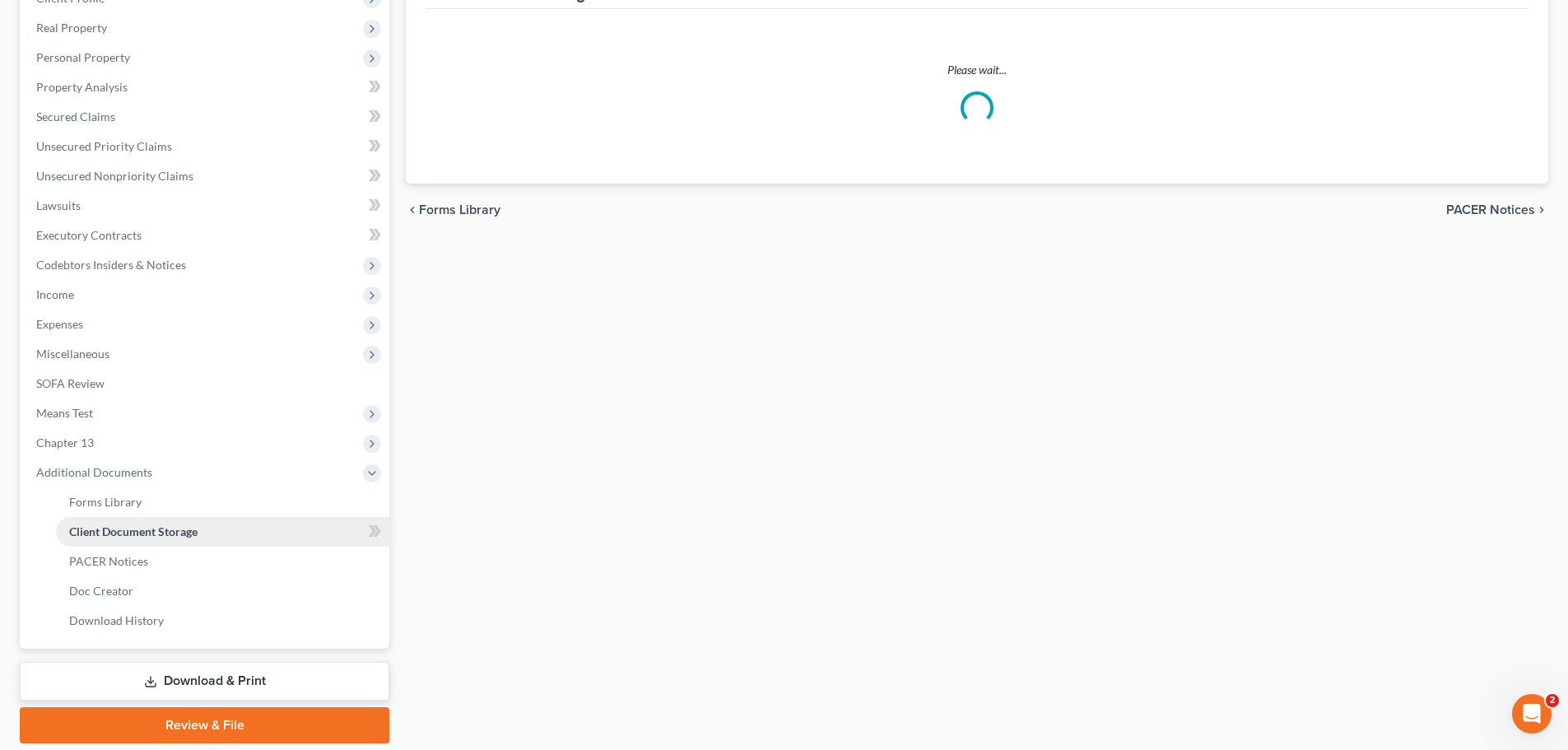
scroll to position [6, 0]
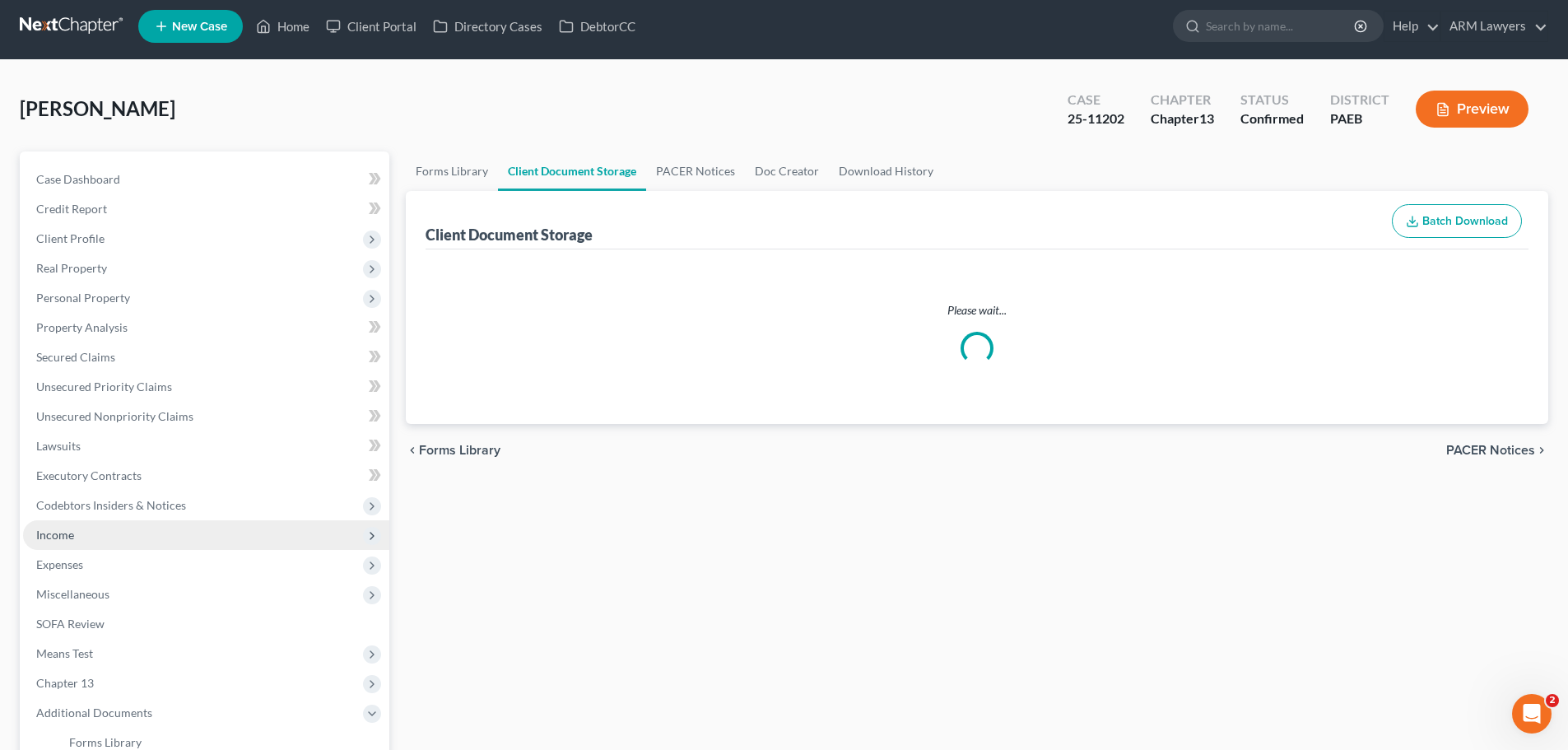
select select "2"
select select "8"
select select "16"
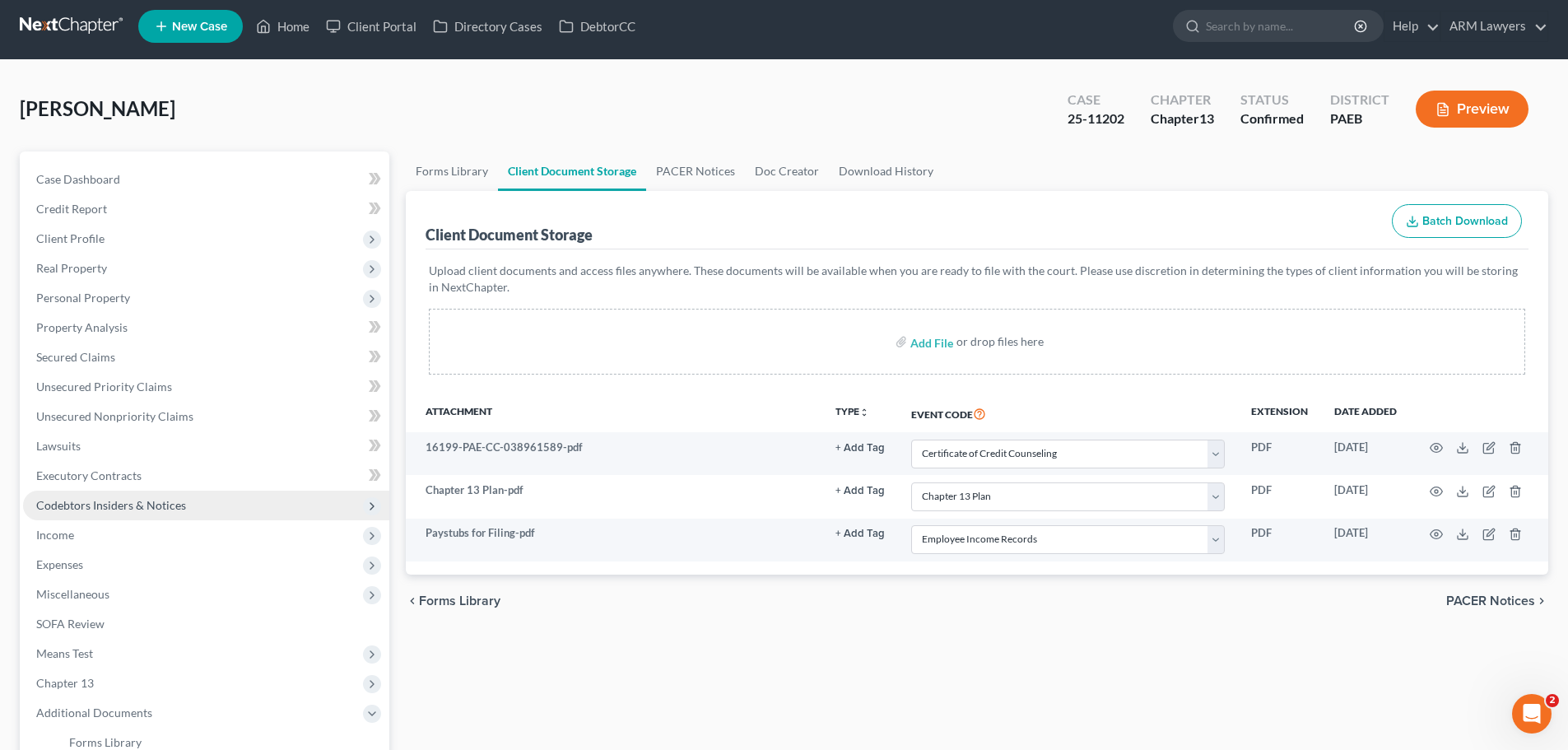
scroll to position [0, 0]
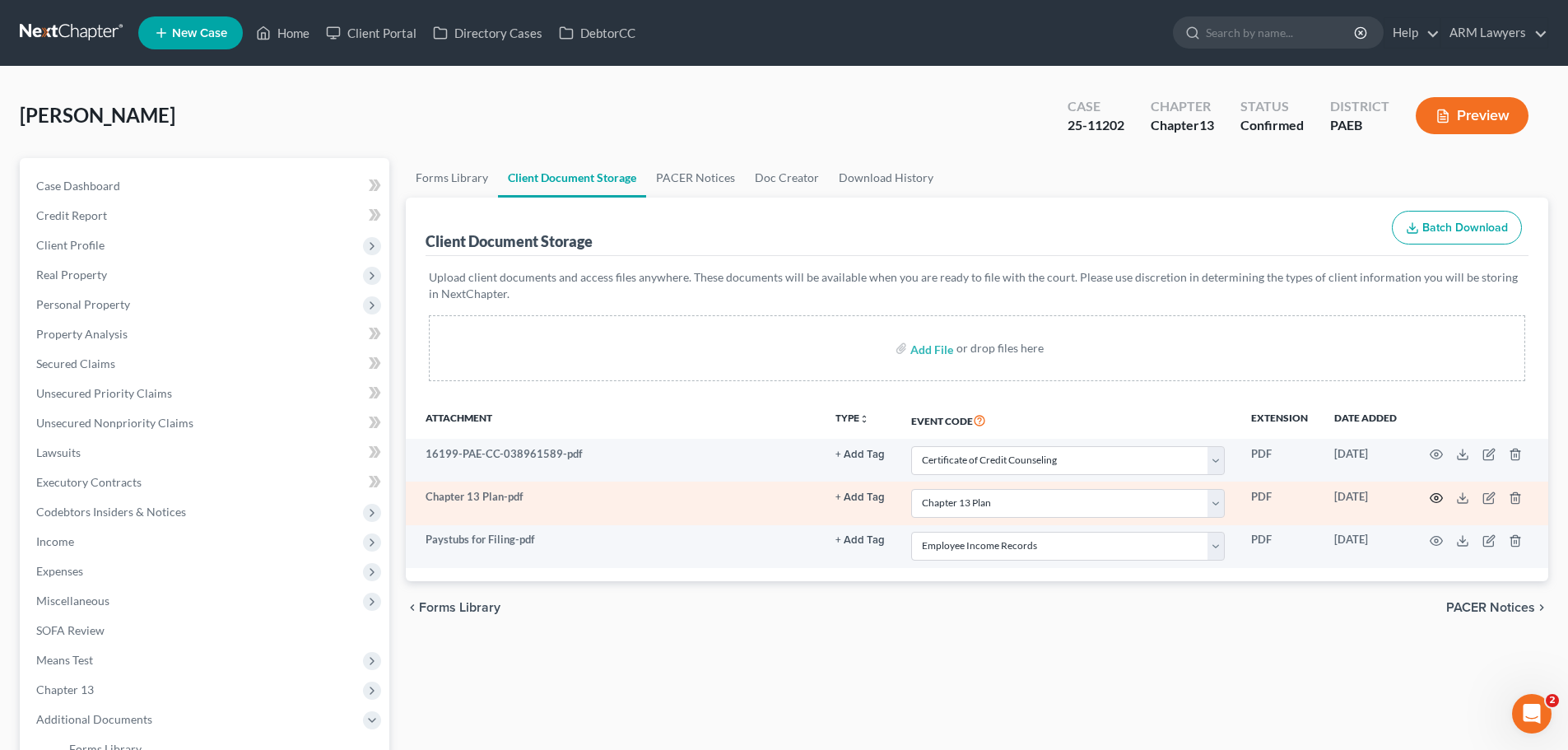
click at [1435, 499] on circle "button" at bounding box center [1437, 498] width 4 height 4
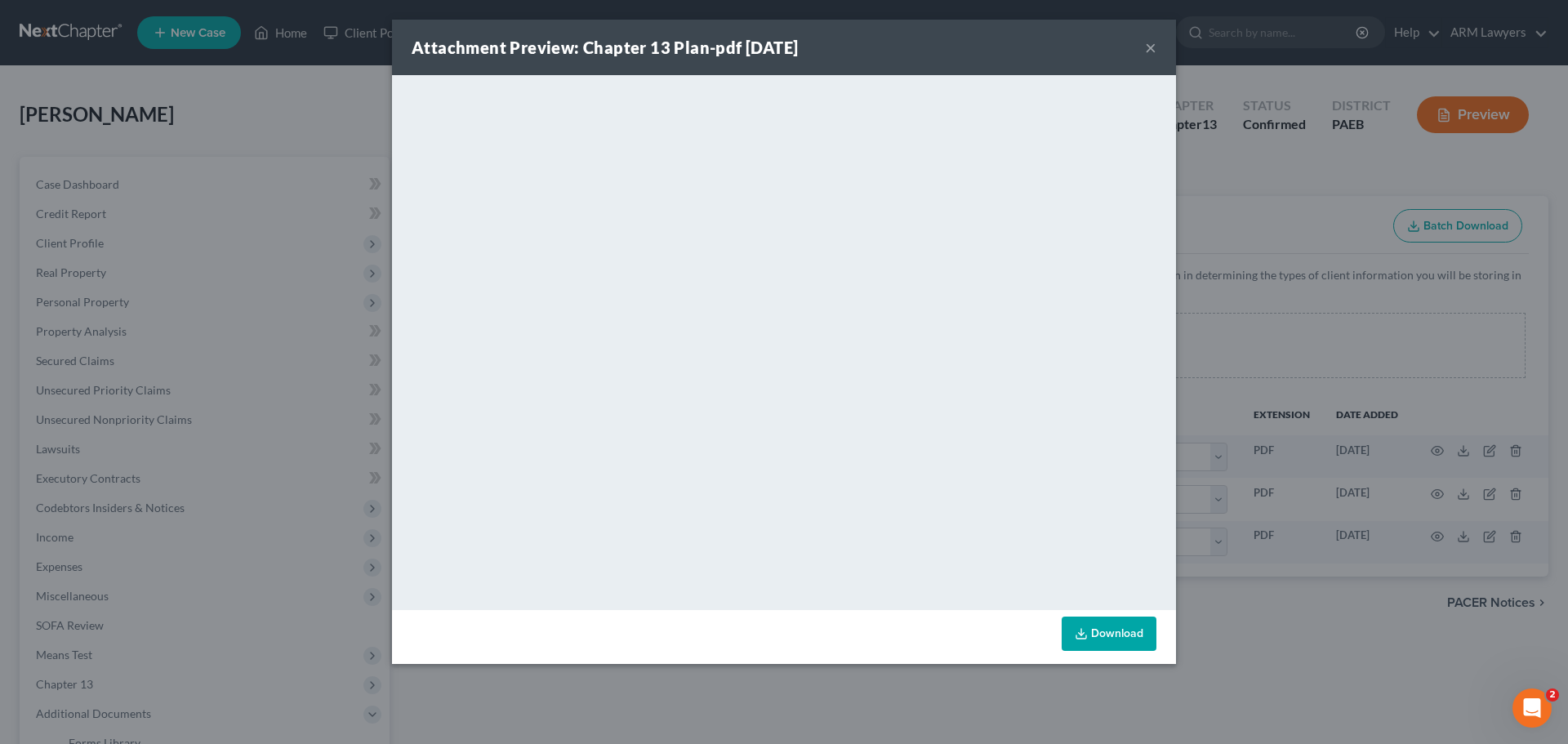
click at [1151, 47] on button "×" at bounding box center [1151, 48] width 11 height 19
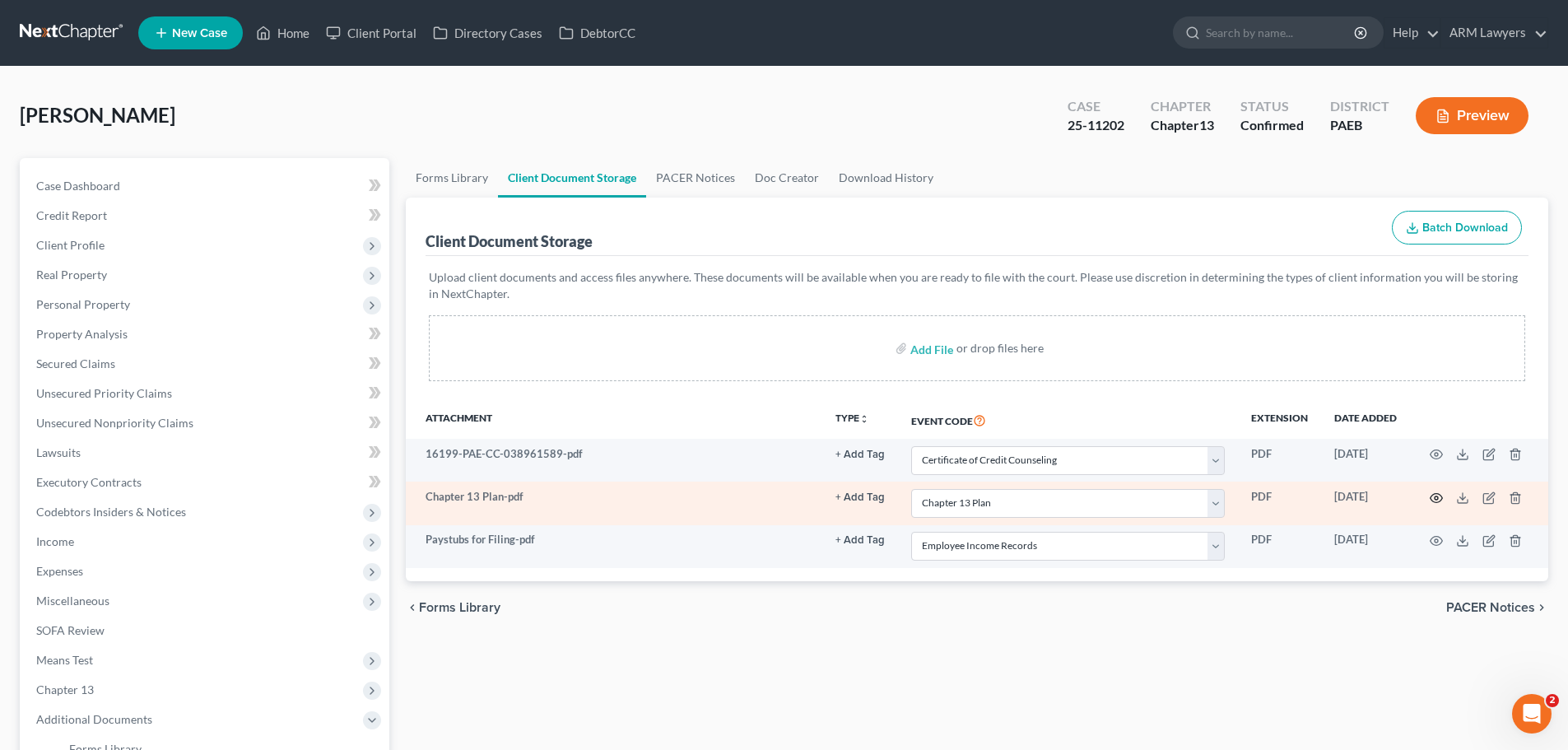
click at [1438, 501] on icon "button" at bounding box center [1436, 498] width 13 height 13
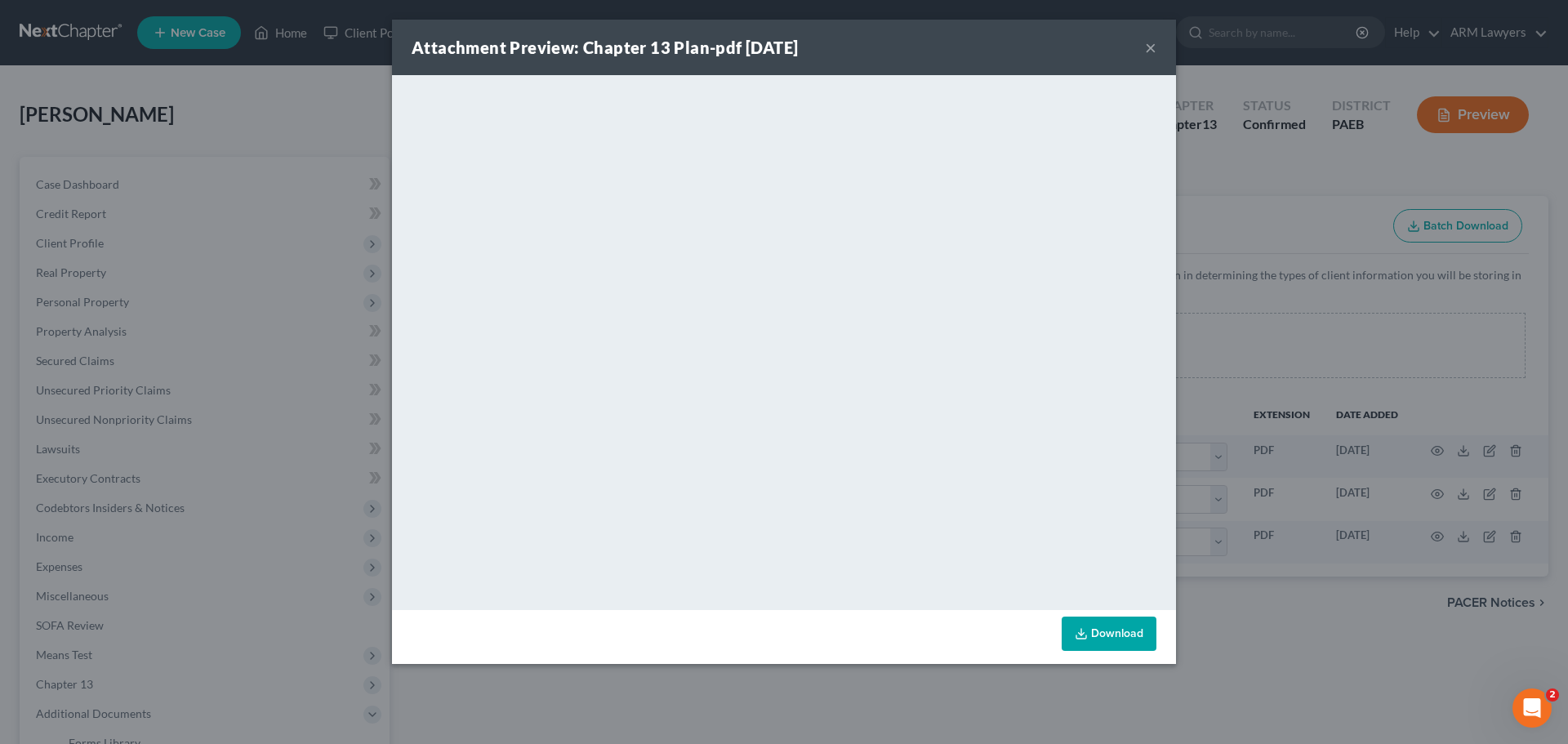
click at [1153, 49] on button "×" at bounding box center [1151, 48] width 11 height 19
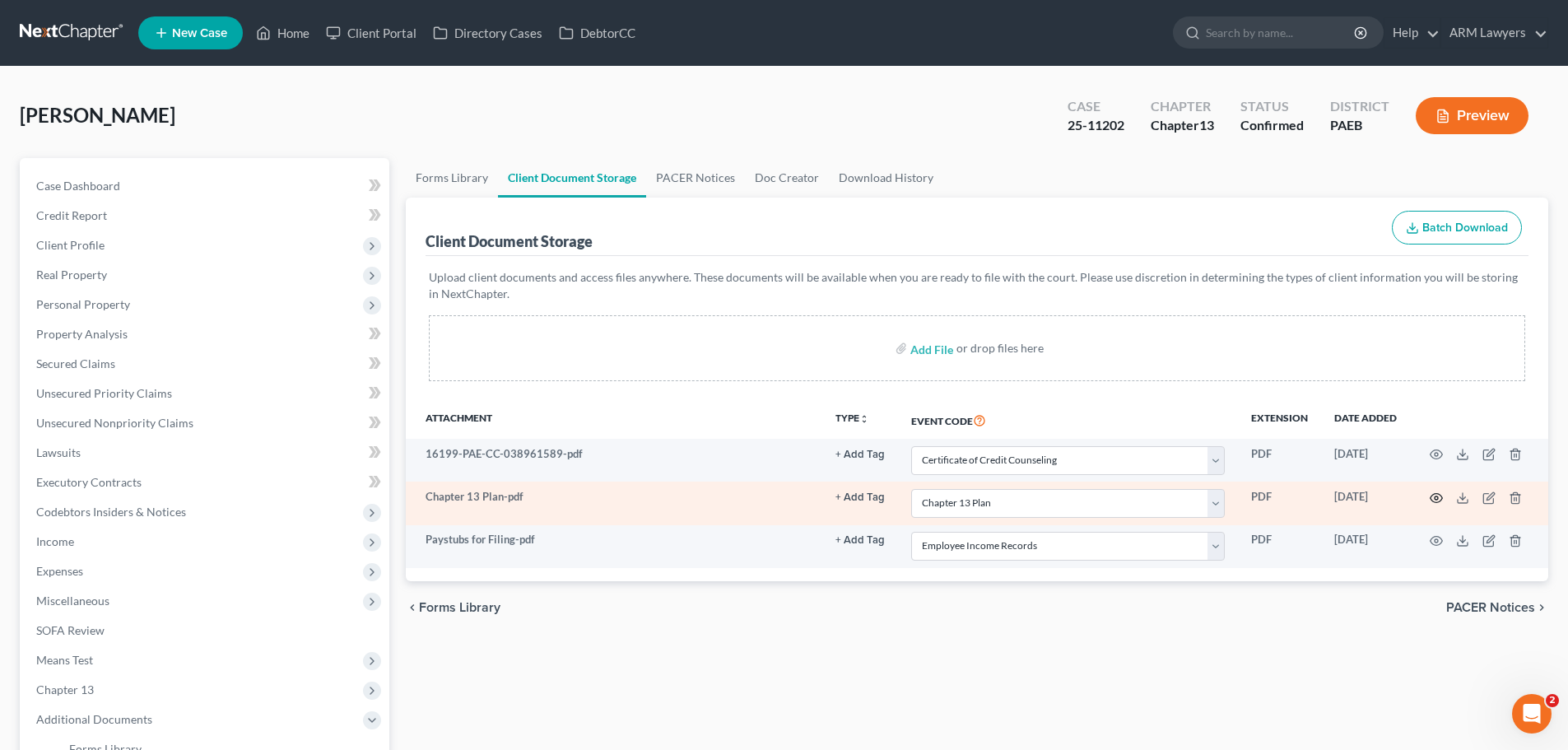
click at [1433, 496] on icon "button" at bounding box center [1436, 498] width 13 height 13
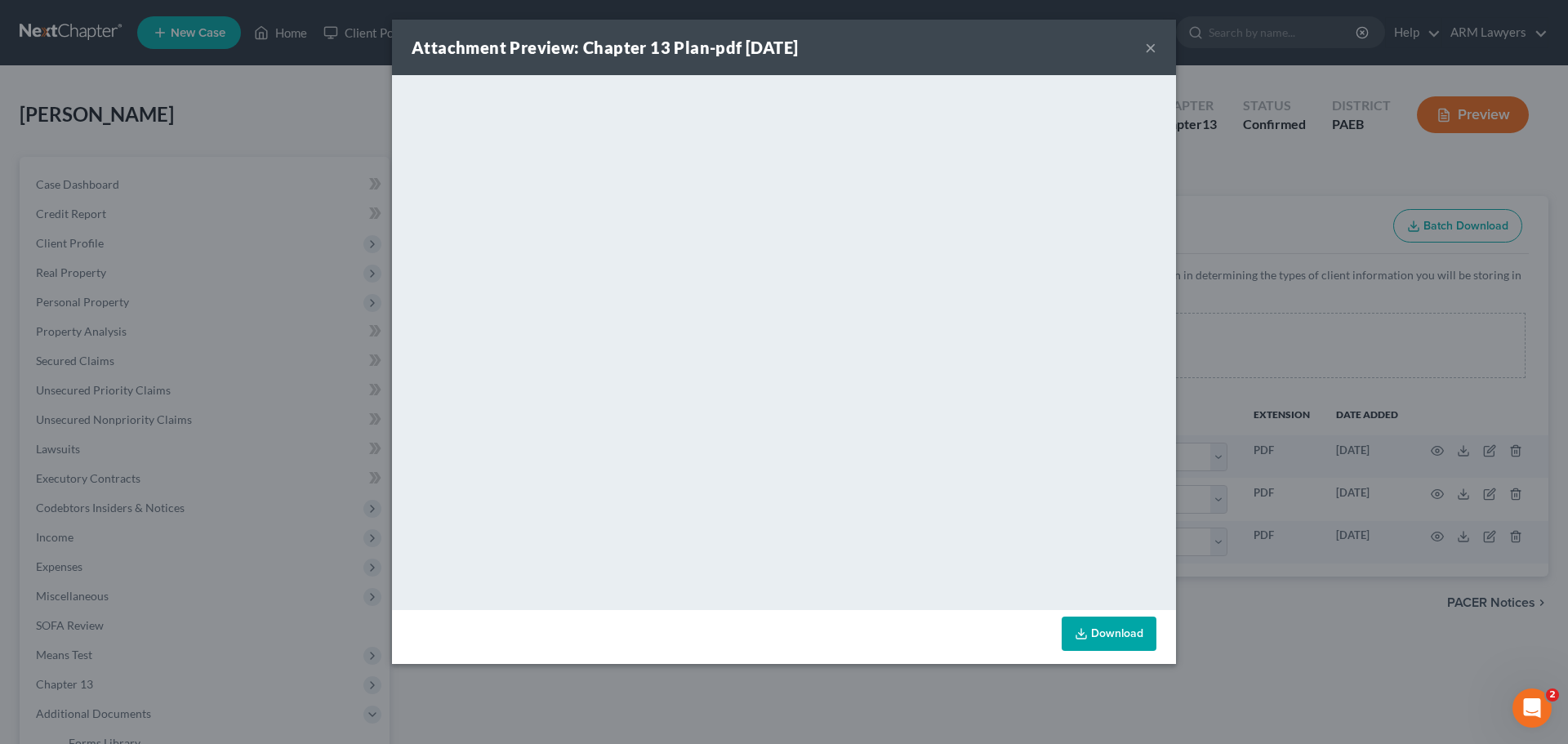
click at [1156, 42] on button "×" at bounding box center [1151, 48] width 11 height 19
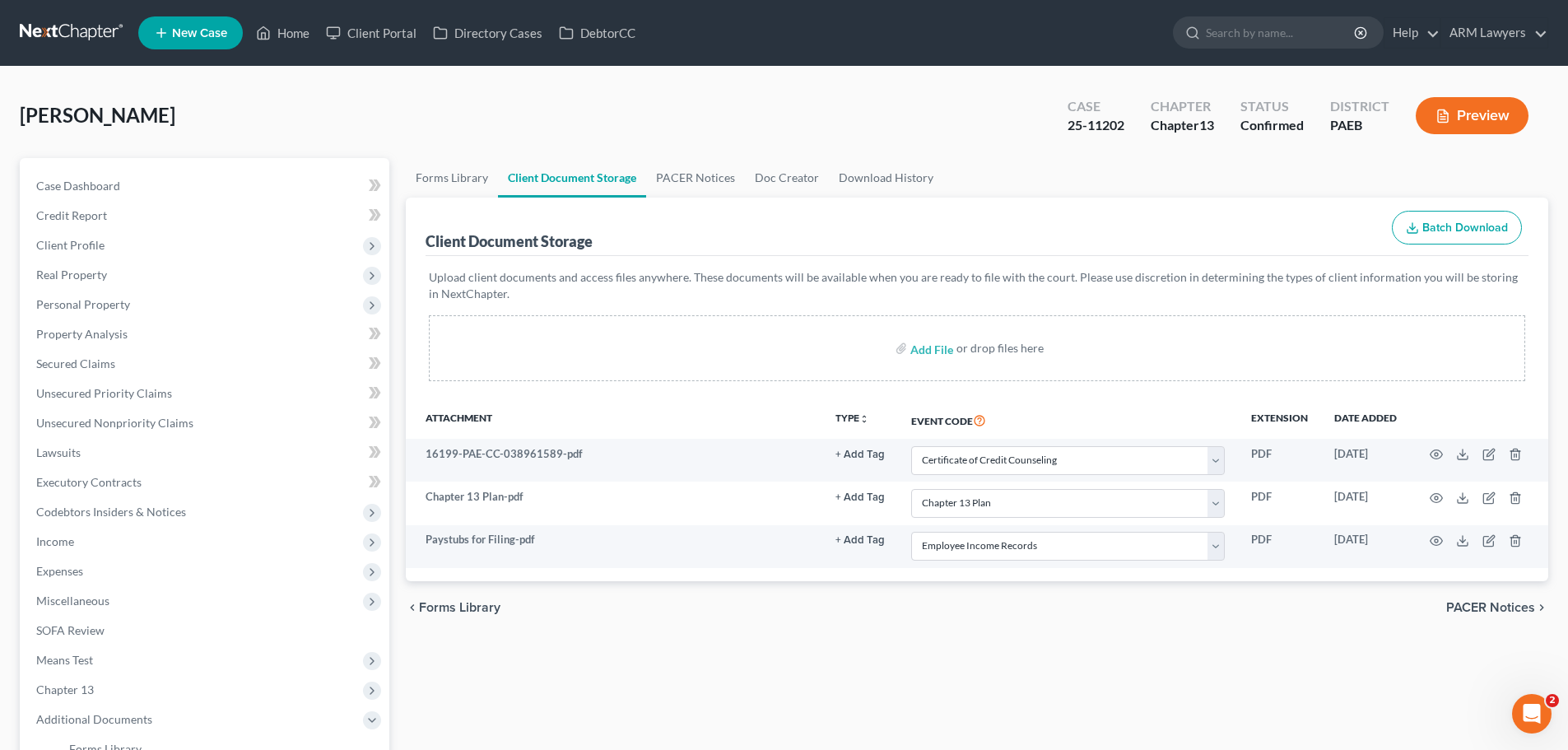
click at [1328, 236] on div "Client Document Storage Batch Download" at bounding box center [977, 227] width 1103 height 60
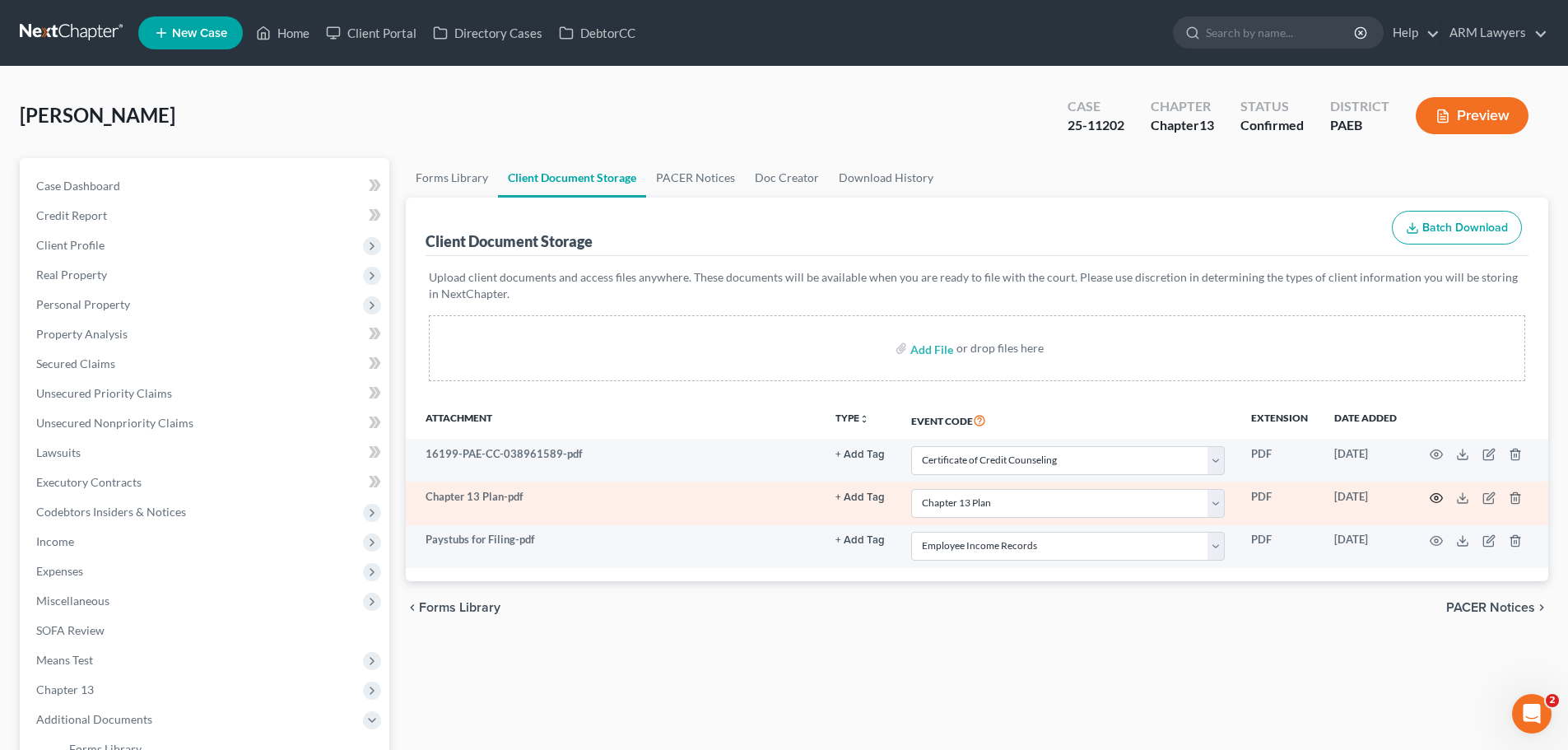
click at [1431, 495] on icon "button" at bounding box center [1436, 498] width 13 height 13
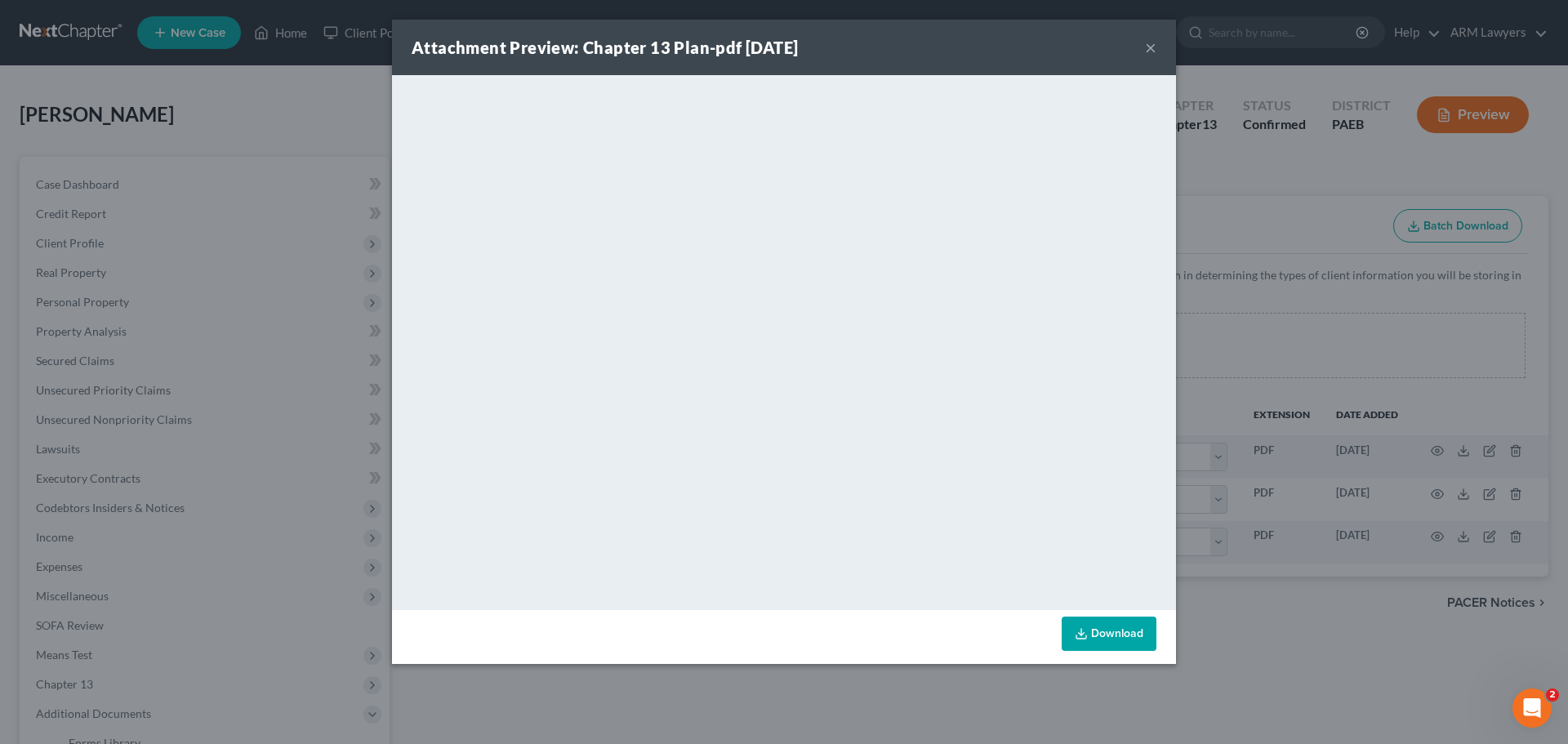
click at [1308, 630] on div "Attachment Preview: Chapter 13 Plan-pdf [DATE] × <object ng-attr-data='[URL][DO…" at bounding box center [784, 372] width 1568 height 744
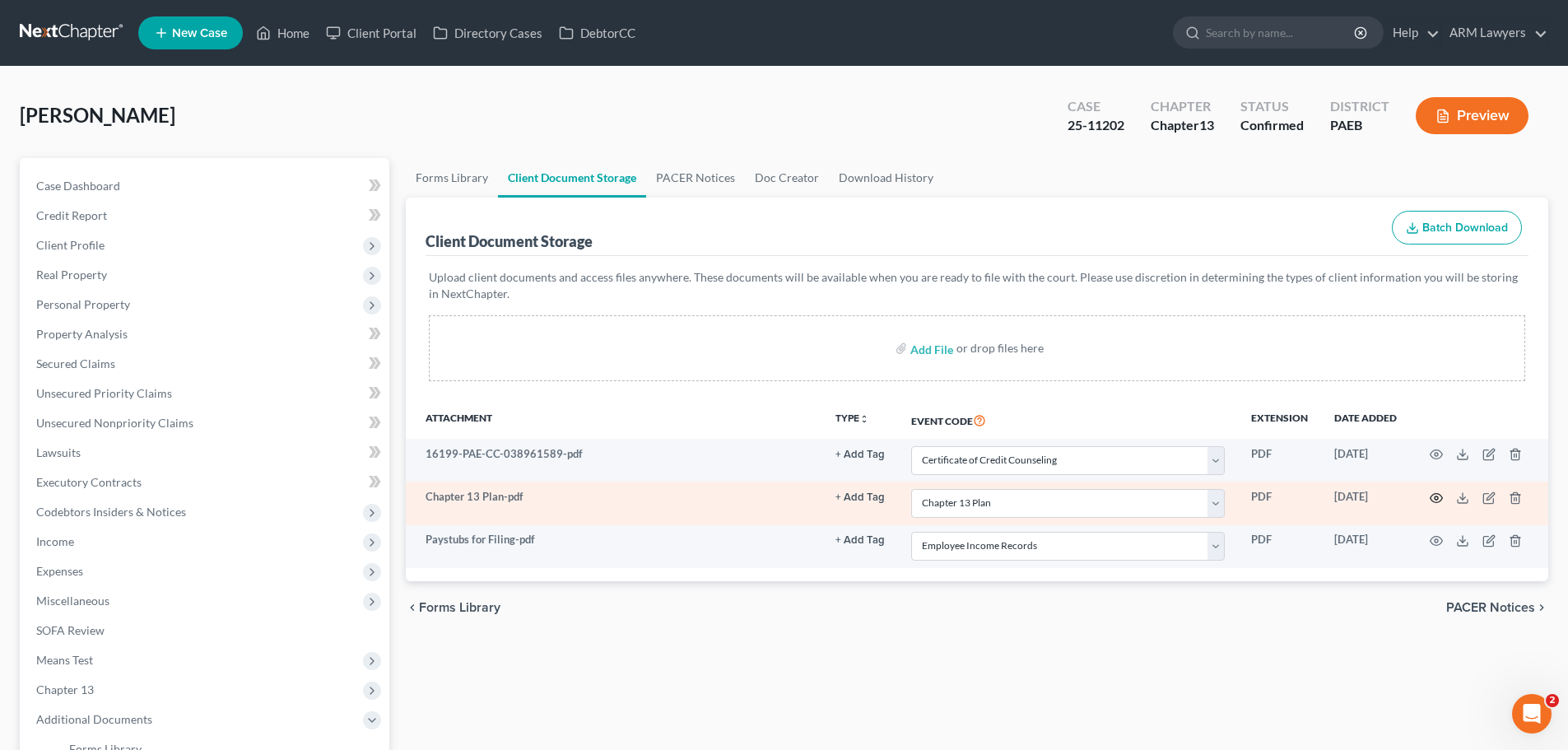
click at [1431, 493] on icon "button" at bounding box center [1436, 498] width 13 height 13
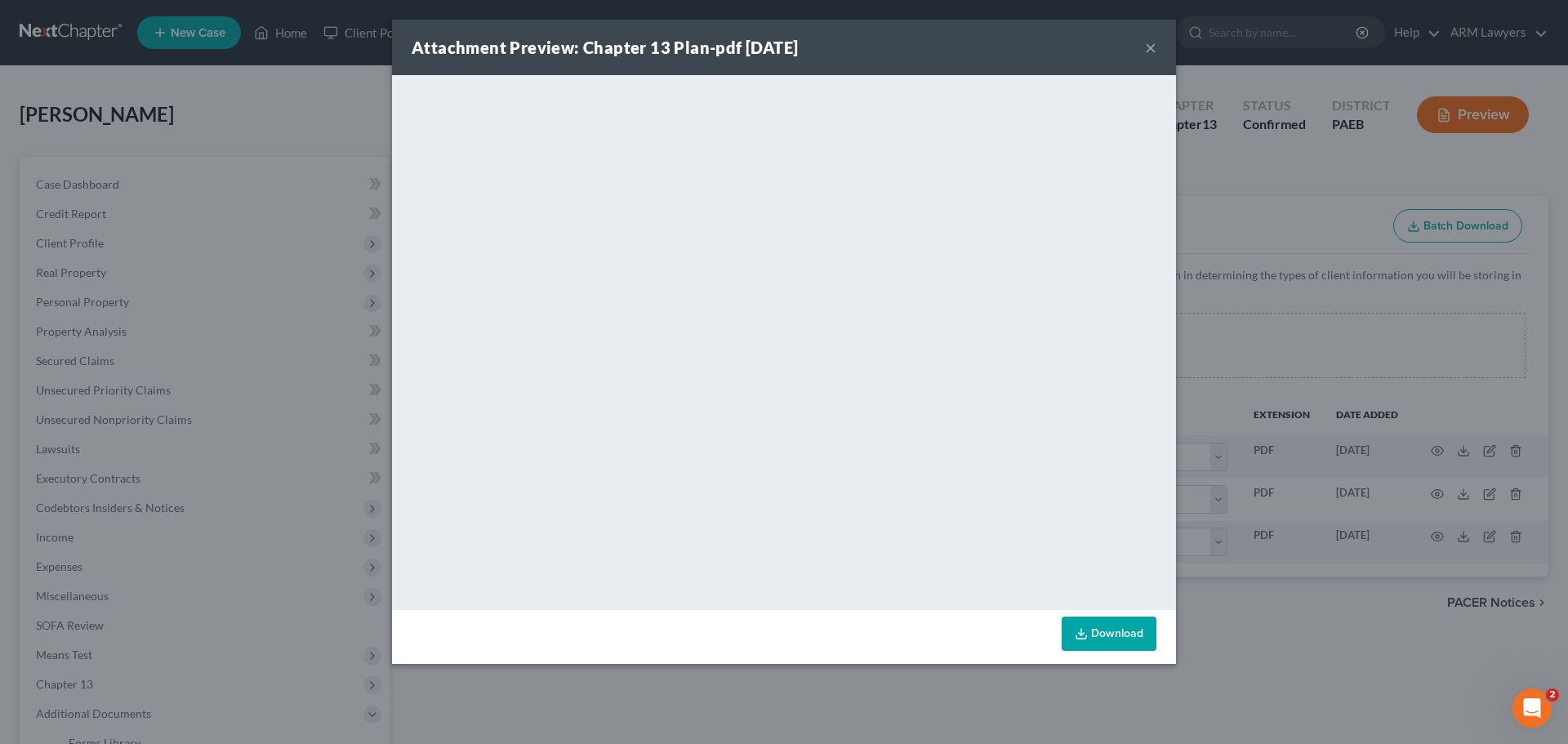
click at [1157, 48] on div "Attachment Preview: Chapter 13 Plan-pdf [DATE] ×" at bounding box center [784, 47] width 784 height 56
click at [1152, 49] on button "×" at bounding box center [1151, 48] width 11 height 19
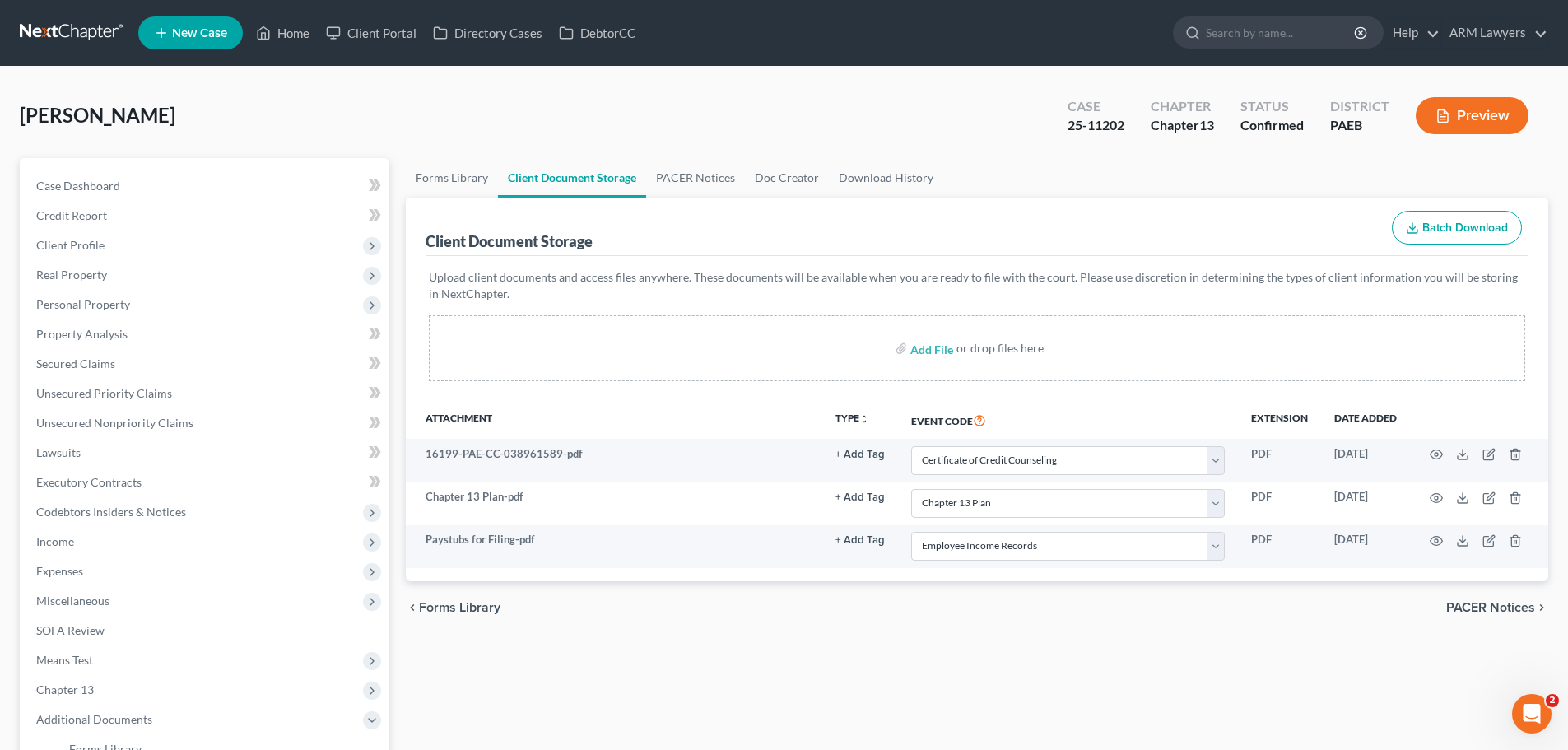
click at [76, 29] on link at bounding box center [72, 32] width 105 height 29
